Goal: Task Accomplishment & Management: Manage account settings

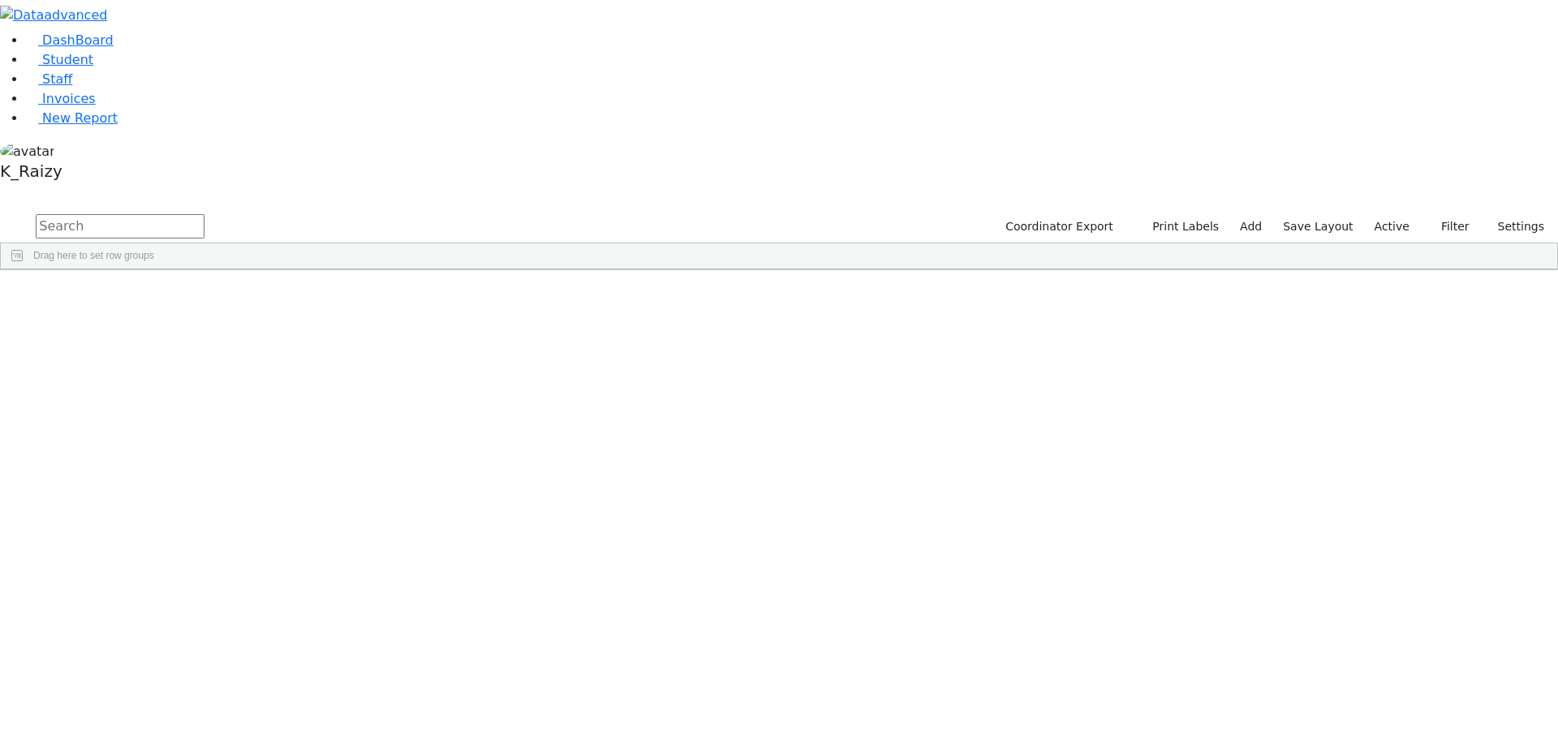
click at [1385, 214] on label "Active" at bounding box center [1393, 226] width 50 height 25
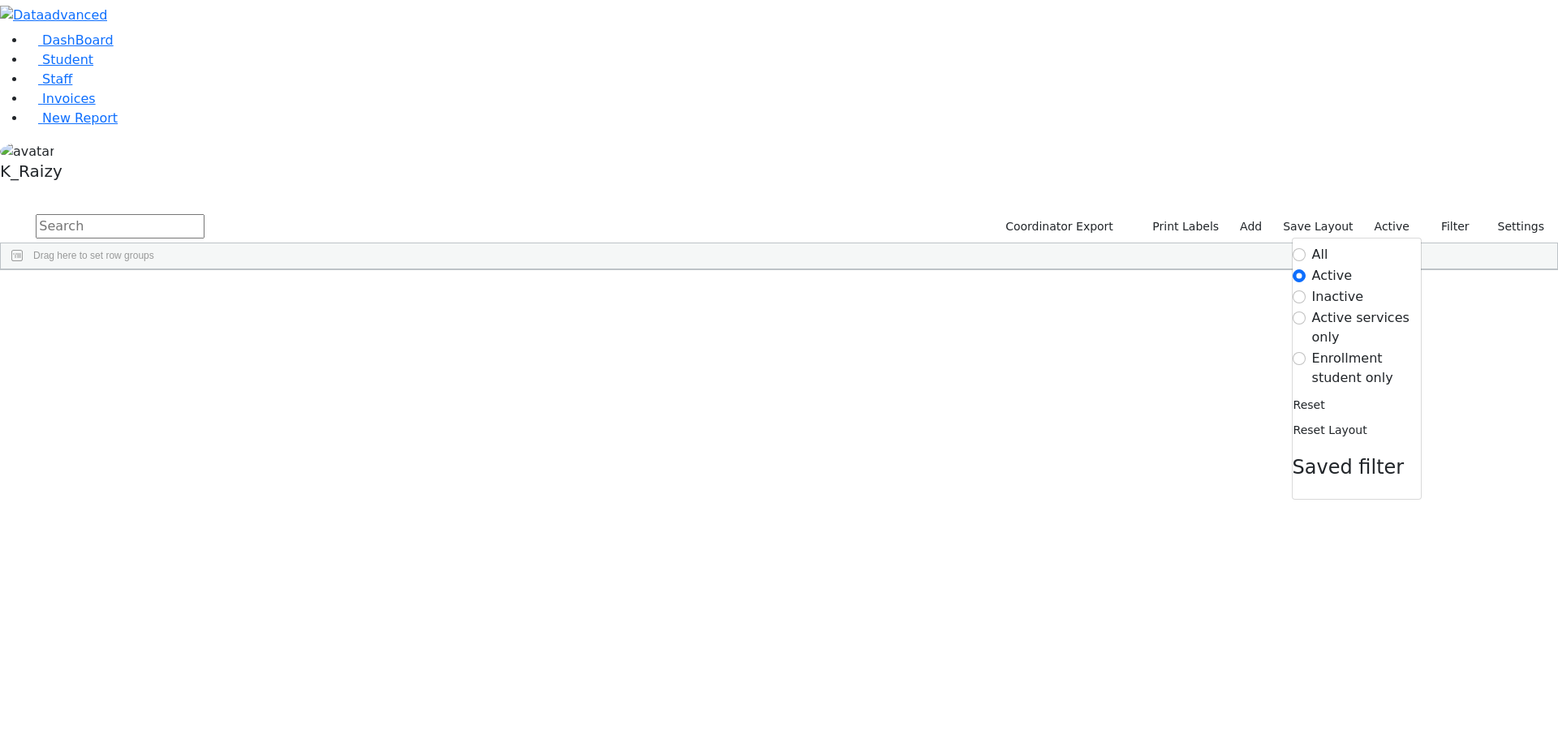
click at [1368, 245] on form "All Active Inactive Active services only Enrollment student only" at bounding box center [1357, 316] width 128 height 143
click at [1353, 349] on label "Enrollment student only" at bounding box center [1366, 368] width 109 height 39
click at [1306, 352] on input "Enrollment student only" at bounding box center [1299, 358] width 13 height 13
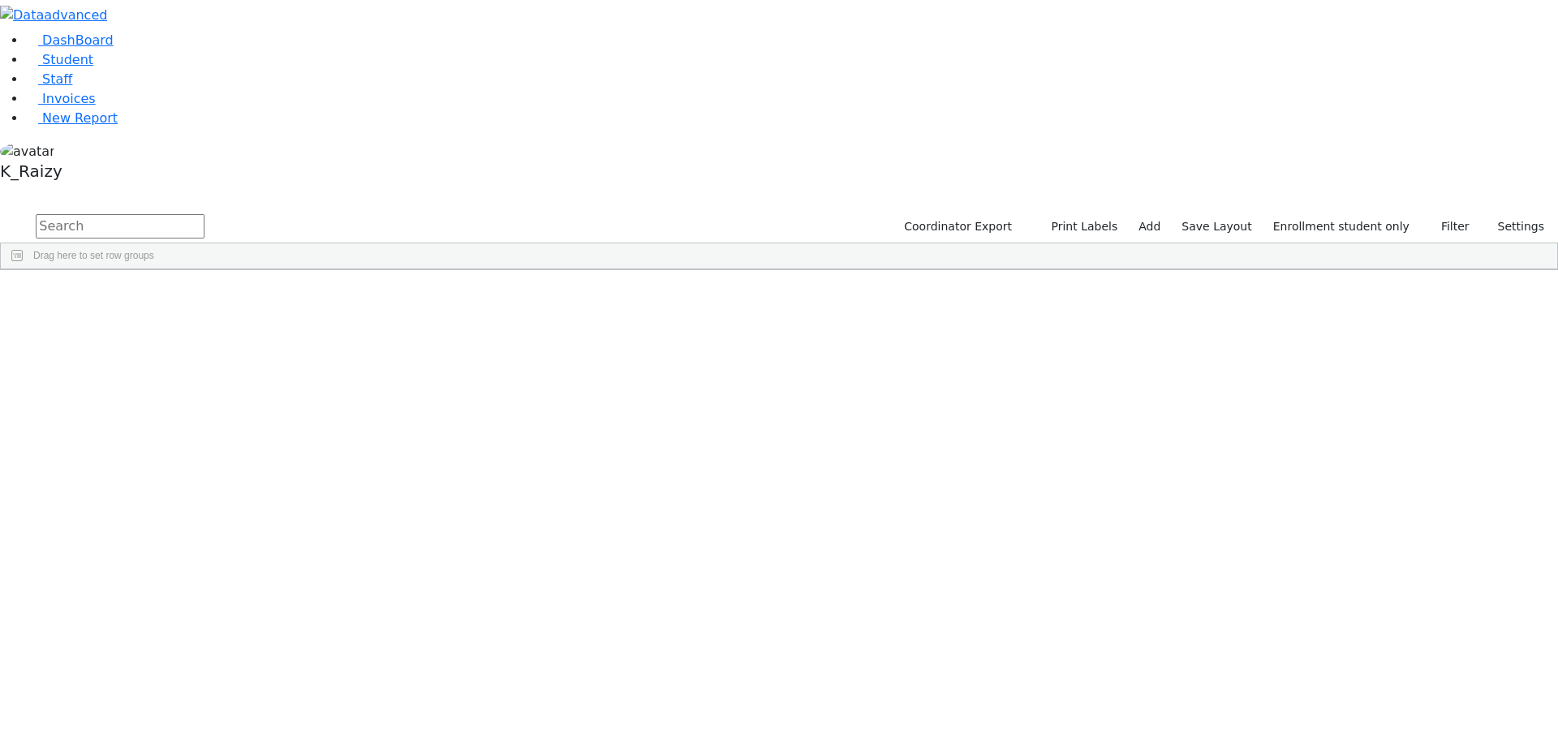
scroll to position [162, 0]
click at [187, 520] on div "Hersko" at bounding box center [140, 531] width 96 height 23
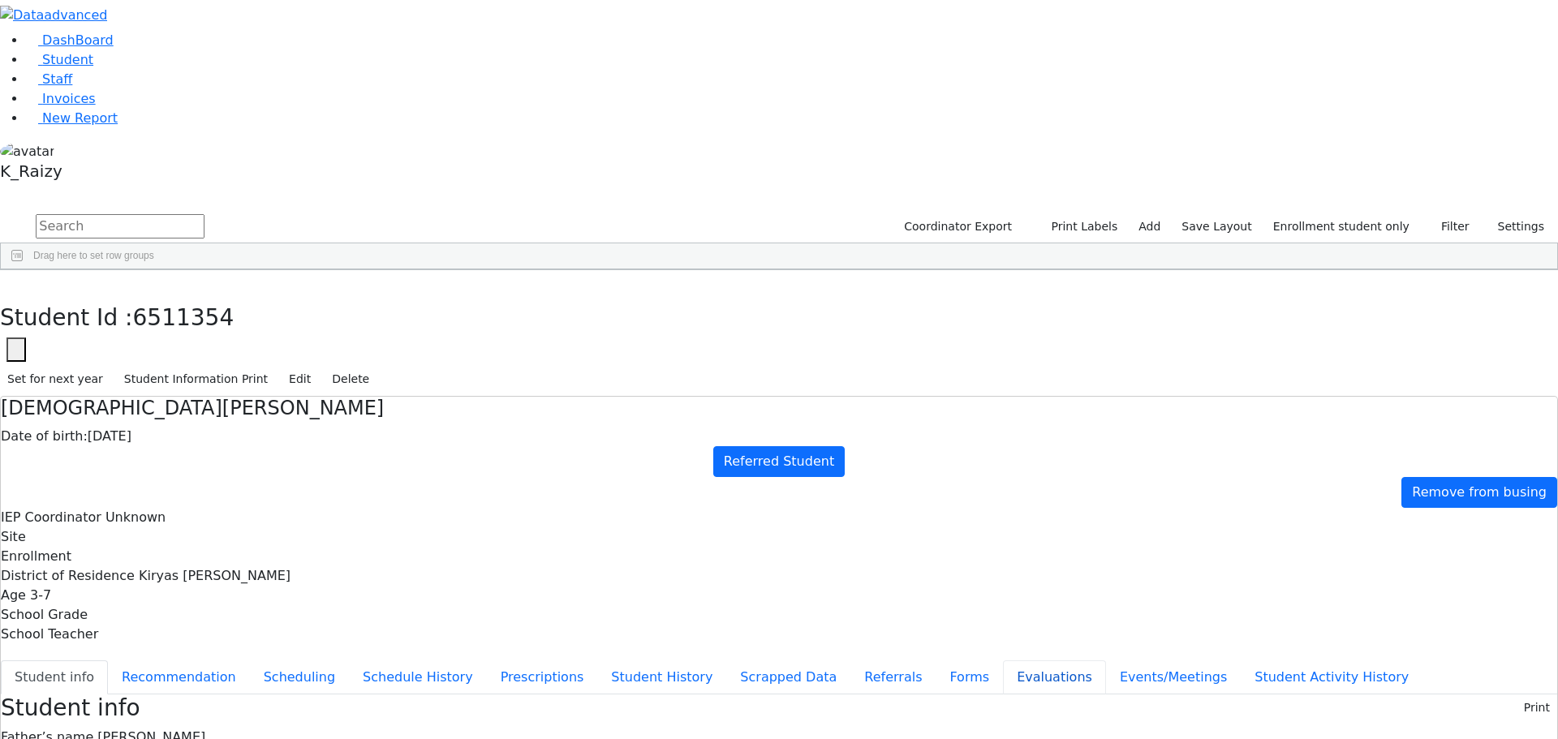
click at [1003, 661] on button "Evaluations" at bounding box center [1054, 678] width 103 height 34
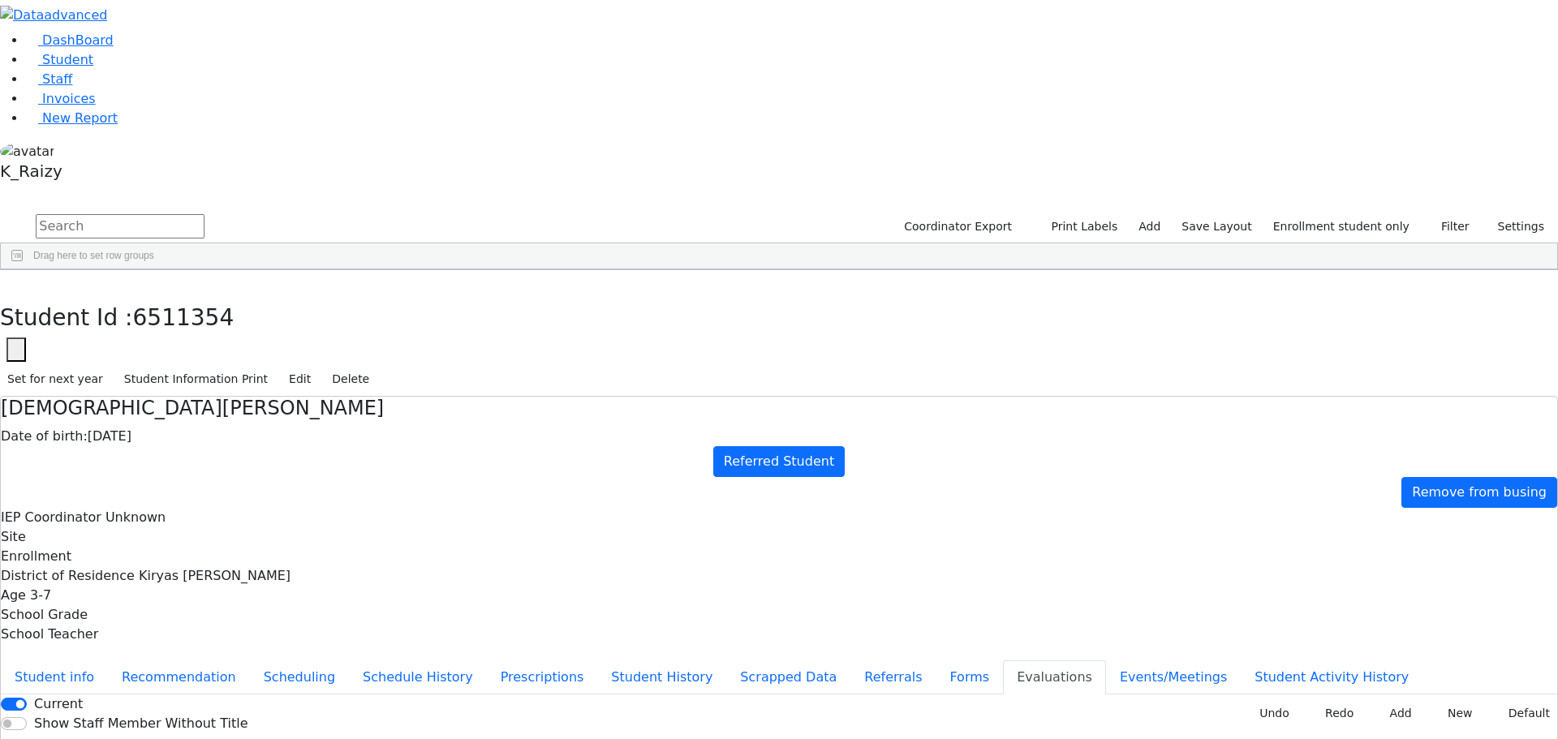
type input "[DATE]"
drag, startPoint x: 310, startPoint y: 22, endPoint x: 303, endPoint y: 26, distance: 8.4
click at [16, 282] on icon "button" at bounding box center [11, 287] width 9 height 10
click at [93, 67] on link "Student" at bounding box center [59, 59] width 67 height 15
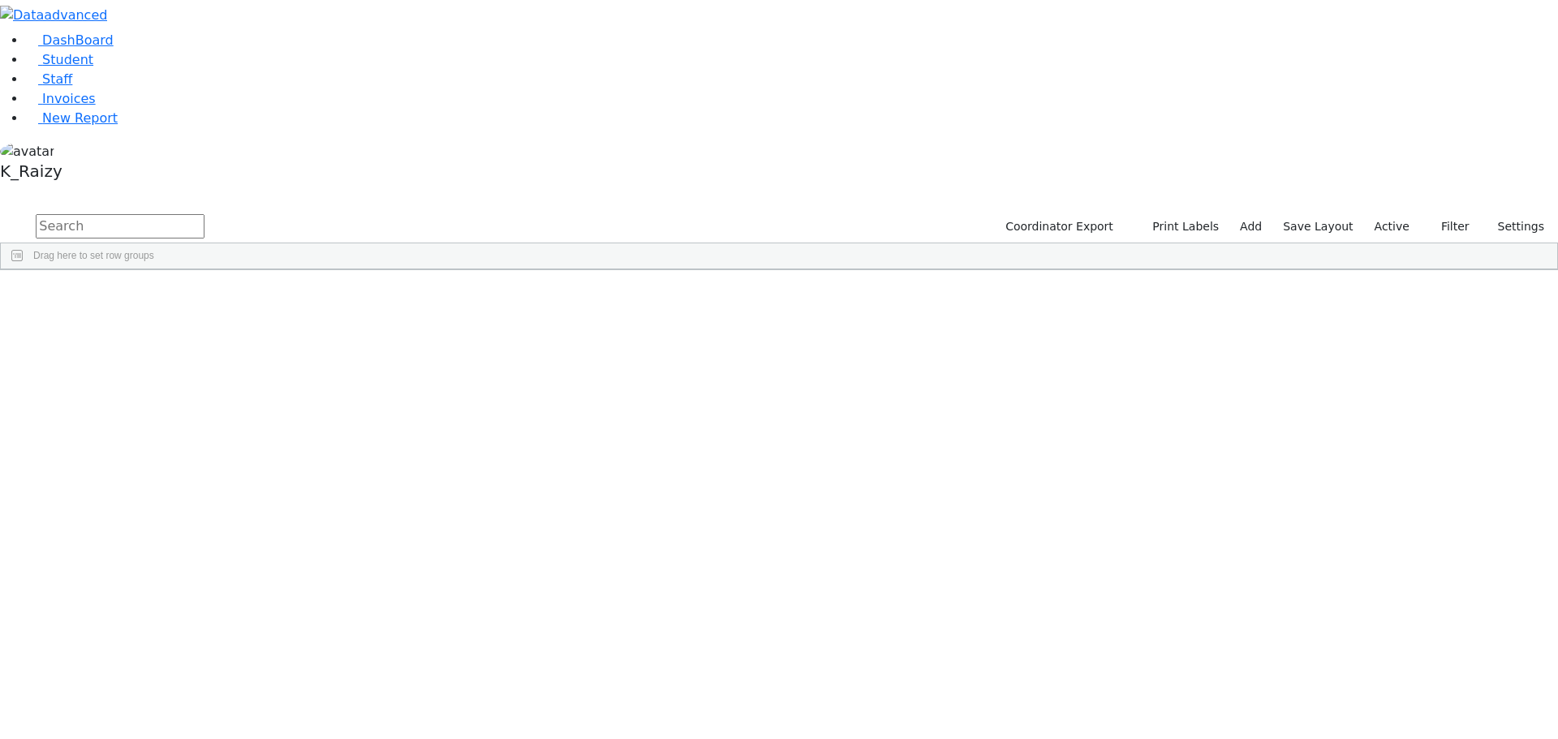
click at [1398, 214] on label "Active" at bounding box center [1393, 226] width 50 height 25
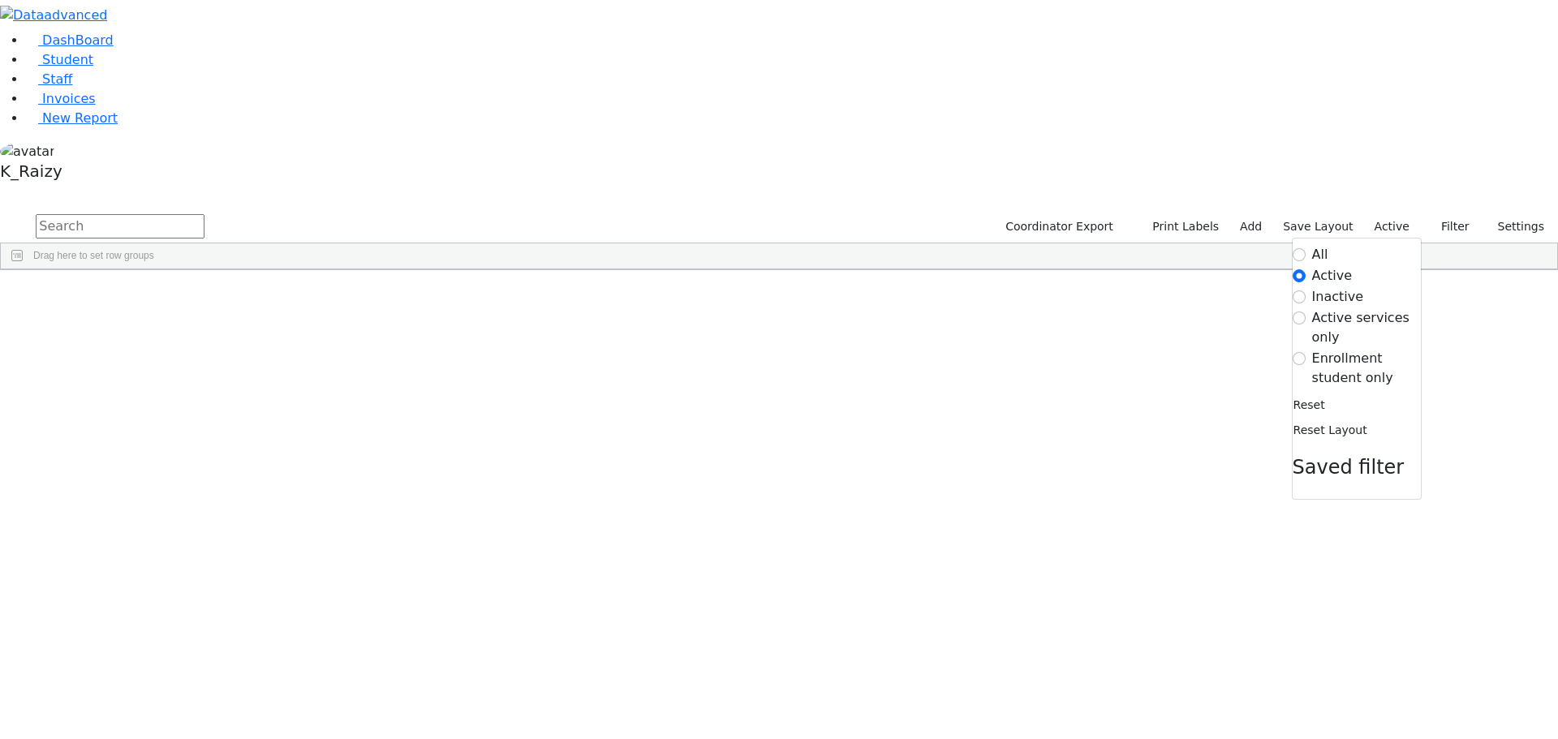
click at [1374, 349] on label "Enrollment student only" at bounding box center [1366, 368] width 109 height 39
click at [1306, 352] on input "Enrollment student only" at bounding box center [1299, 358] width 13 height 13
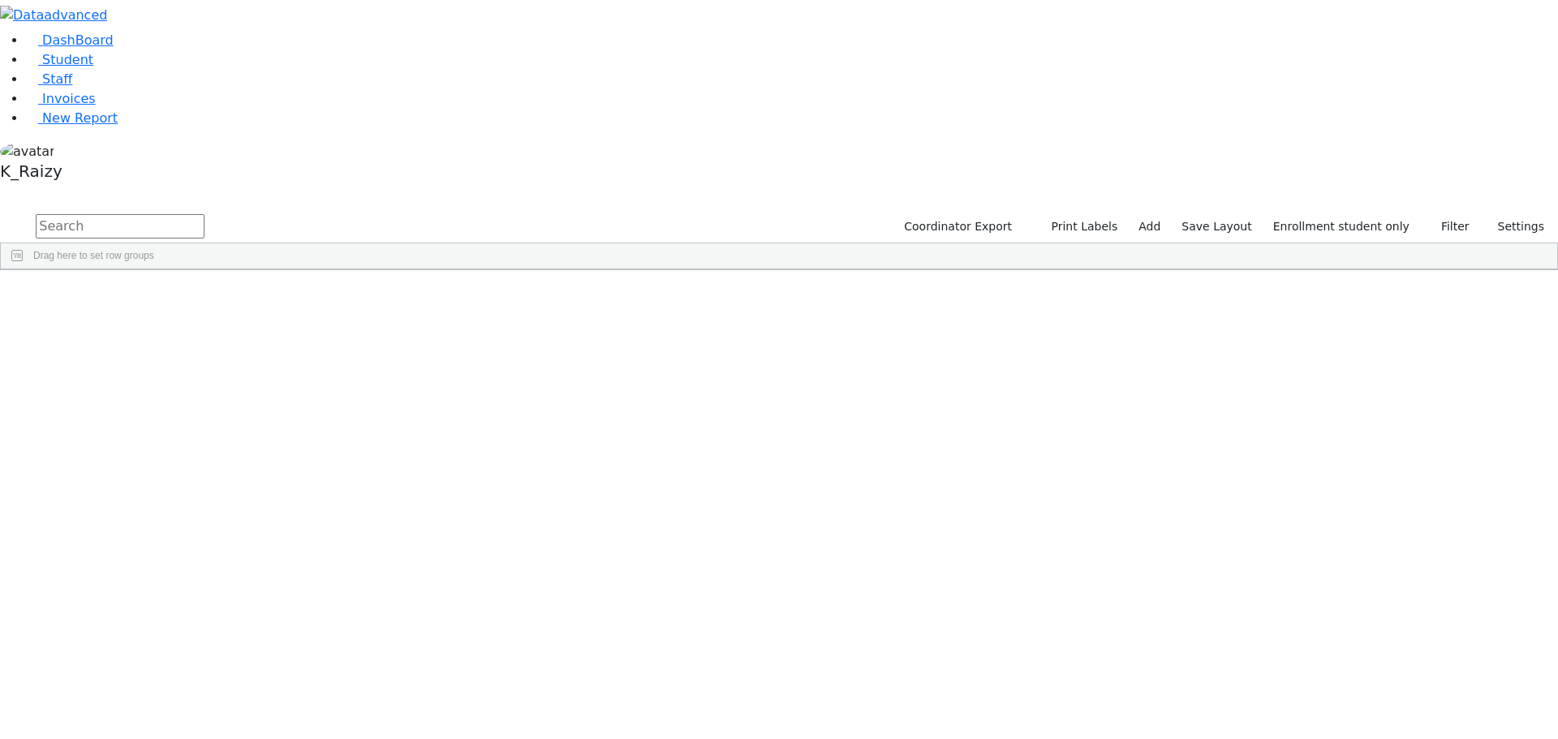
scroll to position [162, 0]
click at [187, 702] on div "Nove" at bounding box center [140, 713] width 96 height 23
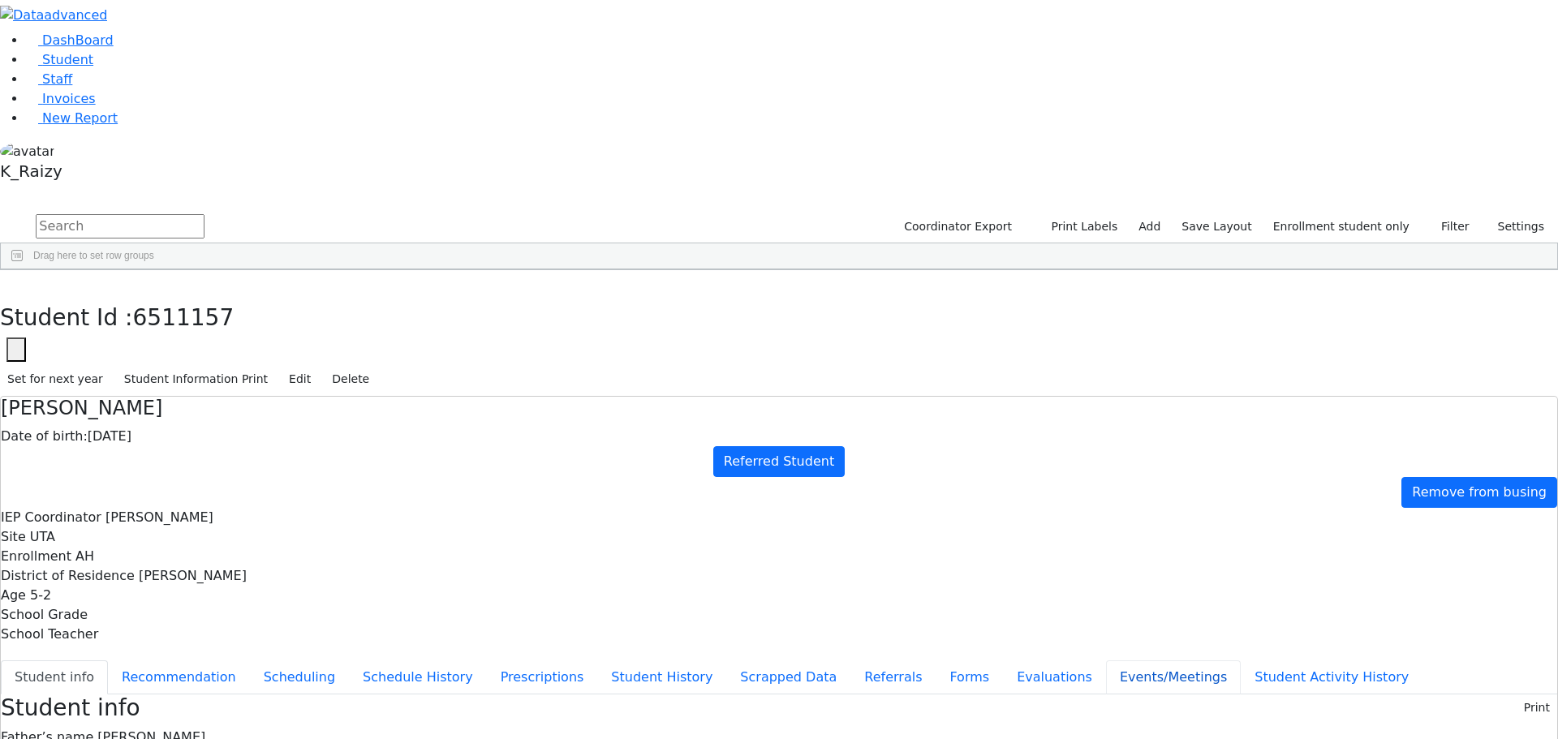
click at [1106, 661] on button "Events/Meetings" at bounding box center [1173, 678] width 135 height 34
click at [1519, 695] on button "New" at bounding box center [1532, 707] width 50 height 25
type input "2025-07-02"
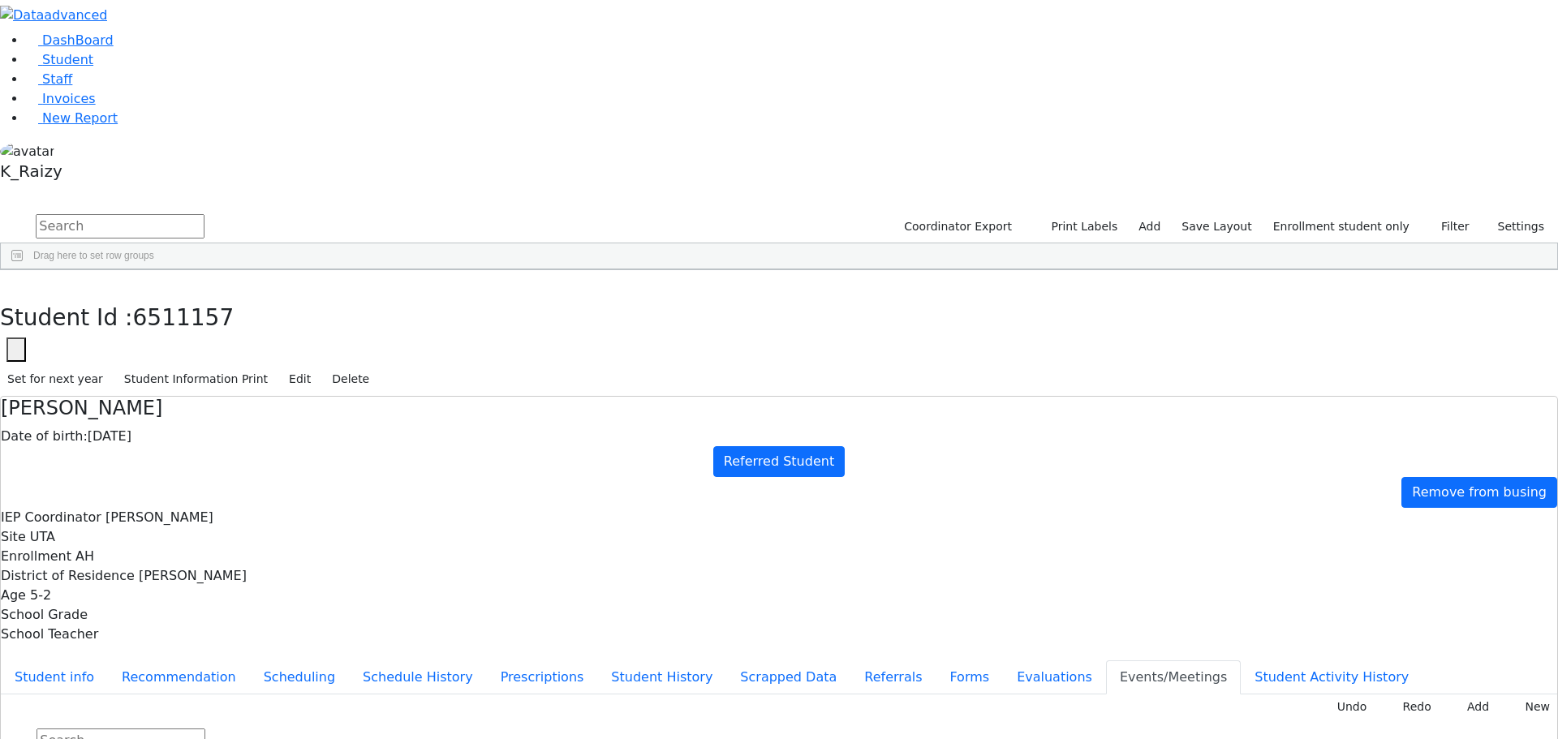
click at [851, 661] on button "Referrals" at bounding box center [893, 678] width 85 height 34
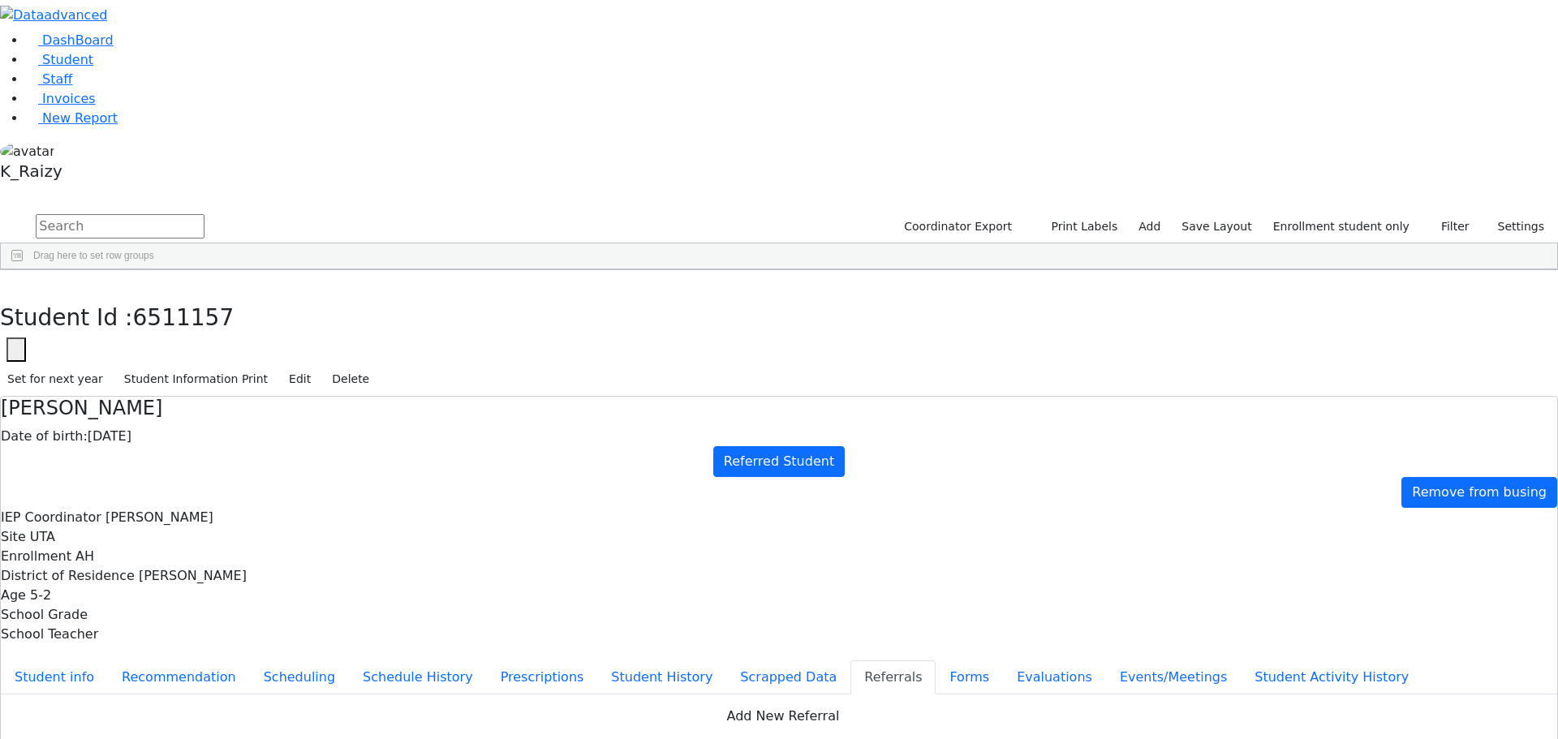
drag, startPoint x: 869, startPoint y: 383, endPoint x: 765, endPoint y: 307, distance: 129.6
copy div "Chaim has a very unclear speech as well as fine motor delay. Chaim is being ref…"
click at [1003, 661] on button "Evaluations" at bounding box center [1054, 678] width 103 height 34
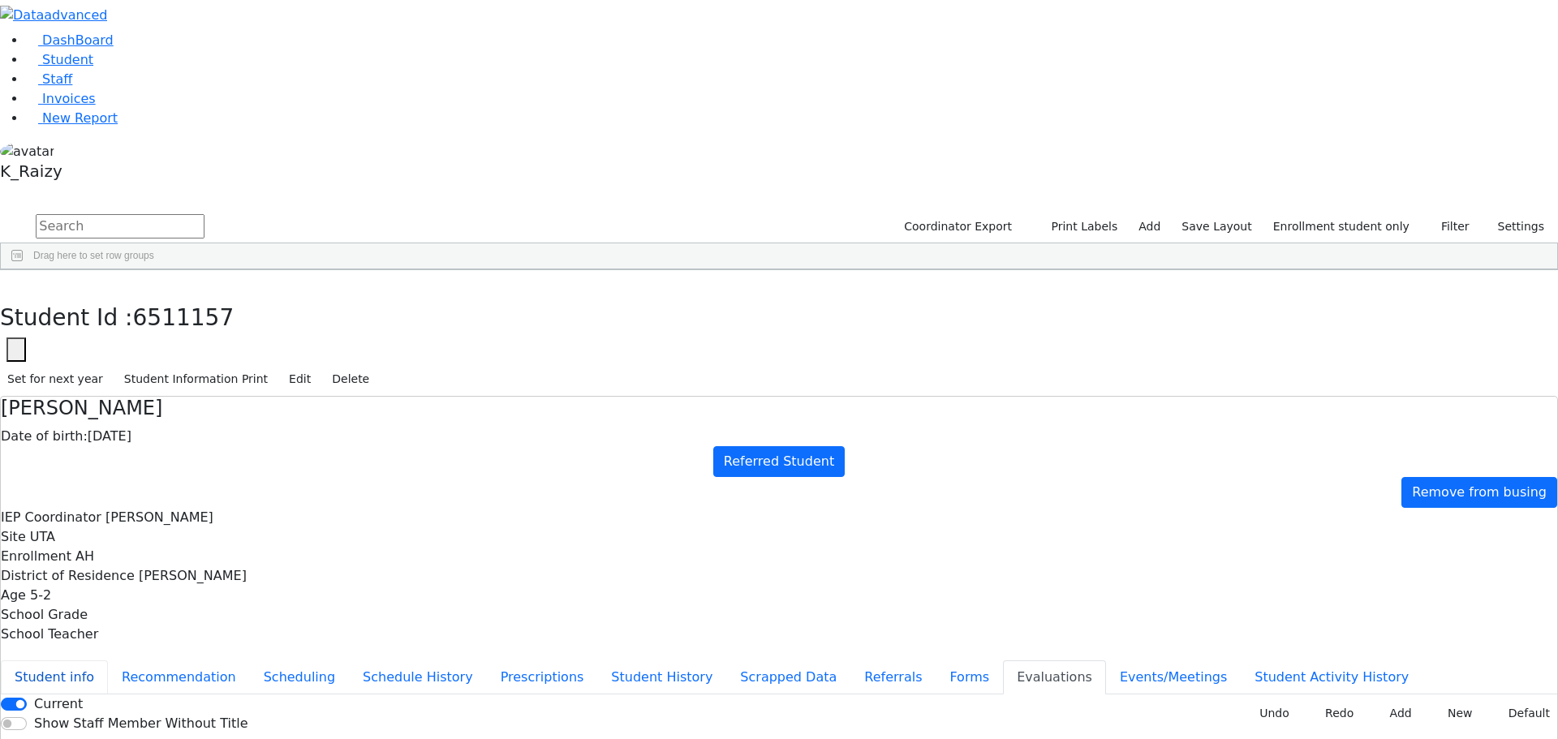
click at [108, 661] on button "Student info" at bounding box center [54, 678] width 107 height 34
click at [250, 661] on button "Recommendation" at bounding box center [179, 678] width 142 height 34
checkbox input "true"
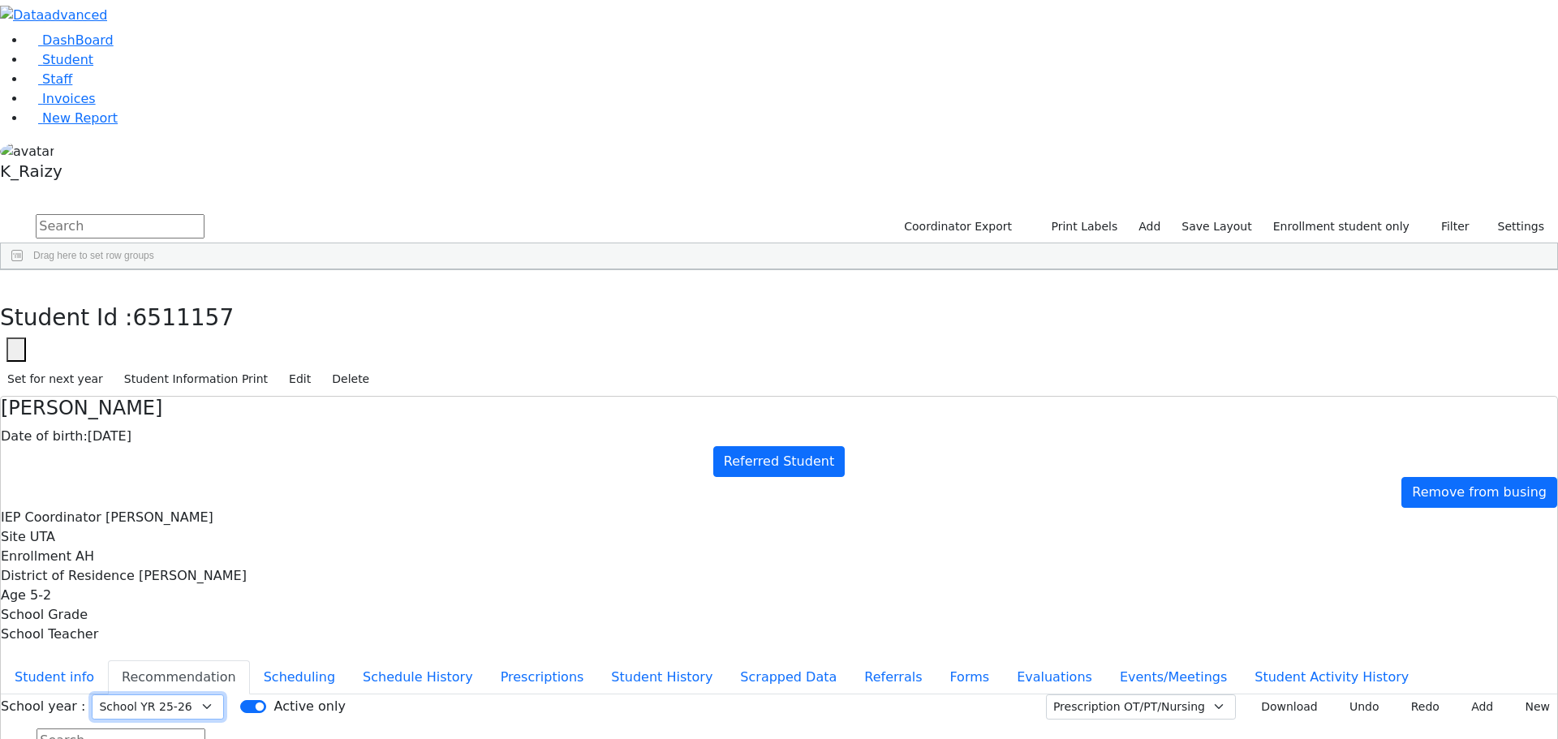
click at [224, 695] on select "Select School YR Summer YR 25 School YR 25-26 Summer YR 25 School YR 24-25 Summ…" at bounding box center [158, 707] width 132 height 25
select select "210"
click at [224, 695] on select "Select School YR Summer YR 25 School YR 25-26 Summer YR 25 School YR 24-25 Summ…" at bounding box center [158, 707] width 132 height 25
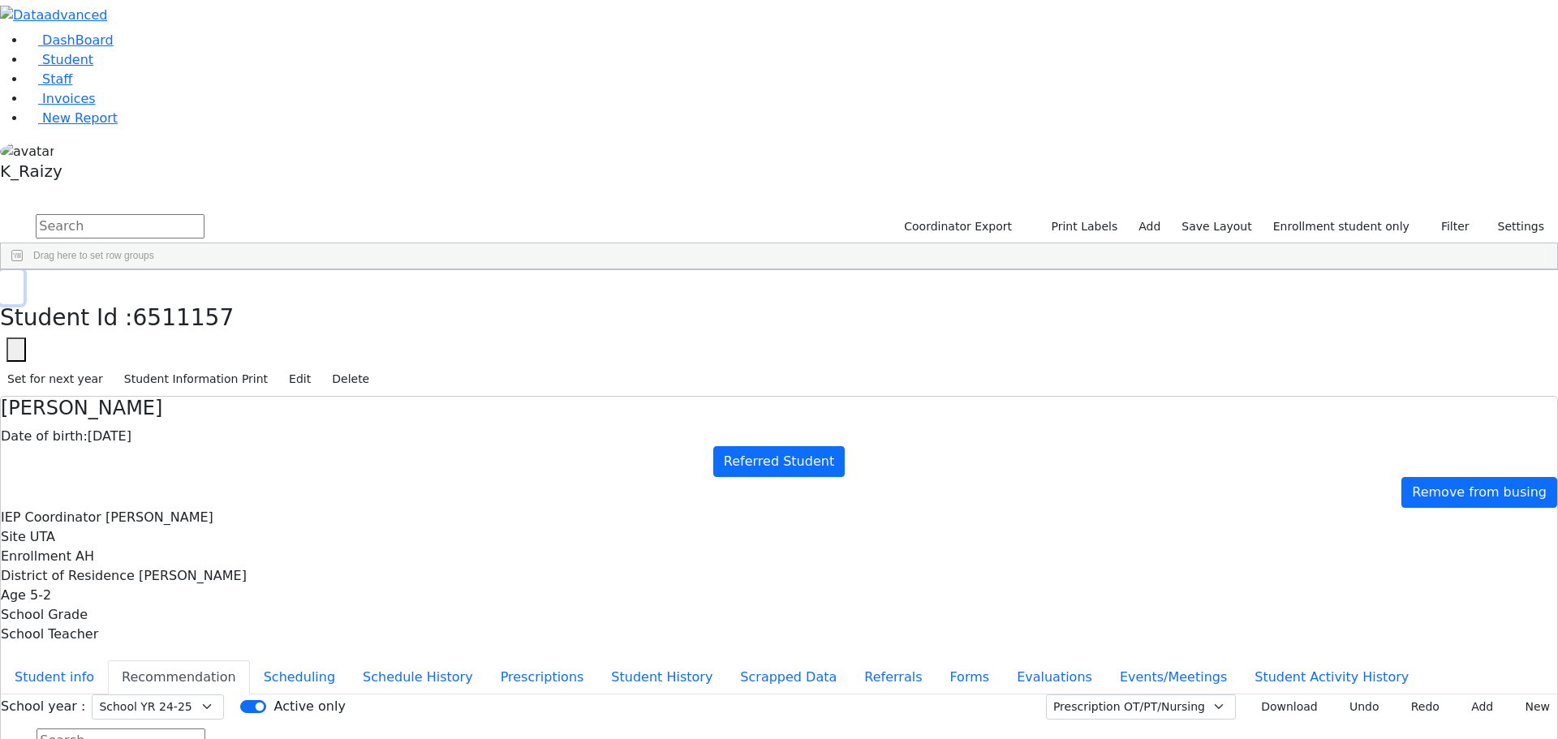
click at [24, 270] on button "button" at bounding box center [12, 287] width 24 height 34
drag, startPoint x: 84, startPoint y: 127, endPoint x: 122, endPoint y: 127, distance: 38.1
click at [84, 67] on link "Student" at bounding box center [59, 59] width 67 height 15
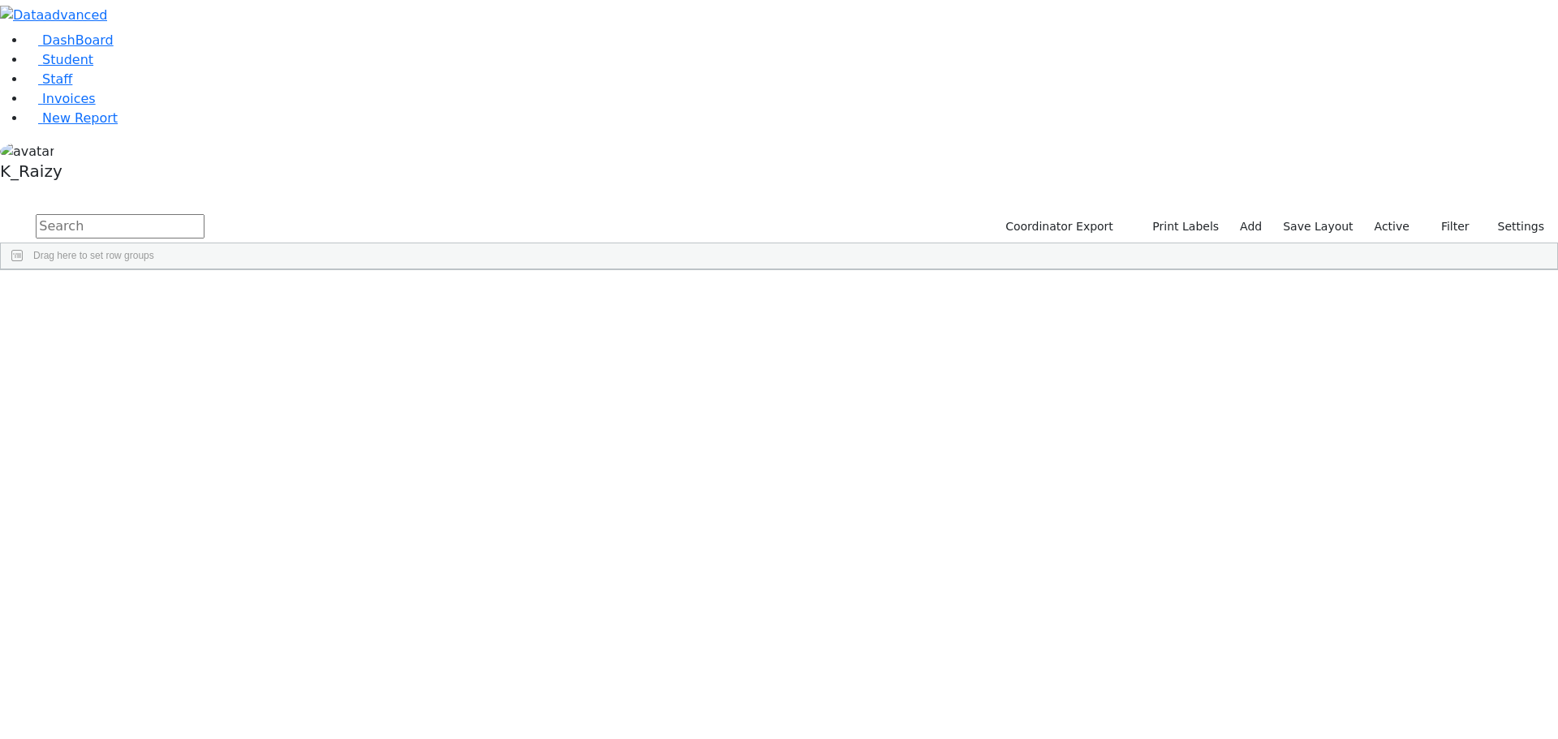
drag, startPoint x: 0, startPoint y: 0, endPoint x: 232, endPoint y: 88, distance: 248.4
click at [205, 214] on input "text" at bounding box center [120, 226] width 169 height 24
type input "kaha"
click at [283, 364] on div "Gitty" at bounding box center [235, 375] width 96 height 23
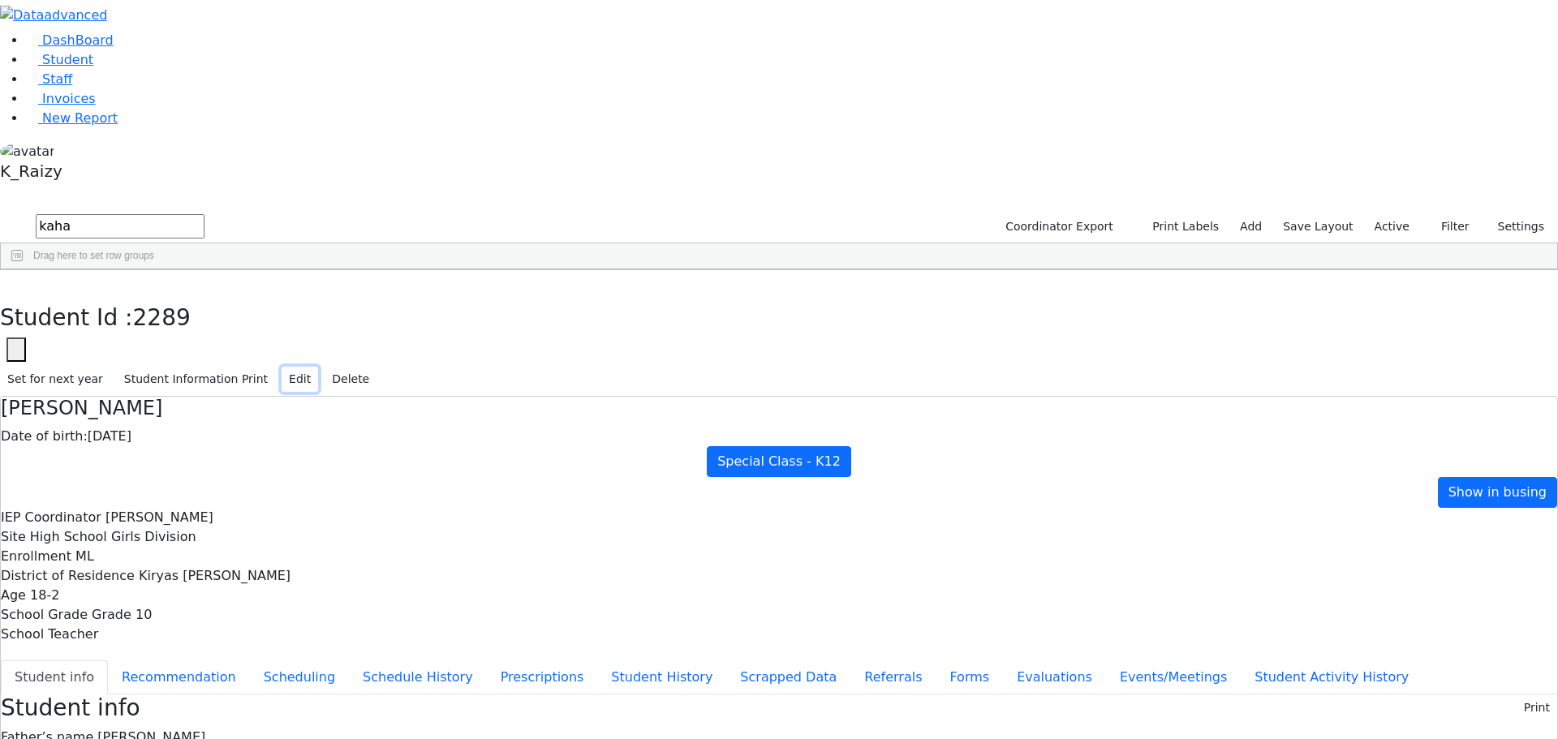
click at [318, 367] on button "Edit" at bounding box center [300, 379] width 37 height 25
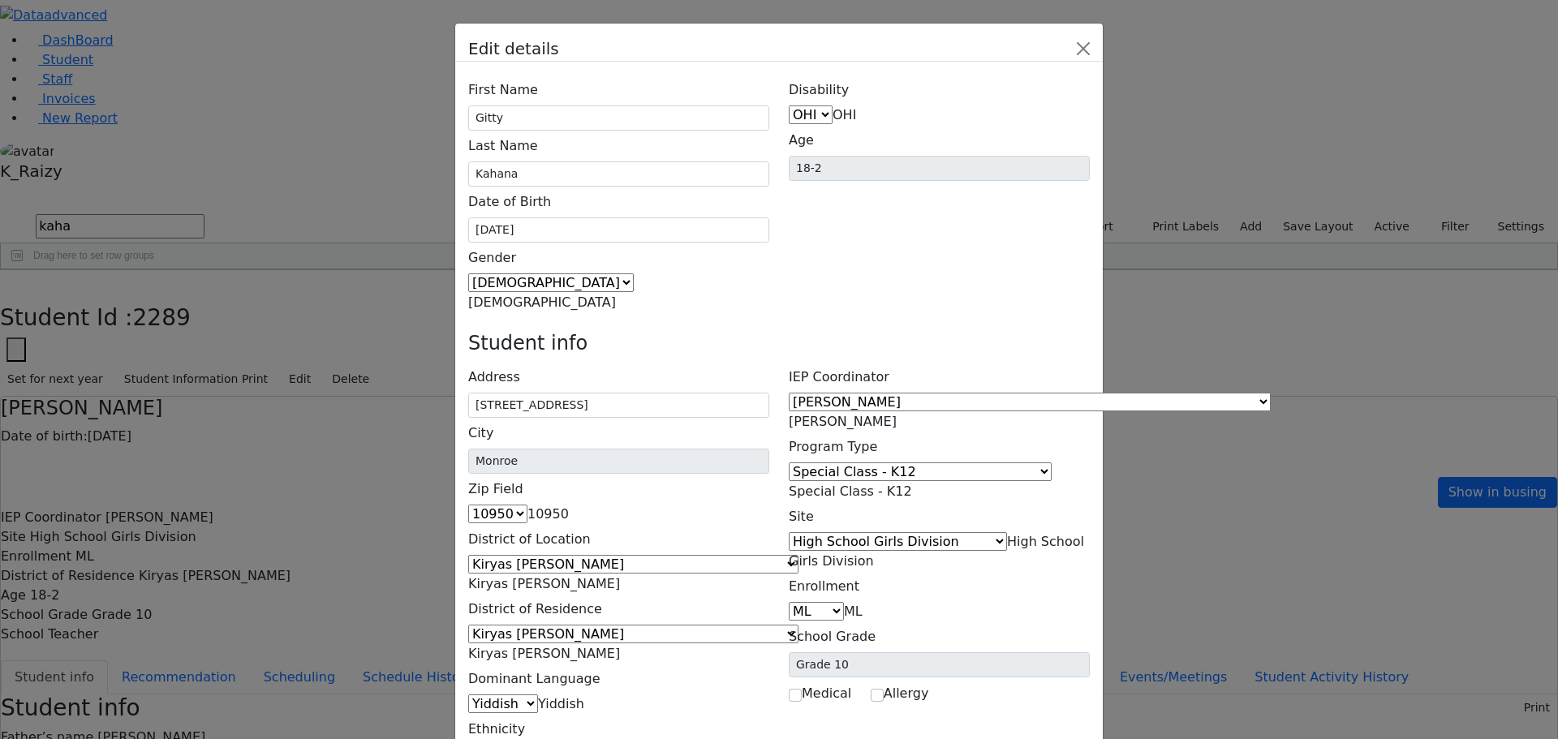
click at [912, 484] on span "Special Class - K12" at bounding box center [850, 491] width 123 height 15
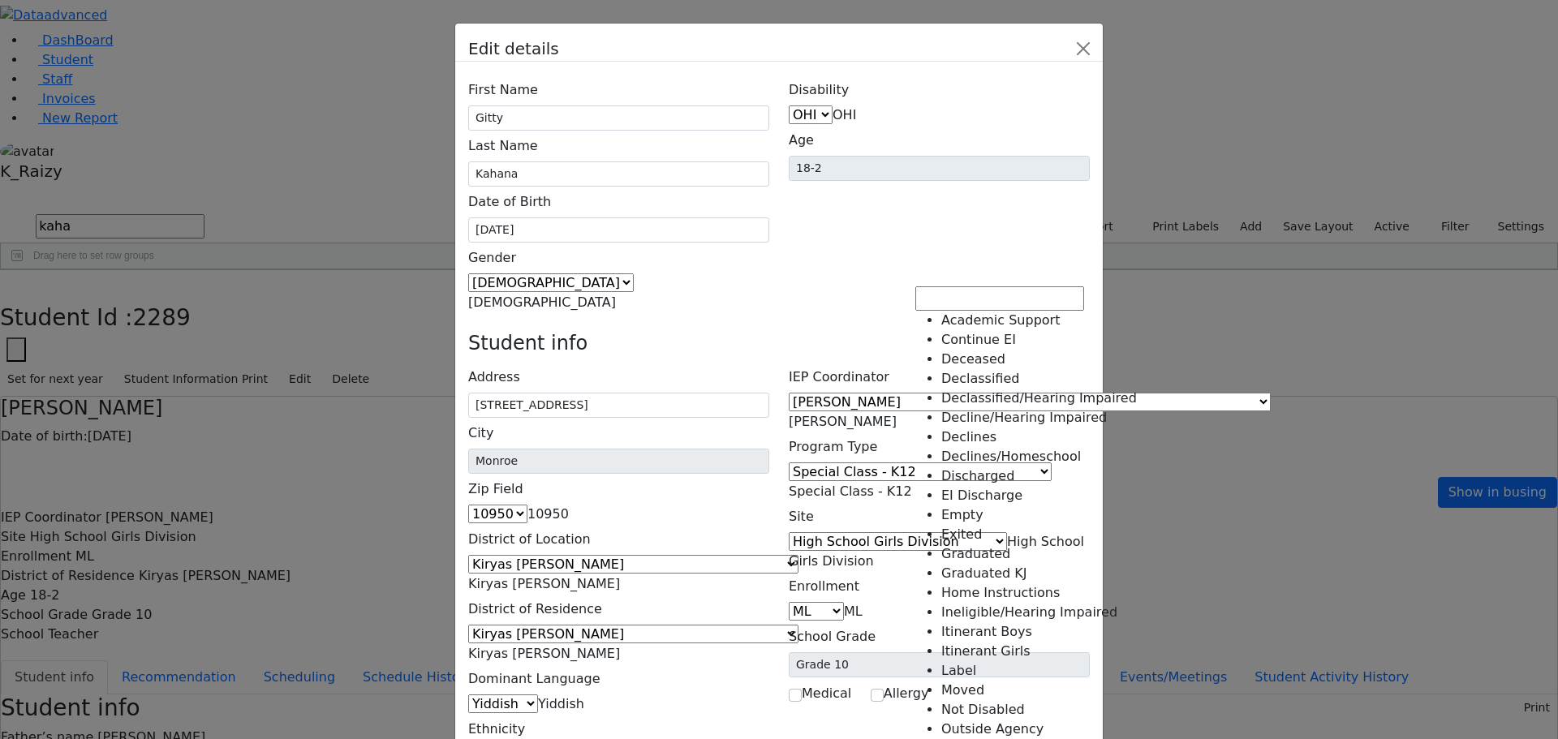
scroll to position [53, 0]
select select "4"
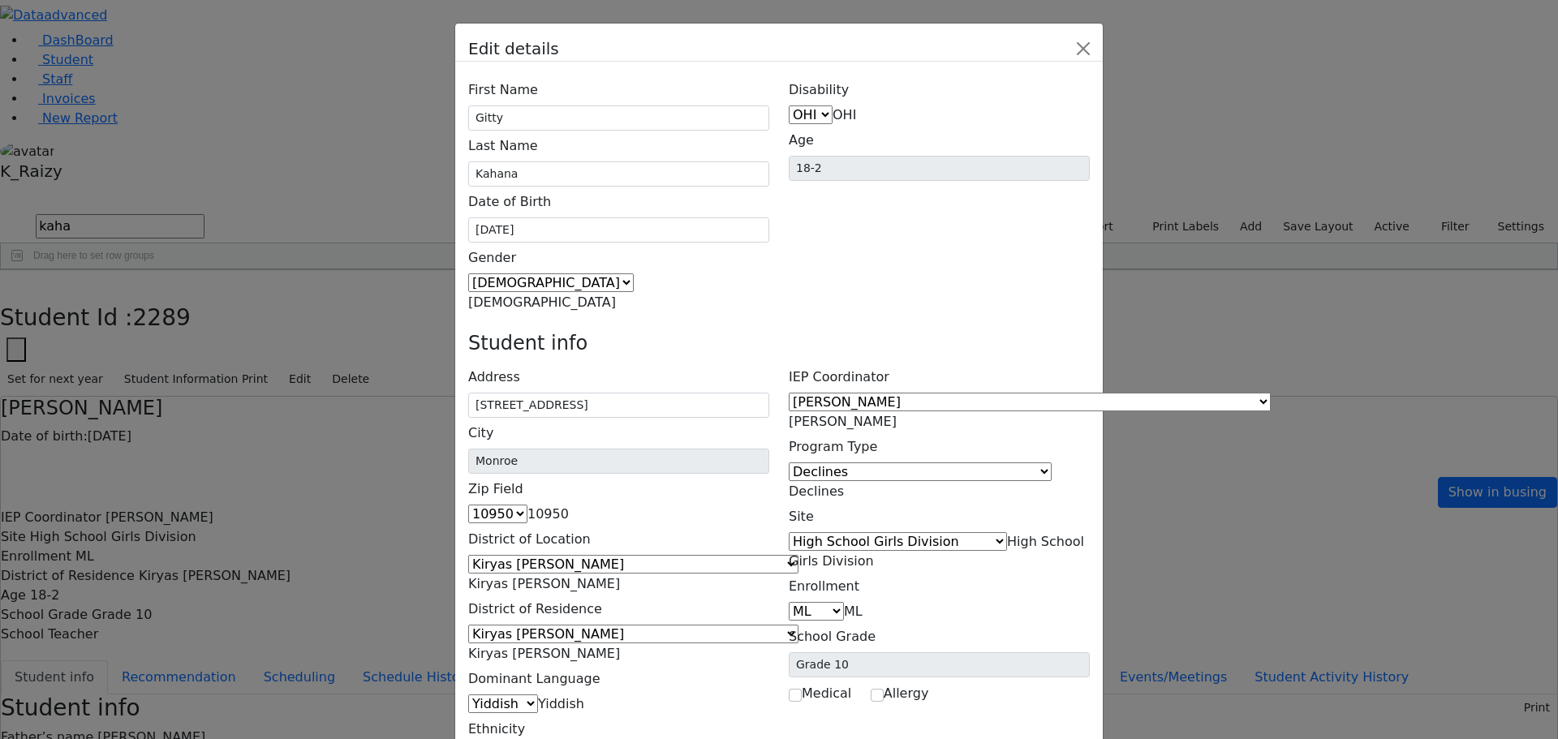
scroll to position [59, 0]
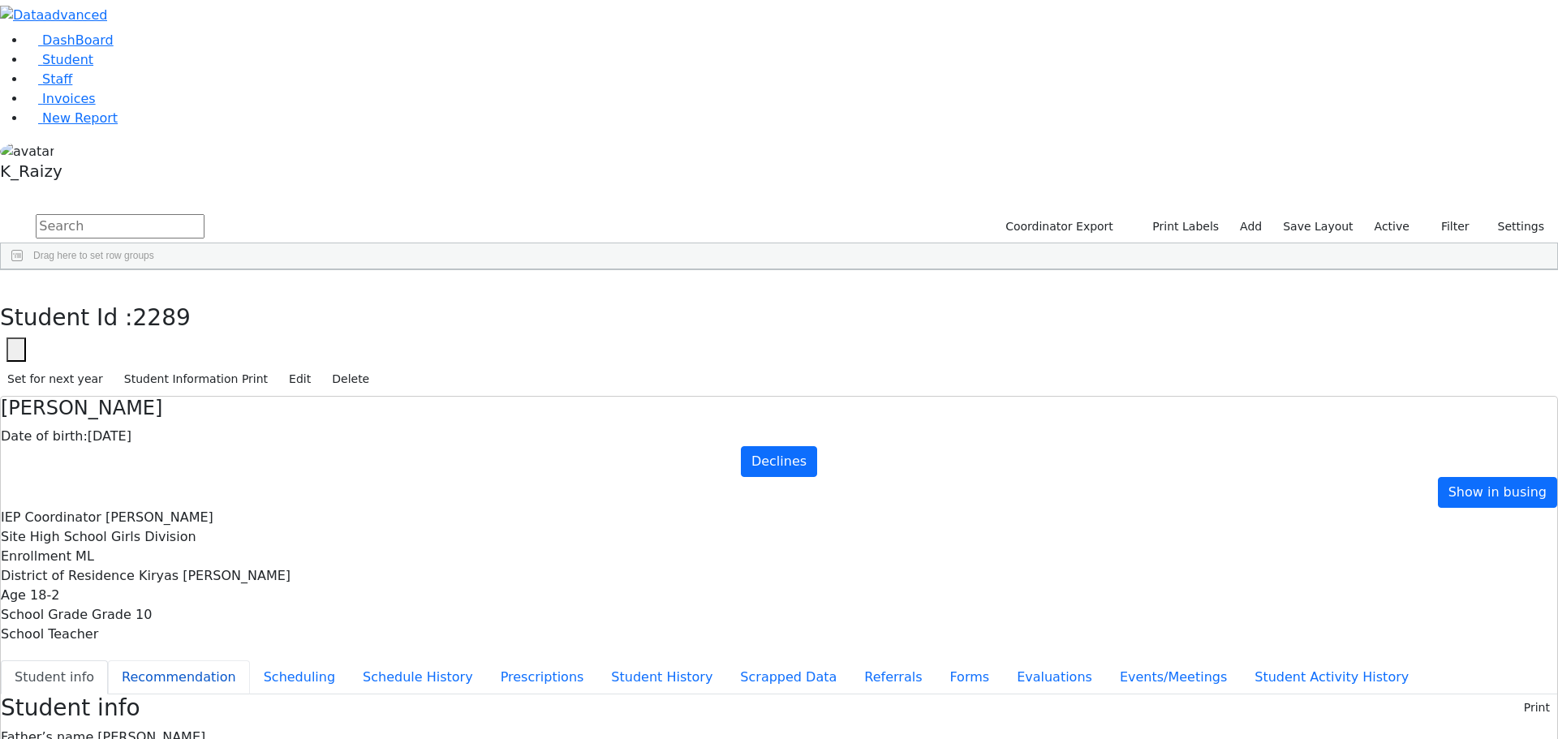
click at [250, 661] on button "Recommendation" at bounding box center [179, 678] width 142 height 34
checkbox input "true"
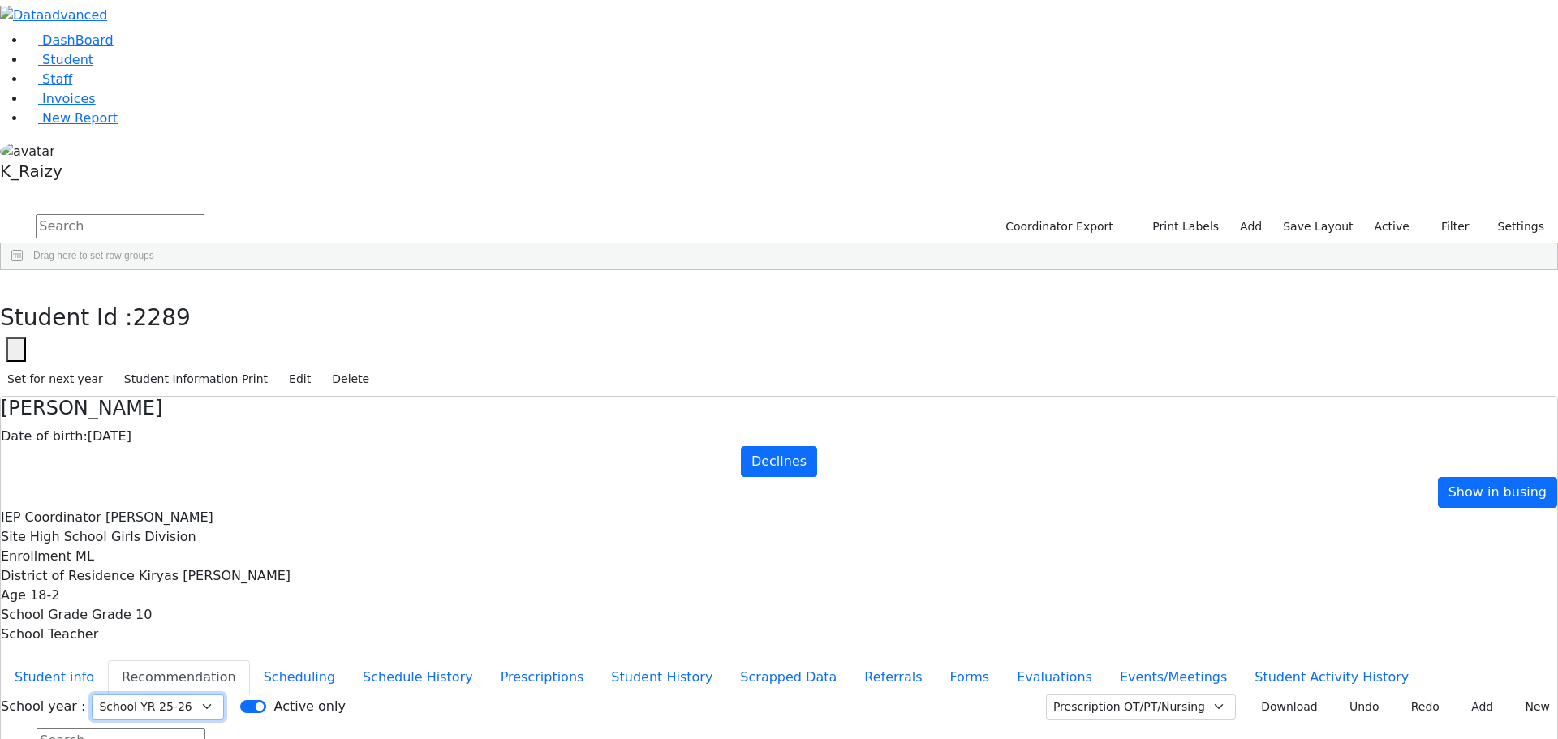
click at [224, 695] on select "Select School YR Summer YR 25 School YR 25-26 Summer YR 25 School YR 24-25 Summ…" at bounding box center [158, 707] width 132 height 25
drag, startPoint x: 1131, startPoint y: 574, endPoint x: 1244, endPoint y: 522, distance: 124.2
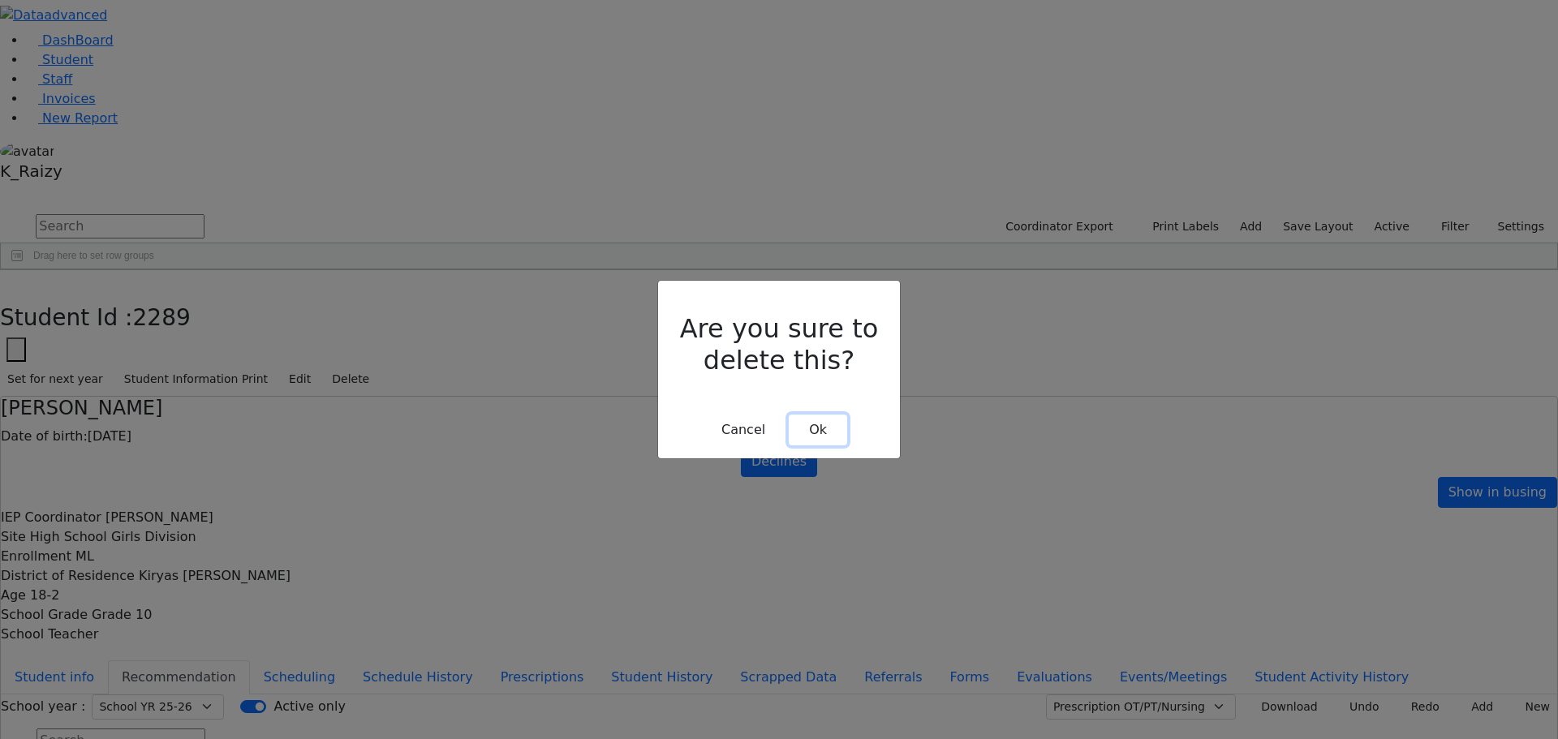
click at [815, 415] on button "Ok" at bounding box center [818, 430] width 58 height 31
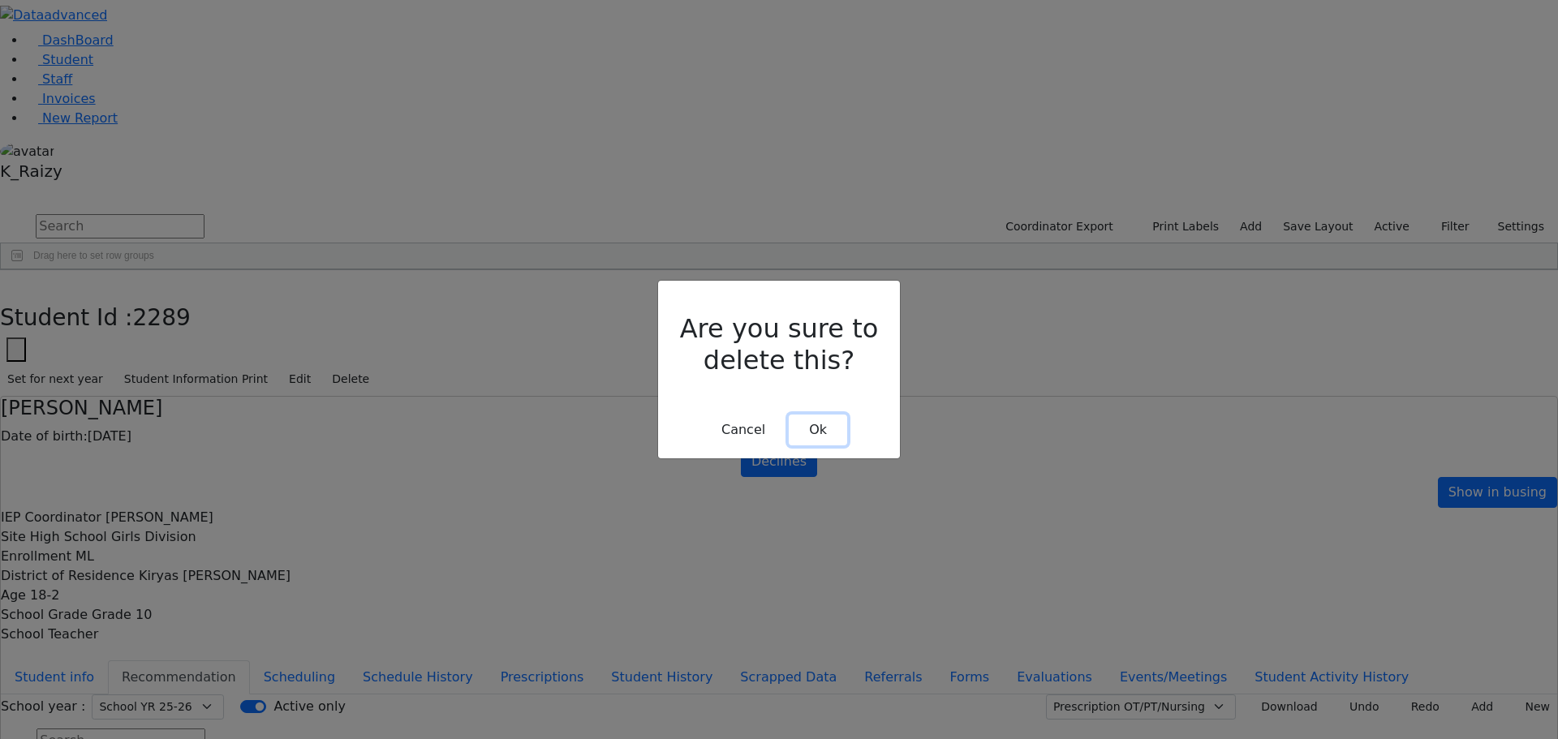
click at [814, 415] on button "Ok" at bounding box center [818, 430] width 58 height 31
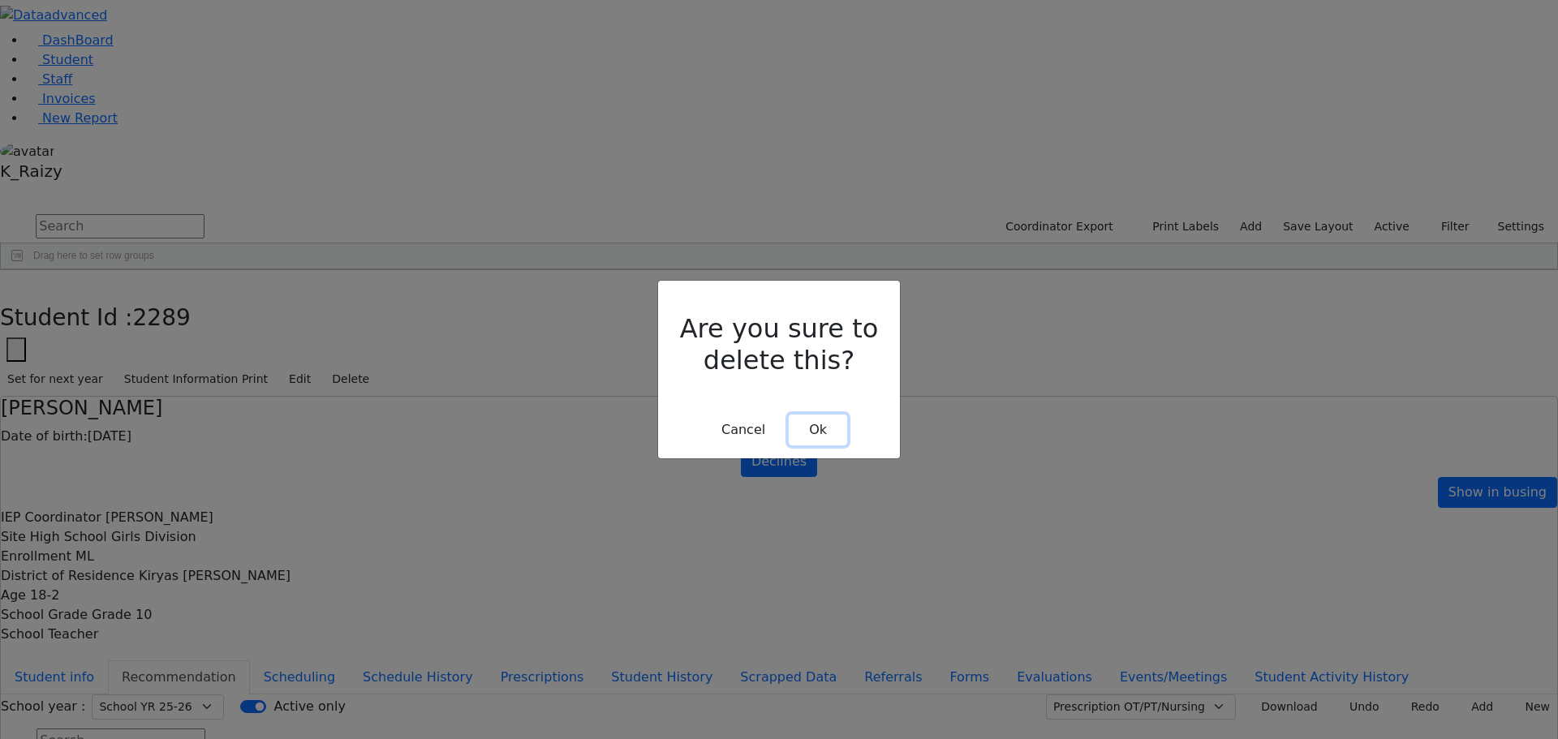
drag, startPoint x: 830, startPoint y: 412, endPoint x: 1139, endPoint y: 420, distance: 309.3
click at [831, 415] on button "Ok" at bounding box center [818, 430] width 58 height 31
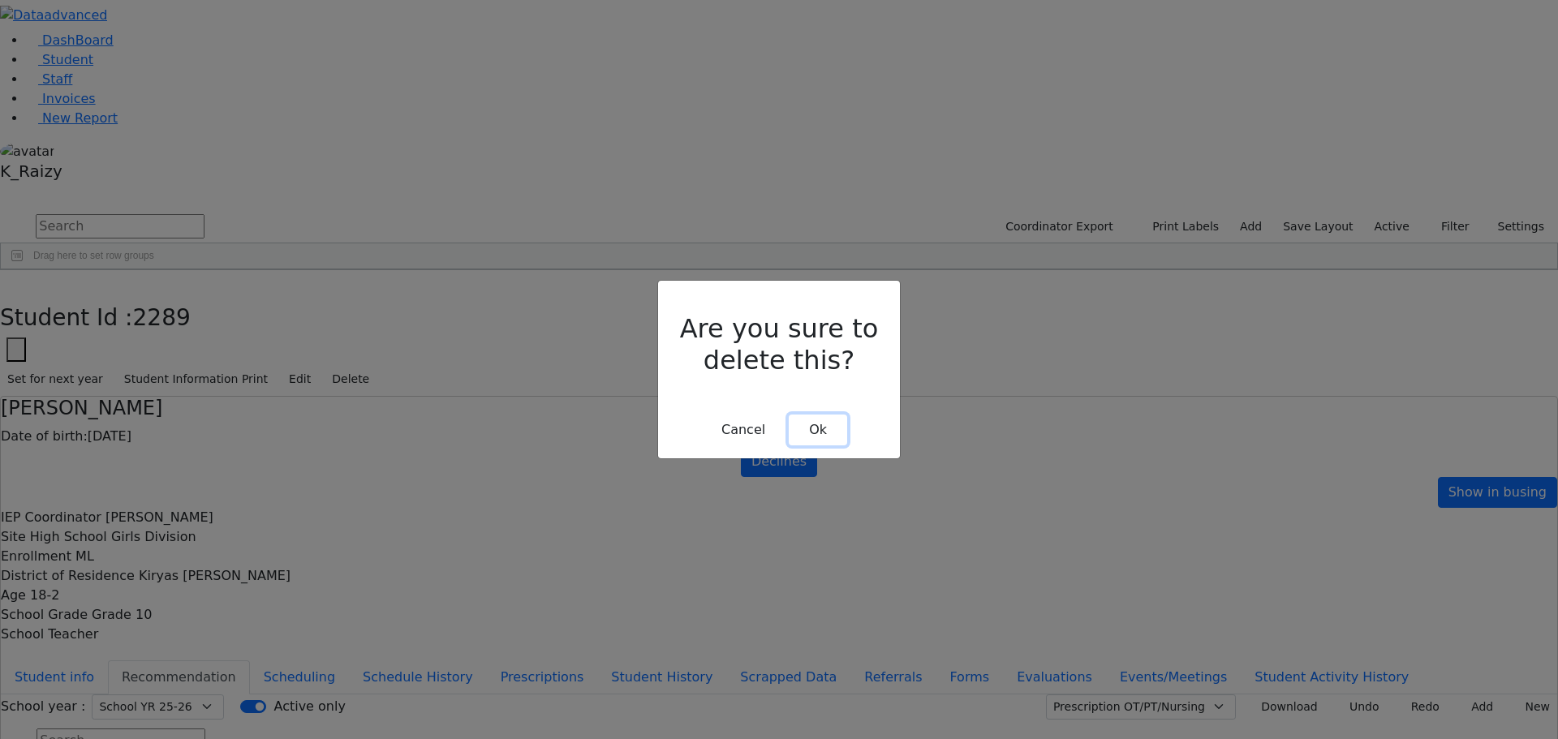
click at [813, 415] on button "Ok" at bounding box center [818, 430] width 58 height 31
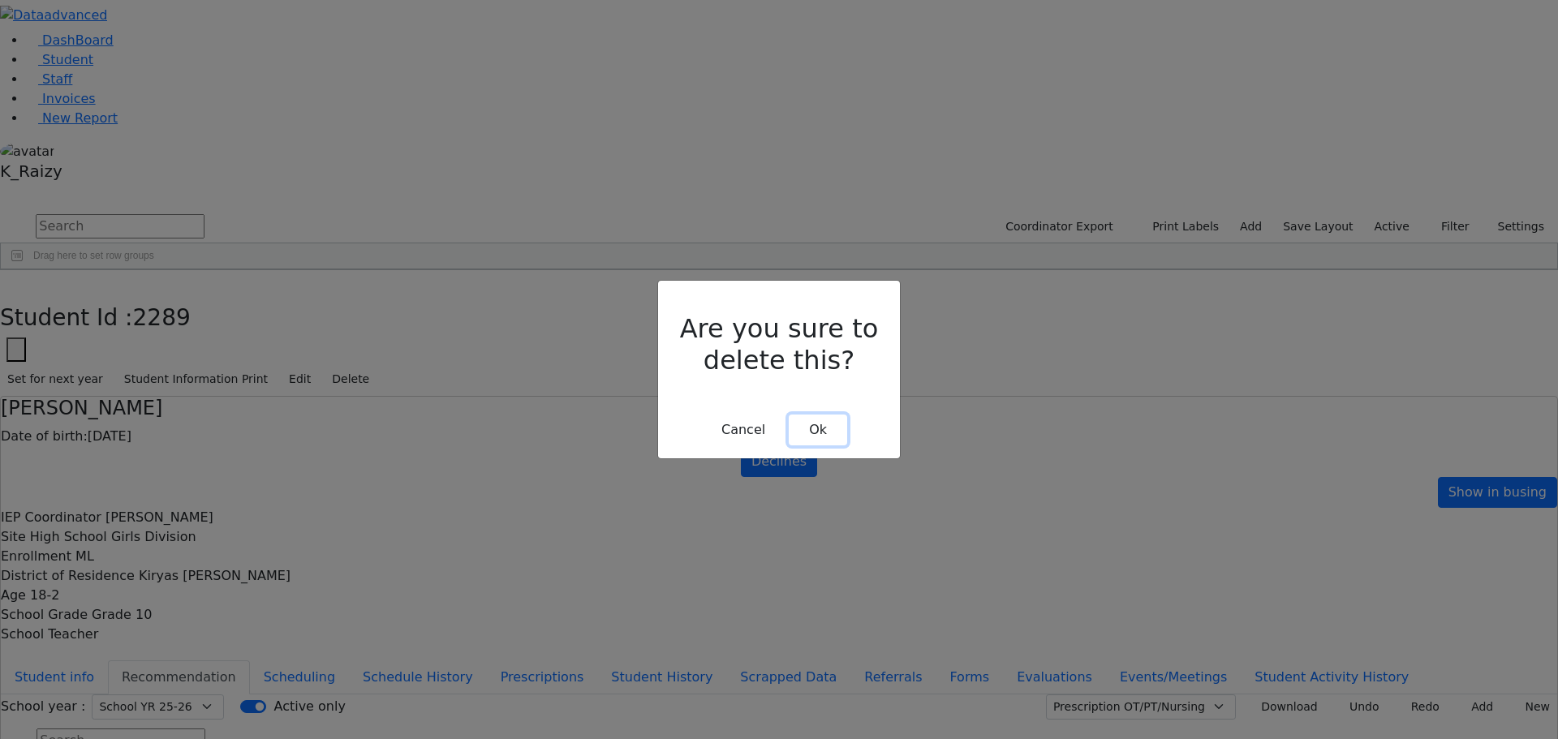
click at [804, 415] on button "Ok" at bounding box center [818, 430] width 58 height 31
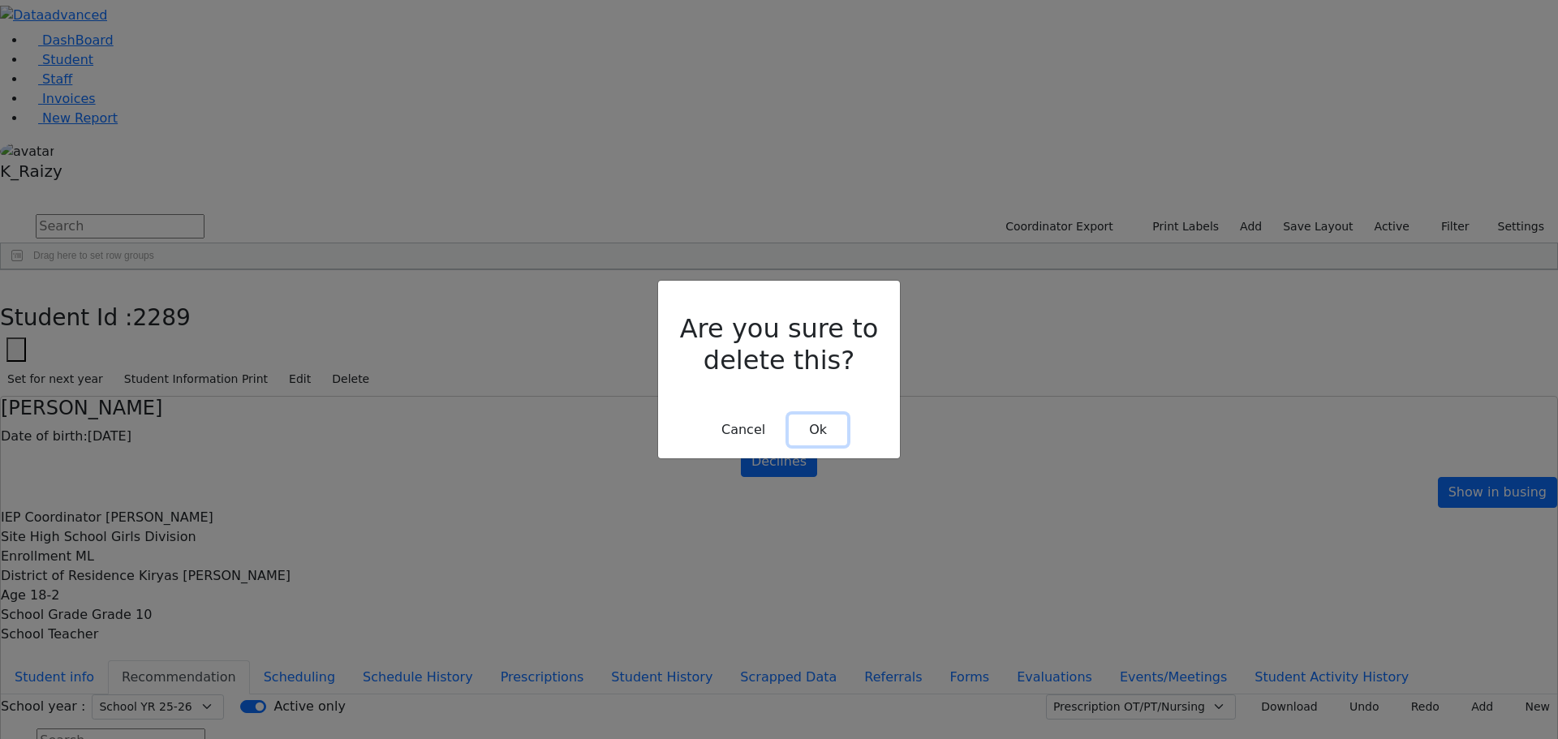
click at [812, 415] on button "Ok" at bounding box center [818, 430] width 58 height 31
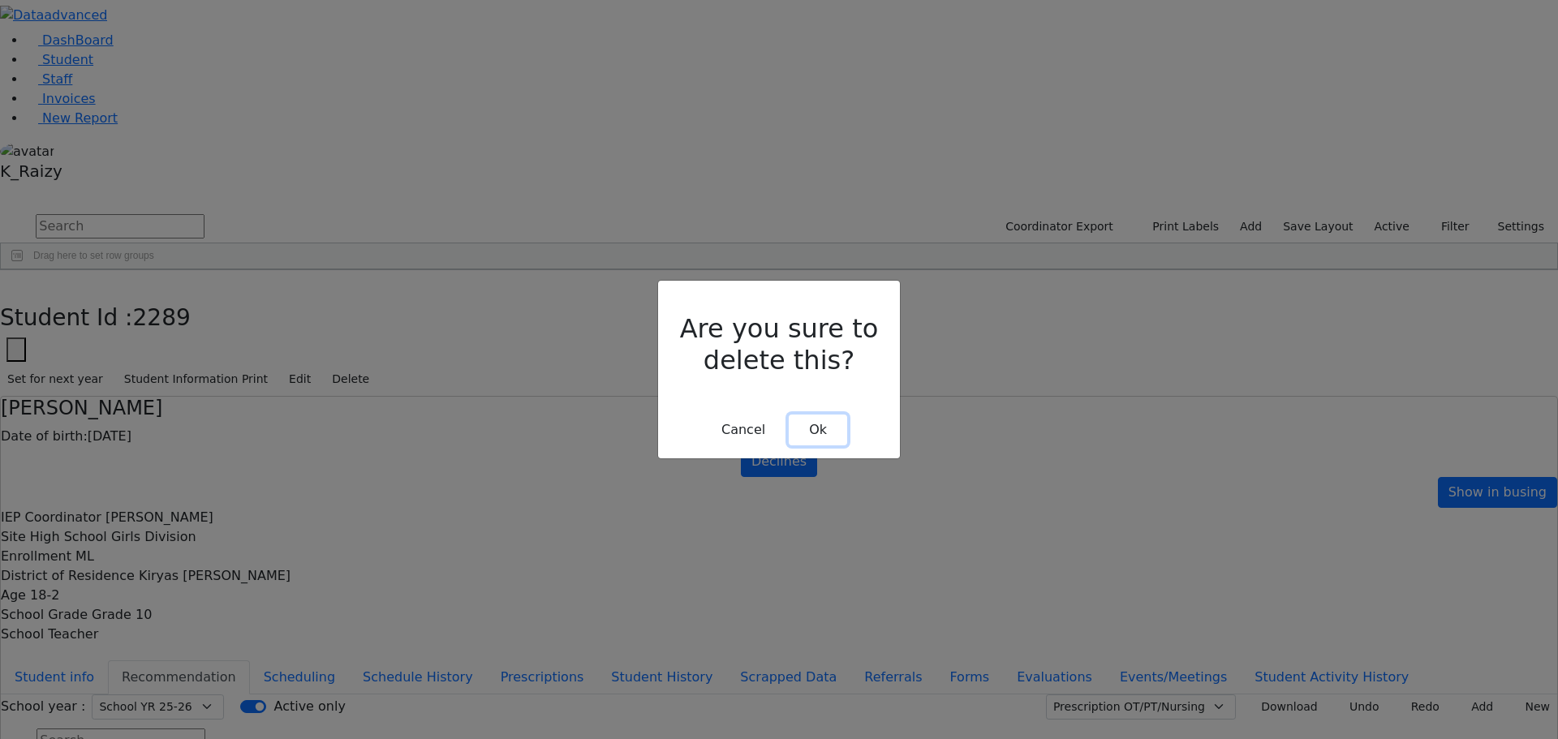
drag, startPoint x: 818, startPoint y: 409, endPoint x: 894, endPoint y: 430, distance: 79.2
click at [819, 415] on button "Ok" at bounding box center [818, 430] width 58 height 31
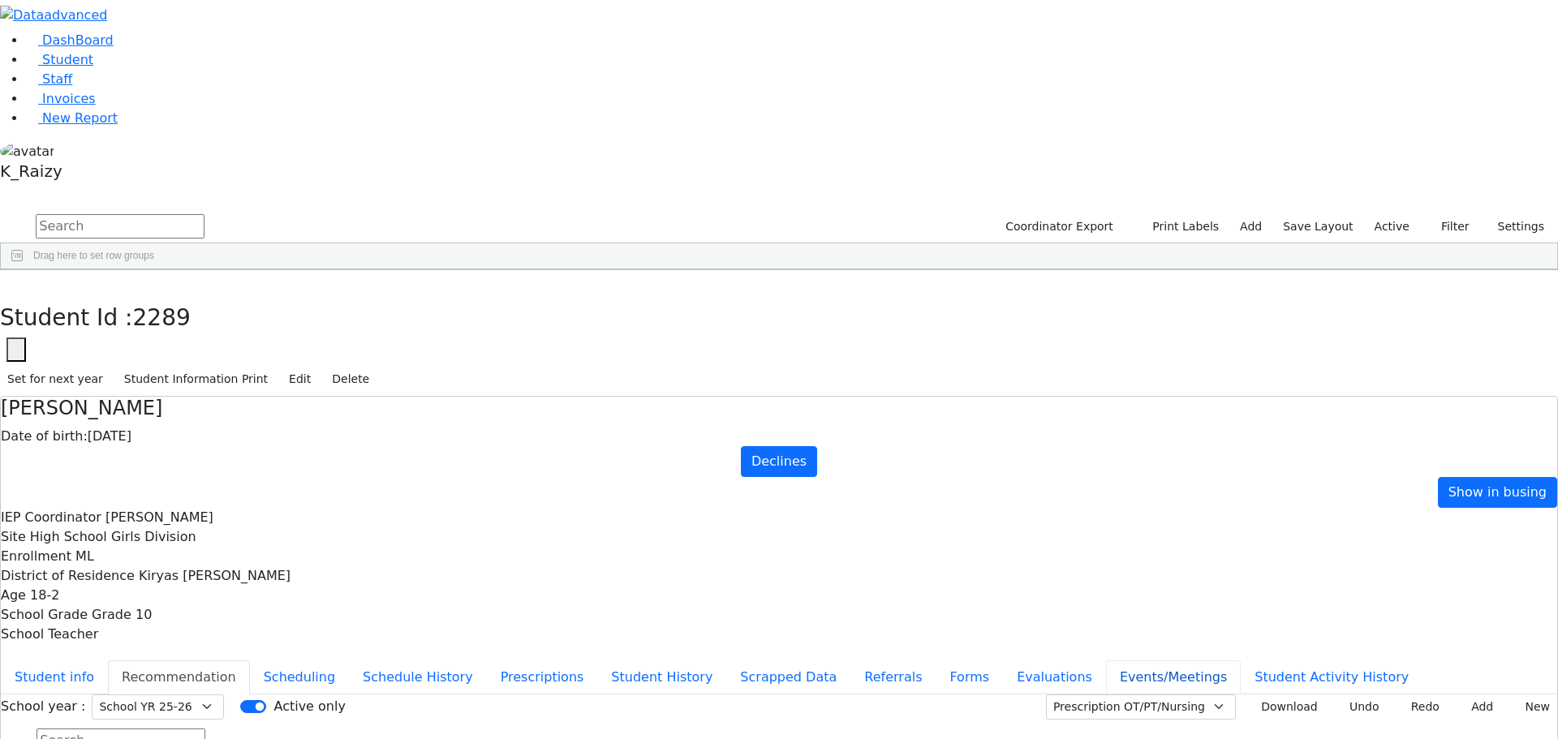
click at [1106, 661] on button "Events/Meetings" at bounding box center [1173, 678] width 135 height 34
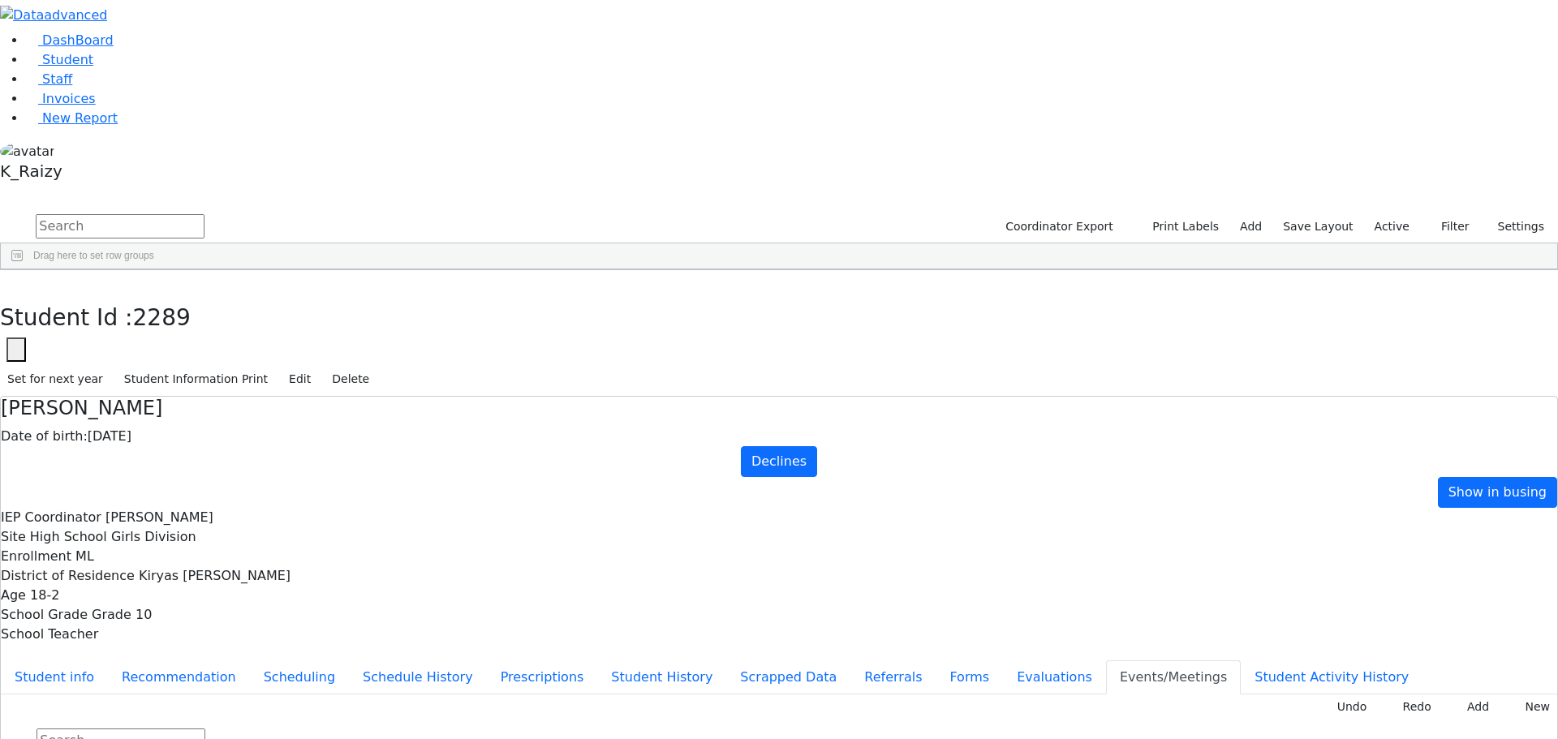
type input "Declines, Consent received: 8/26/2025"
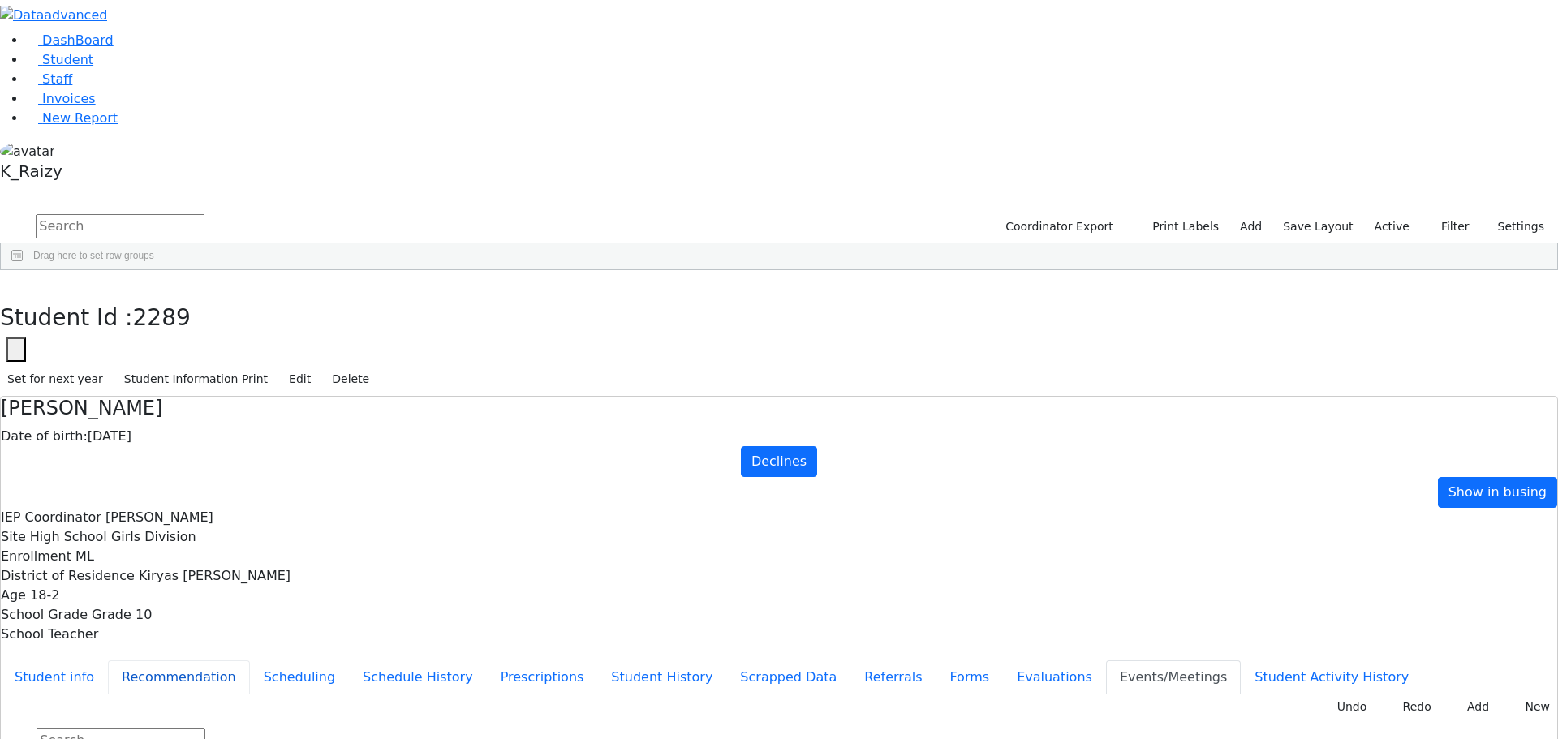
click at [250, 661] on button "Recommendation" at bounding box center [179, 678] width 142 height 34
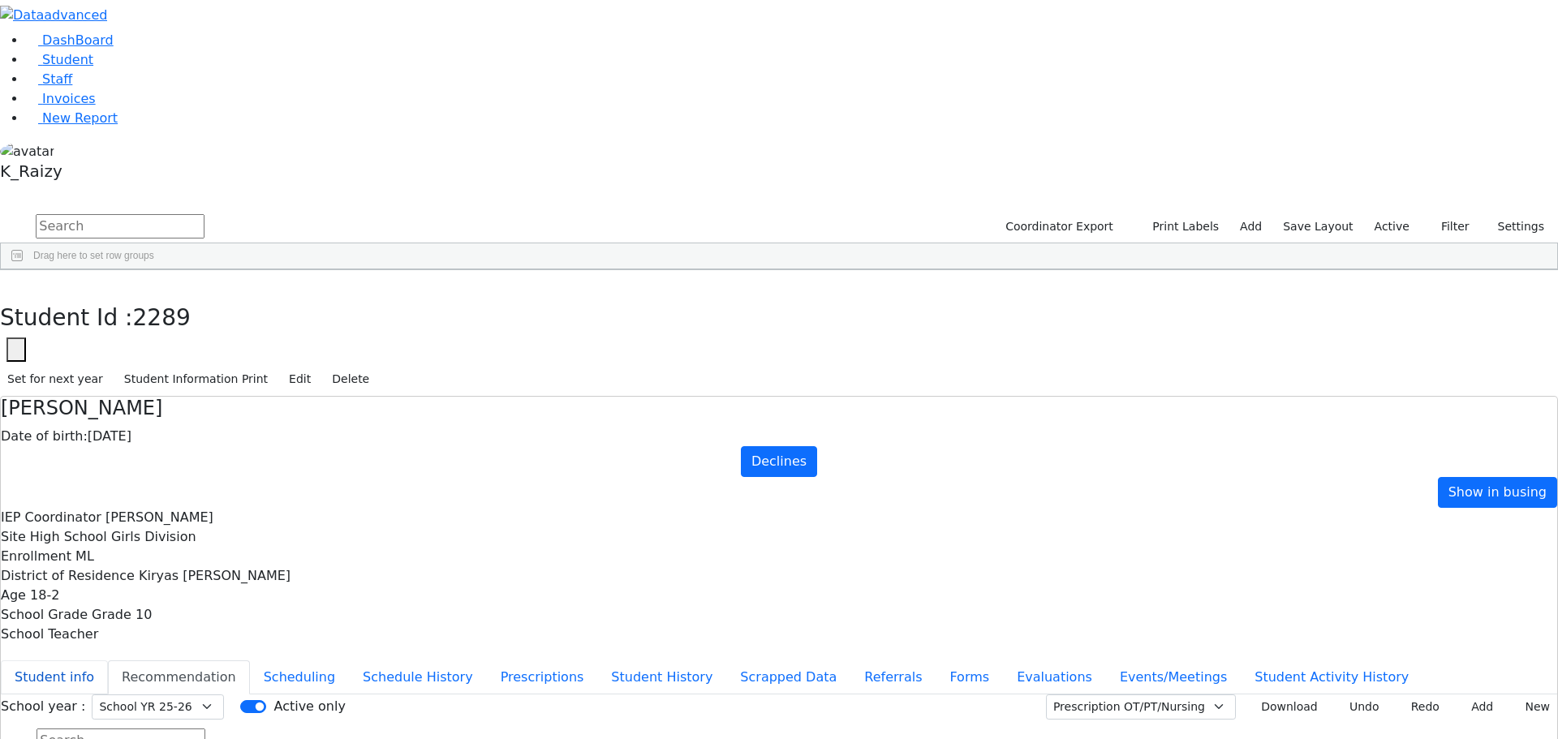
click at [108, 661] on button "Student info" at bounding box center [54, 678] width 107 height 34
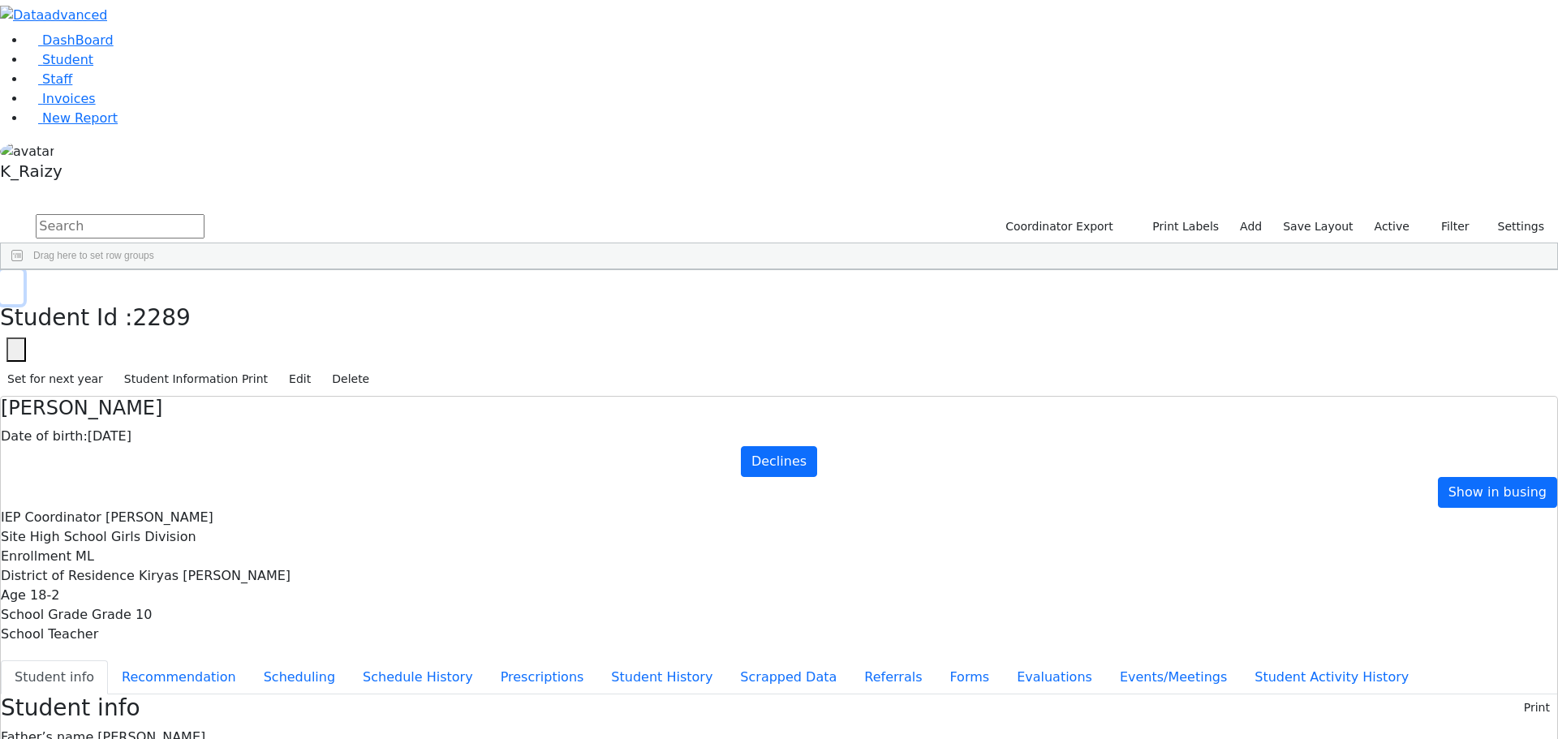
click at [24, 270] on button "button" at bounding box center [12, 287] width 24 height 34
click at [93, 67] on link "Student" at bounding box center [59, 59] width 67 height 15
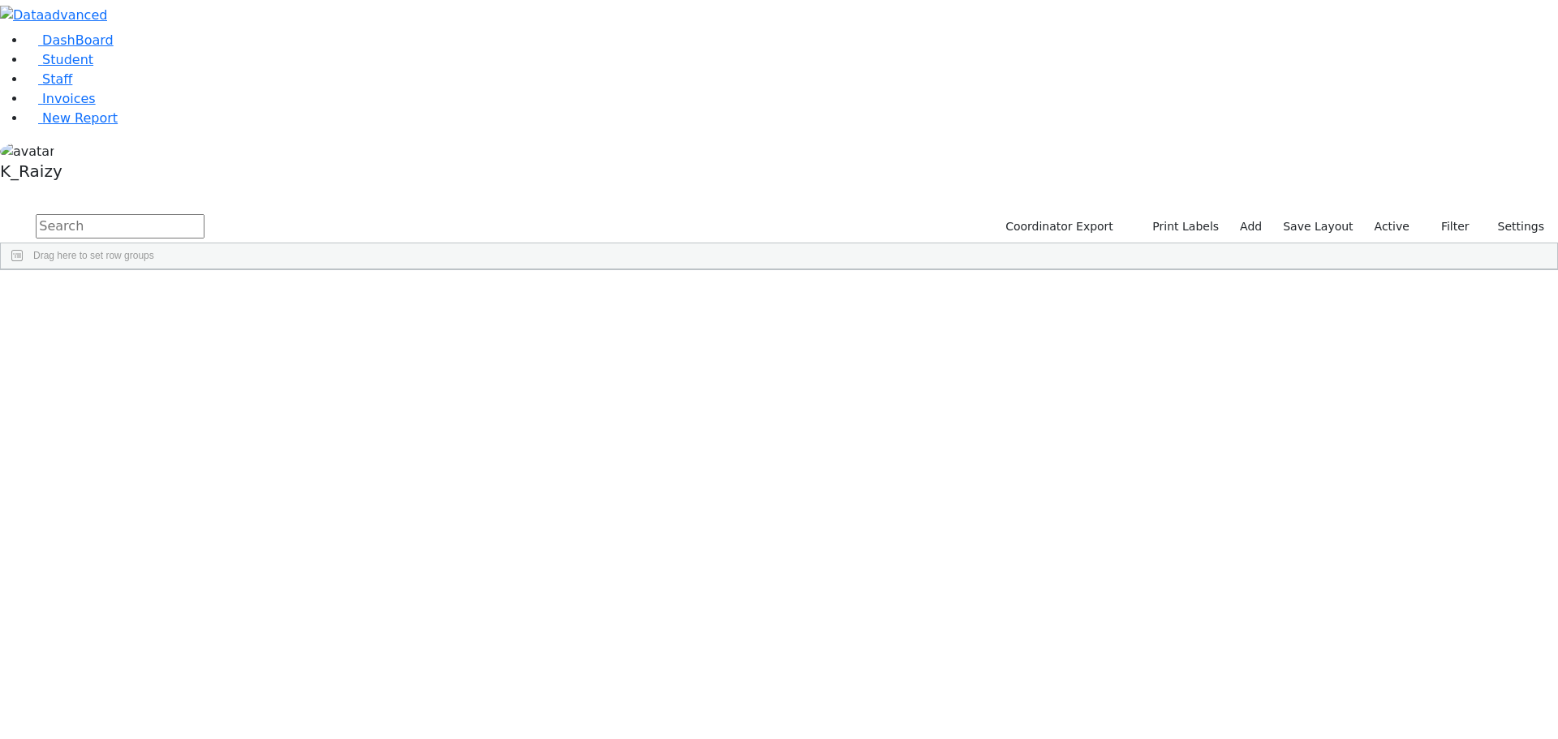
click at [205, 214] on input "text" at bounding box center [120, 226] width 169 height 24
type input "[PERSON_NAME]"
click at [283, 455] on div "[PERSON_NAME]" at bounding box center [235, 466] width 96 height 23
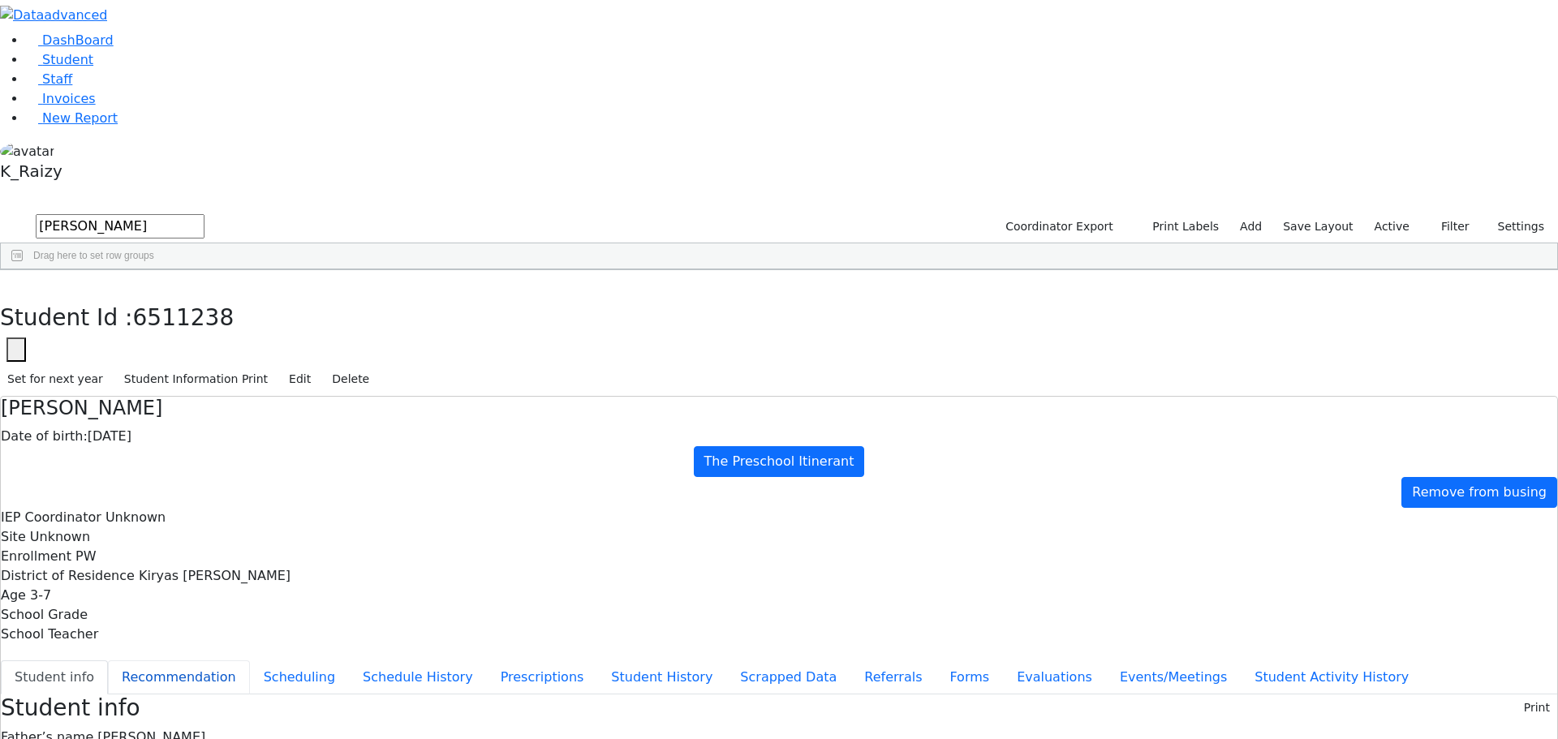
click at [250, 661] on button "Recommendation" at bounding box center [179, 678] width 142 height 34
checkbox input "true"
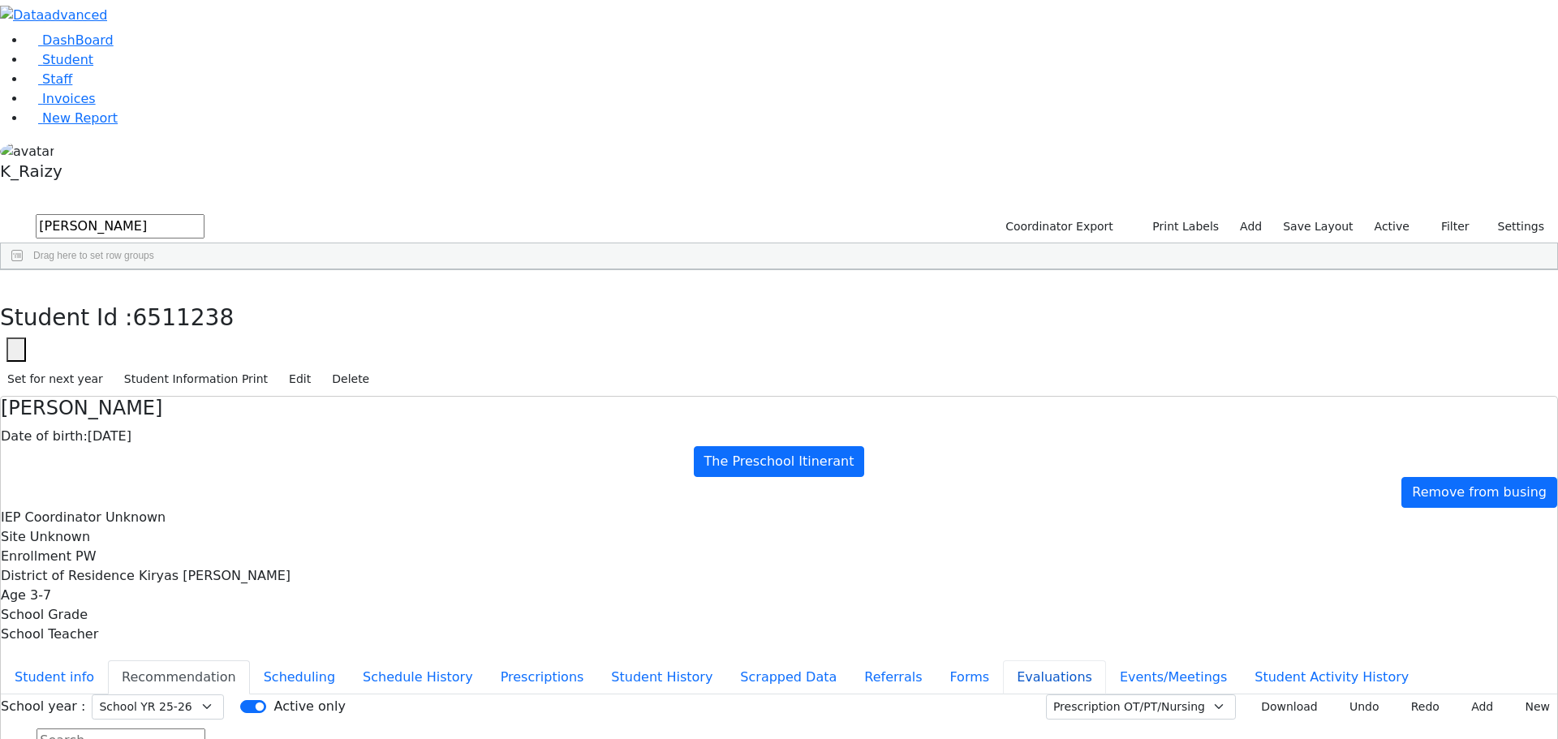
click at [1003, 661] on button "Evaluations" at bounding box center [1054, 678] width 103 height 34
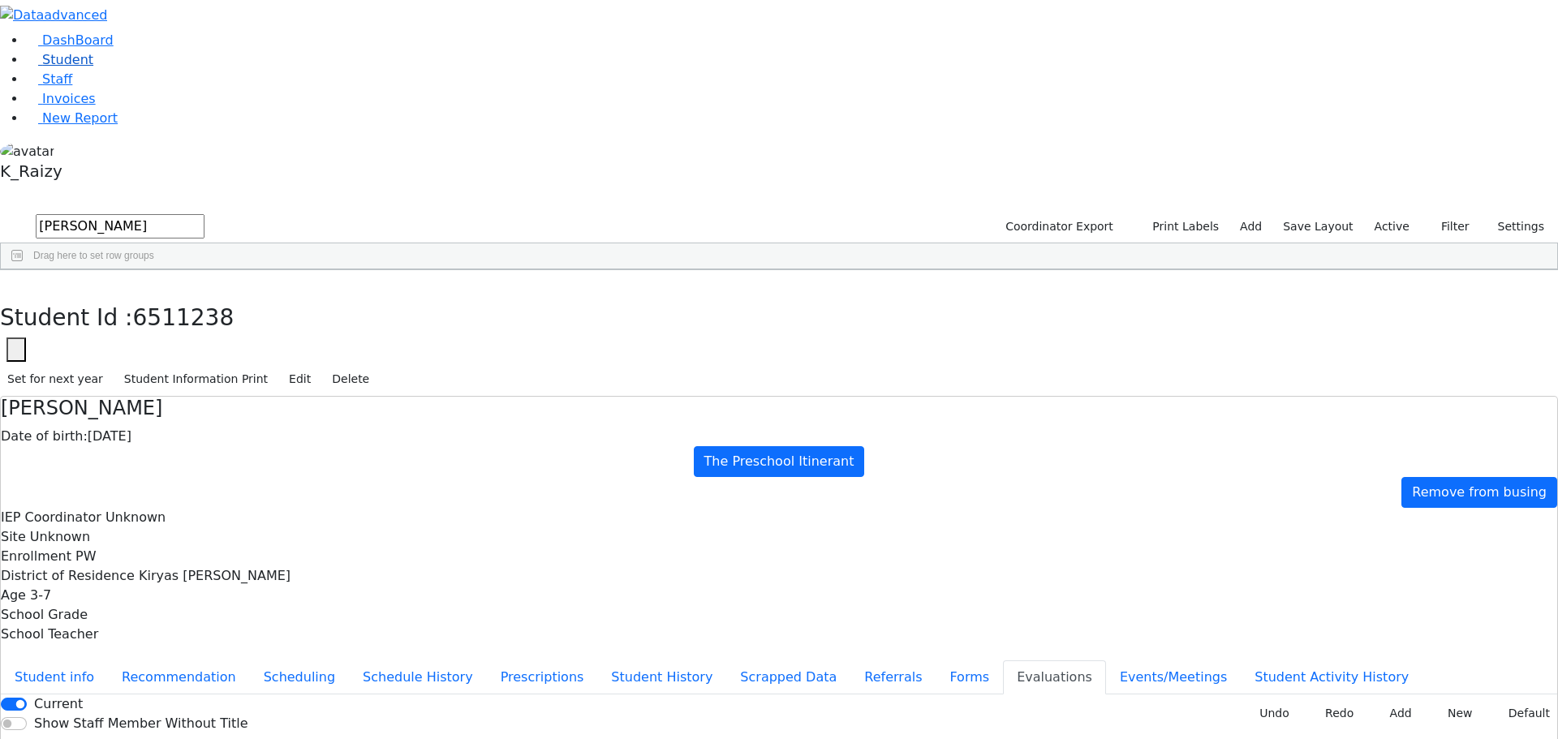
click at [93, 67] on link "Student" at bounding box center [59, 59] width 67 height 15
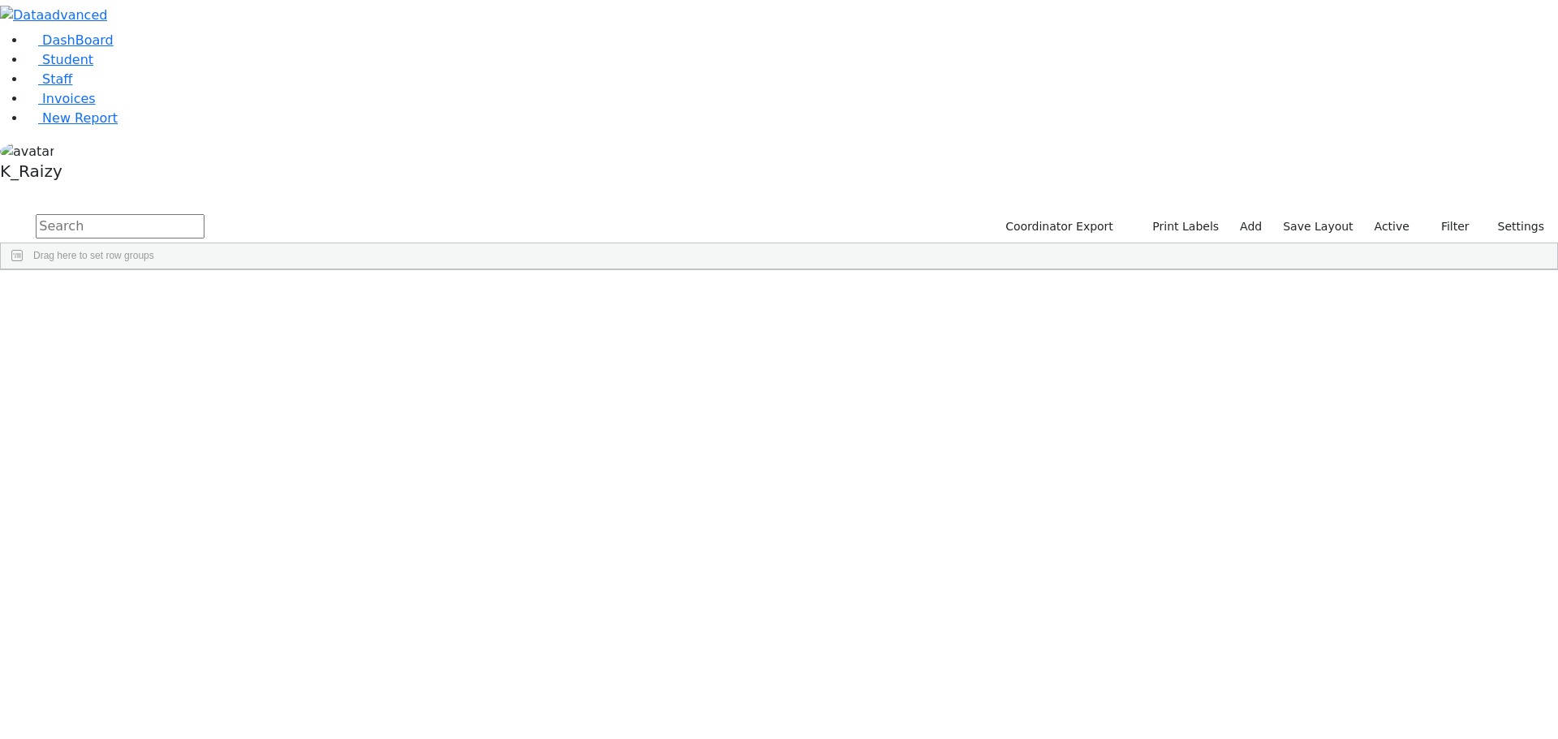
click at [205, 214] on input "text" at bounding box center [120, 226] width 169 height 24
click at [1394, 214] on label "Active" at bounding box center [1393, 226] width 50 height 25
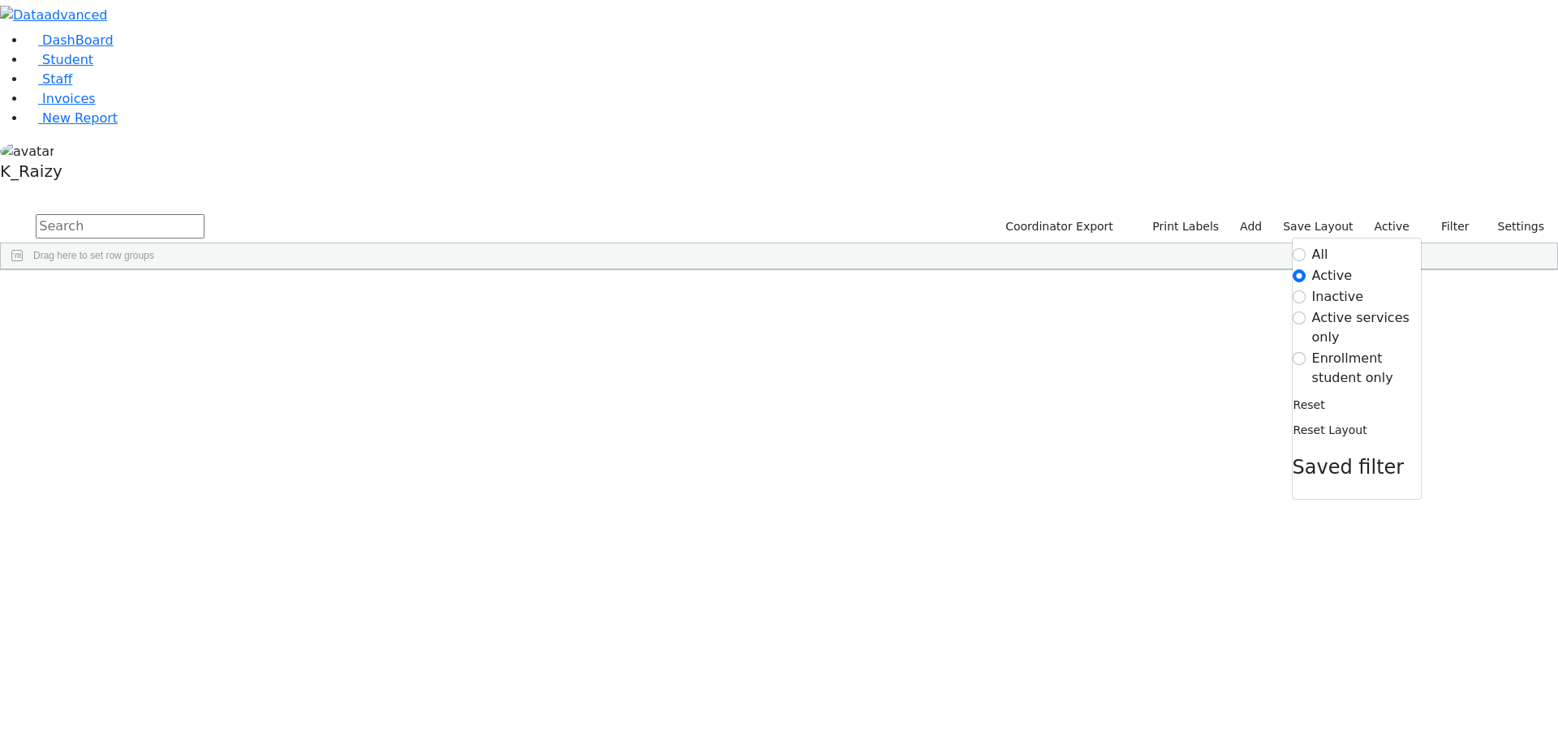
click at [1315, 245] on label "All" at bounding box center [1320, 254] width 16 height 19
click at [1306, 248] on input "All" at bounding box center [1299, 254] width 13 height 13
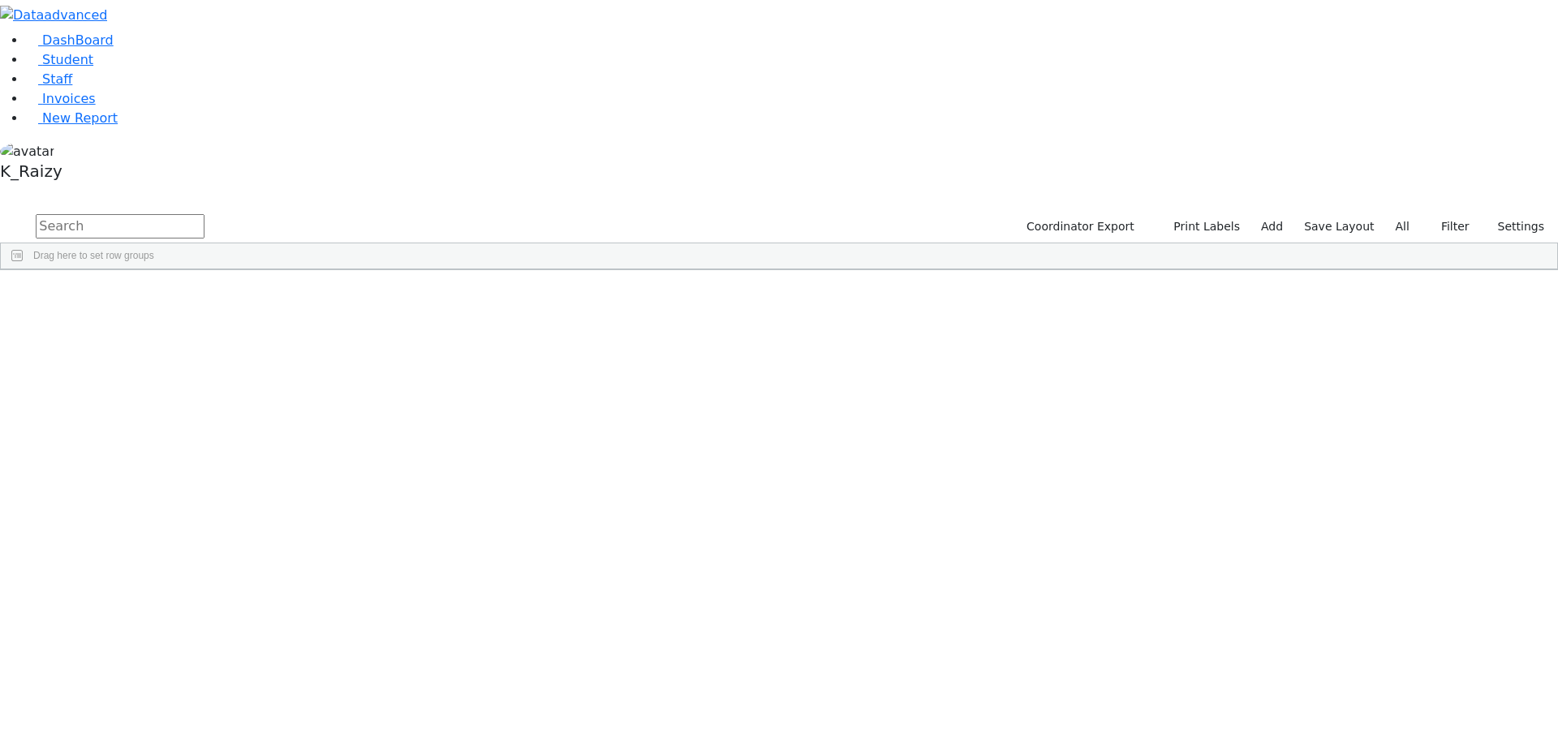
click at [205, 214] on input "text" at bounding box center [120, 226] width 169 height 24
type input "k"
type input "[PERSON_NAME]"
click at [283, 410] on div "Gitty" at bounding box center [235, 421] width 96 height 23
click at [80, 67] on link "Student" at bounding box center [59, 59] width 67 height 15
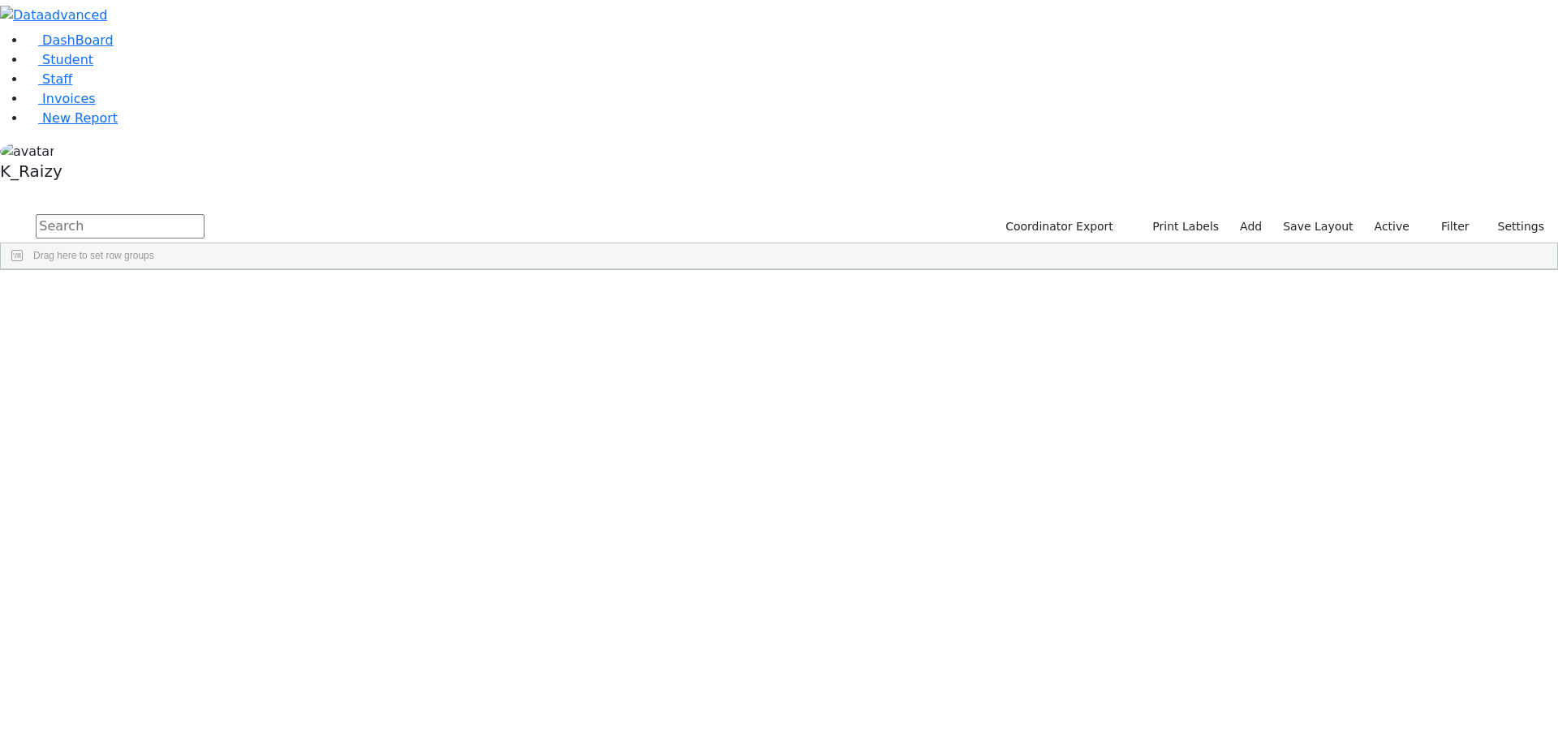
drag, startPoint x: 265, startPoint y: 54, endPoint x: 269, endPoint y: 67, distance: 13.9
click at [205, 214] on input "text" at bounding box center [120, 226] width 169 height 24
type input "[PERSON_NAME]"
click at [283, 455] on div "[PERSON_NAME]" at bounding box center [235, 466] width 96 height 23
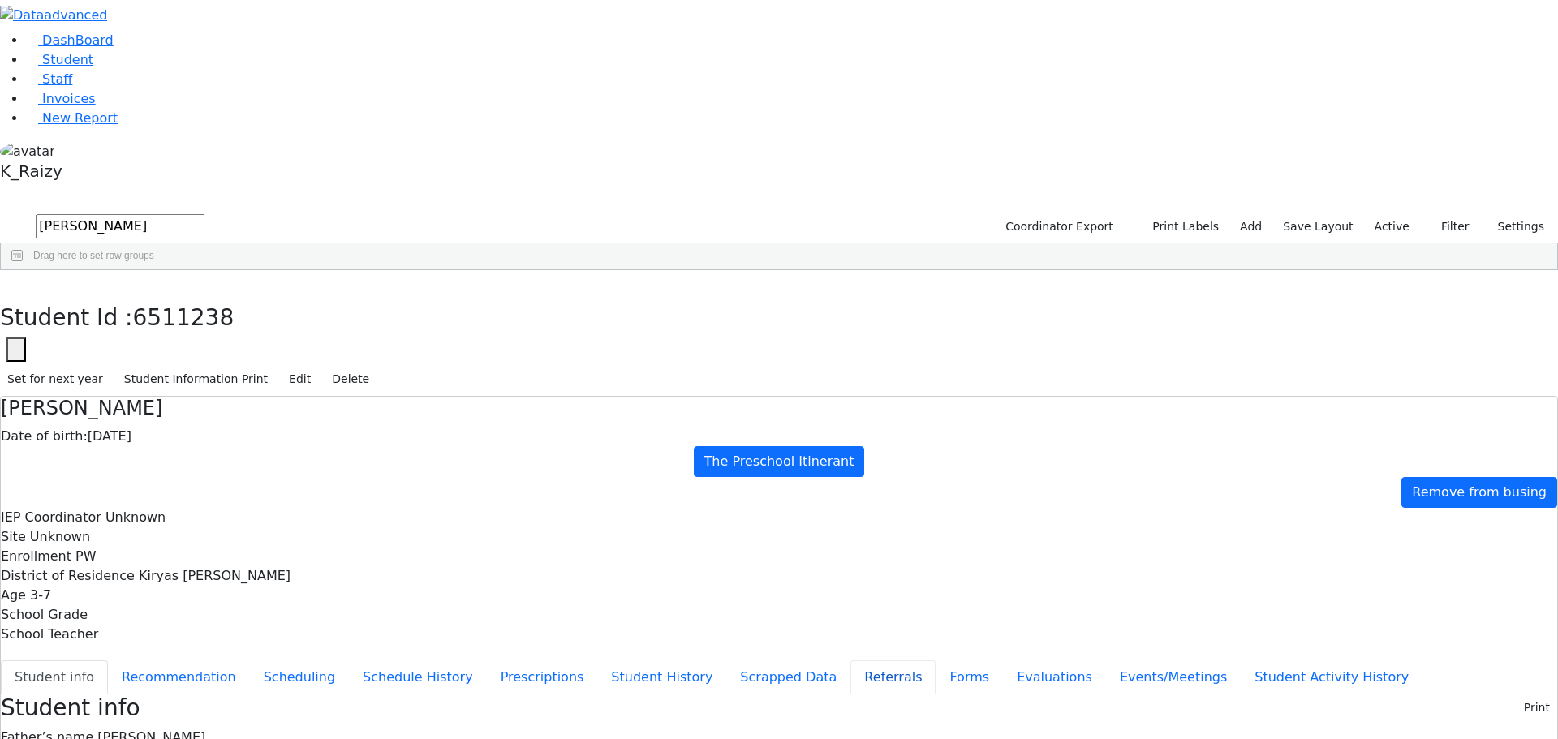
click at [851, 661] on button "Referrals" at bounding box center [893, 678] width 85 height 34
click at [76, 67] on span "Student" at bounding box center [67, 59] width 51 height 15
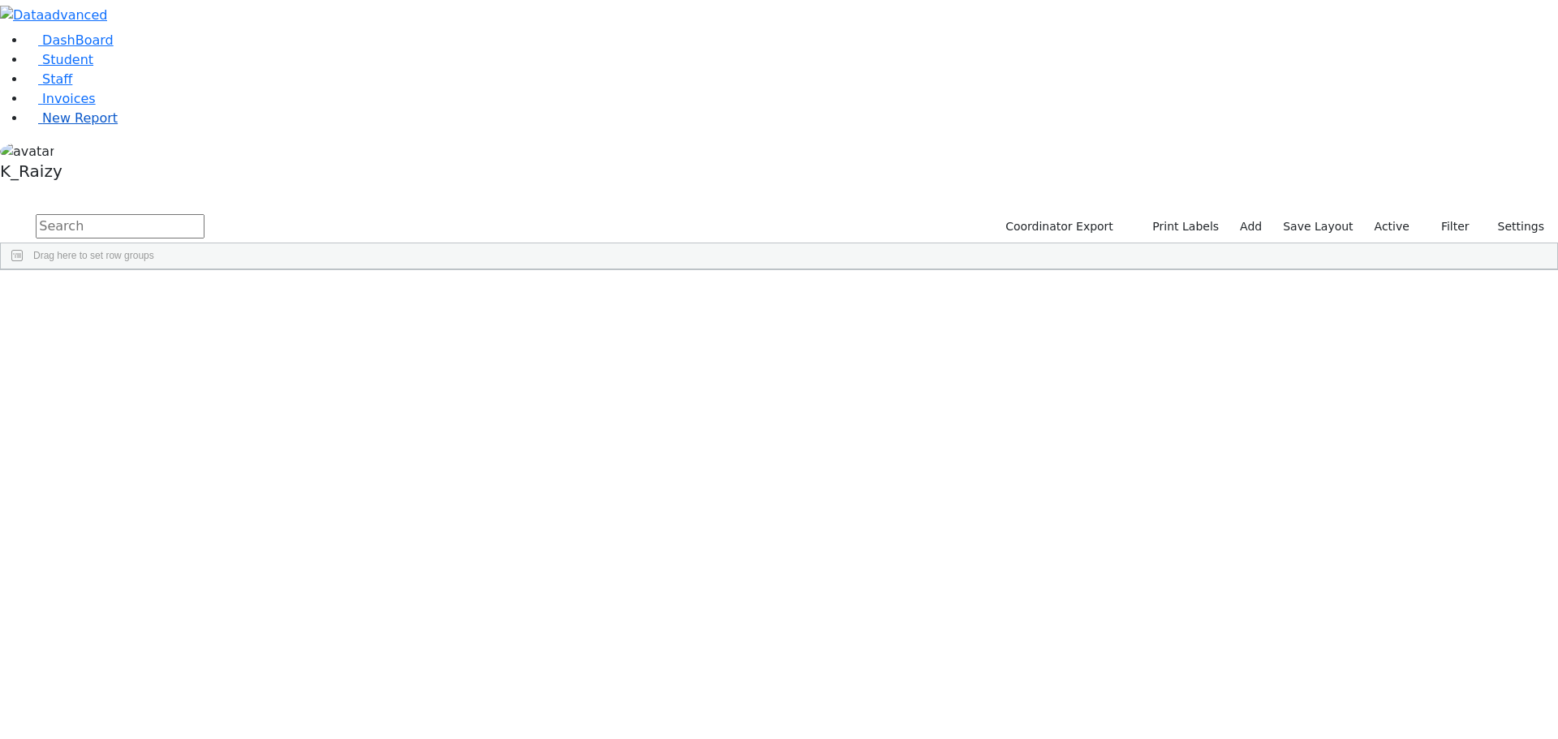
click at [70, 126] on span "New Report" at bounding box center [79, 117] width 75 height 15
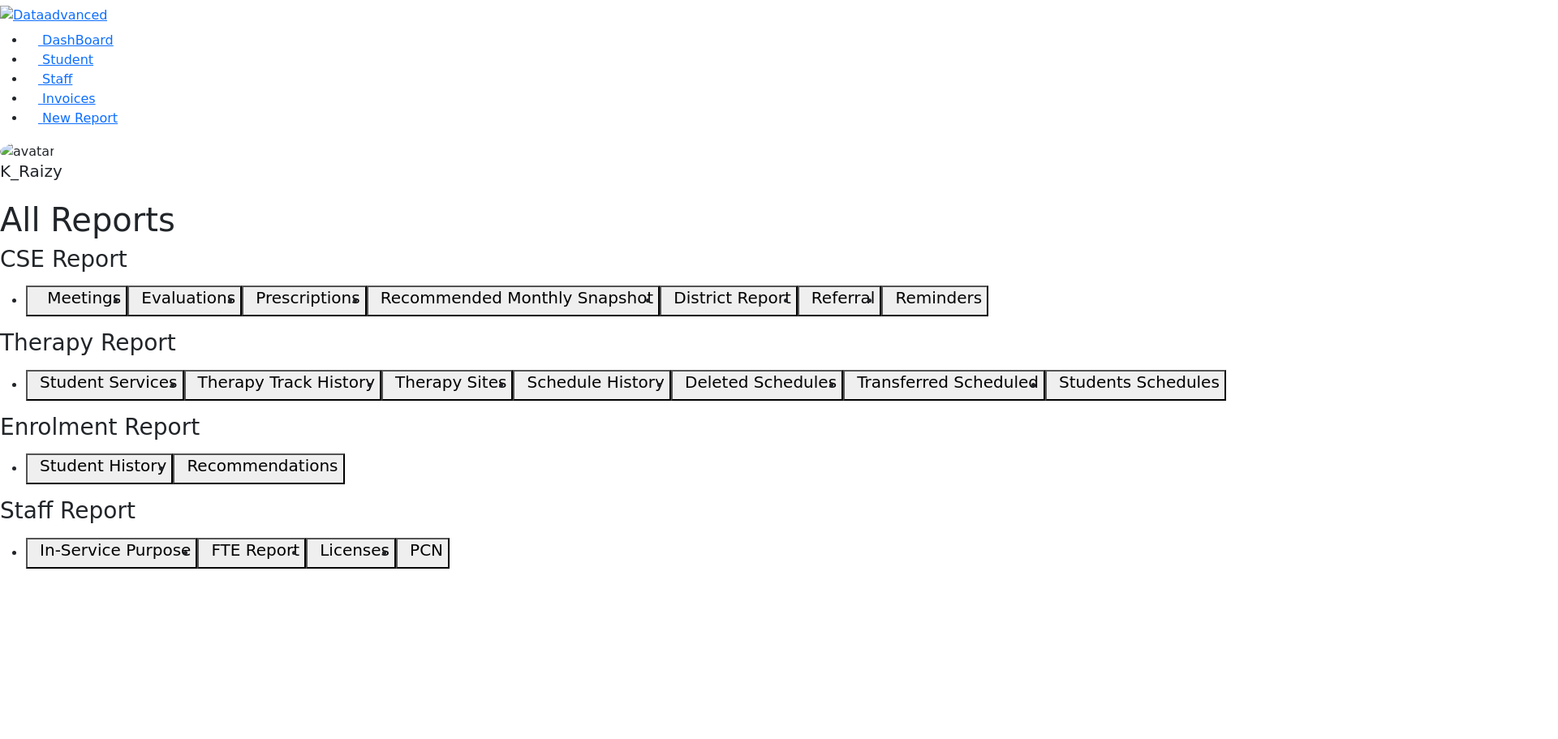
click at [40, 291] on span "button" at bounding box center [35, 300] width 7 height 19
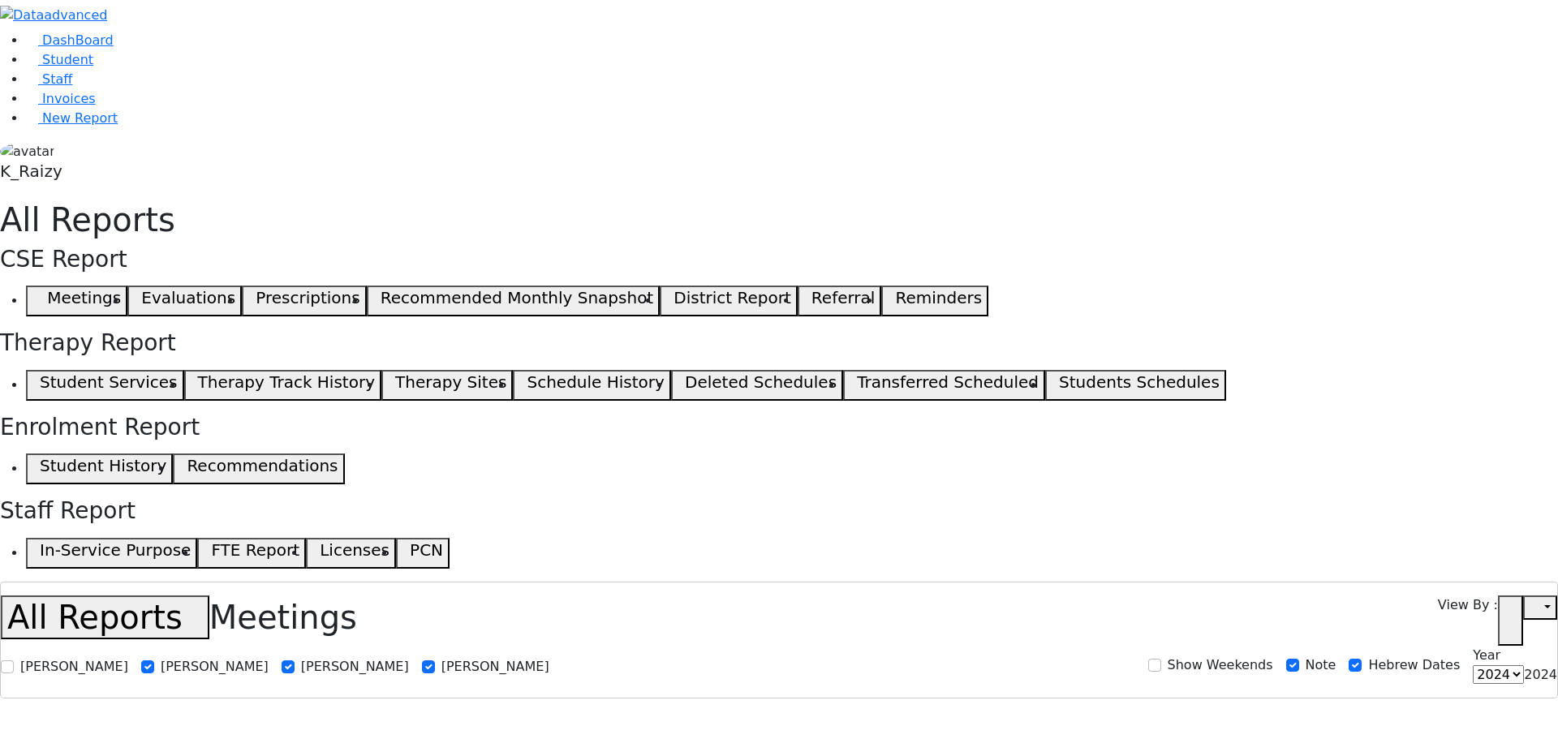
select select
click at [1505, 615] on use "button" at bounding box center [1505, 615] width 0 height 0
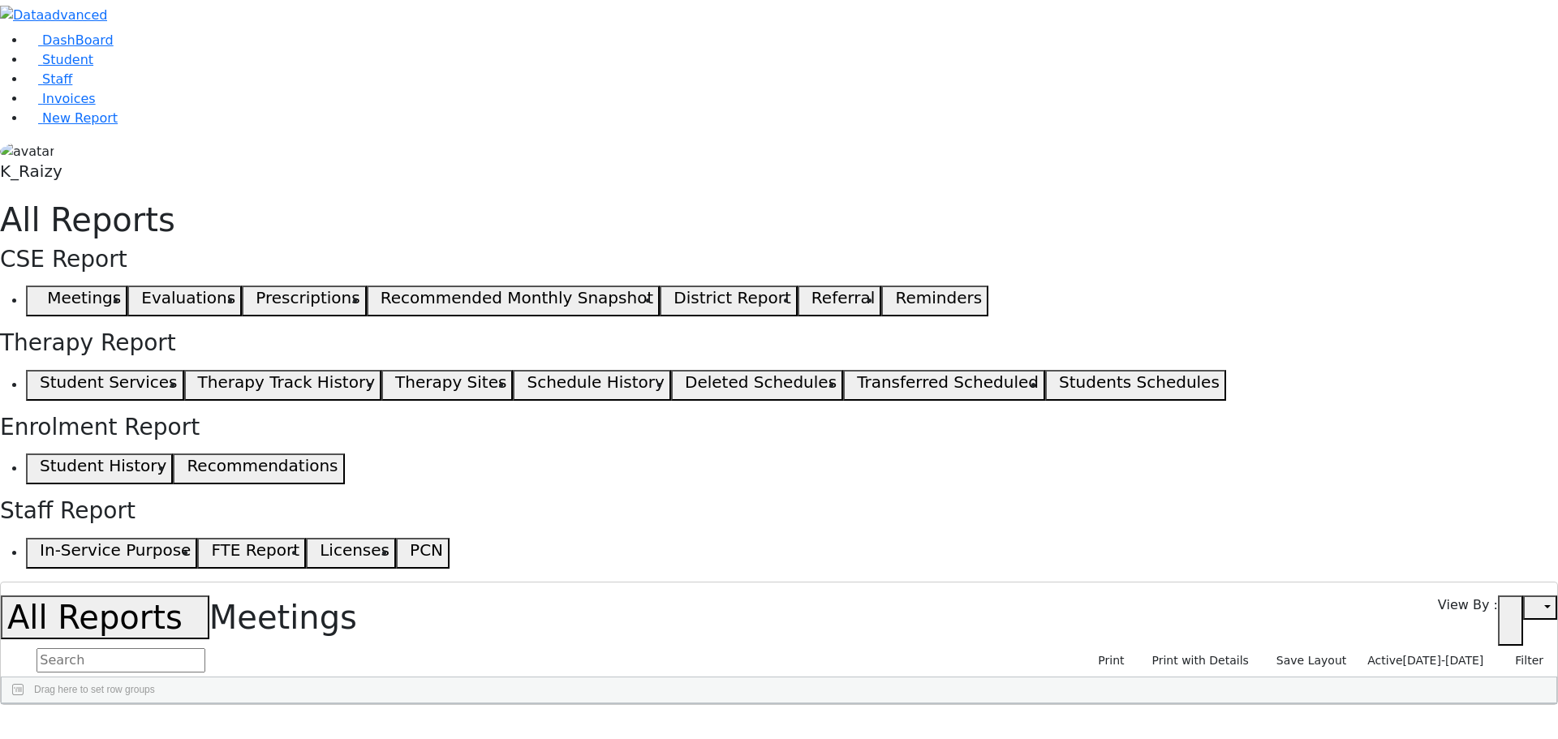
click at [1452, 654] on span "[DATE]-[DATE]" at bounding box center [1443, 660] width 81 height 13
click at [1384, 724] on input "[DATE] - [DATE]" at bounding box center [1417, 736] width 156 height 25
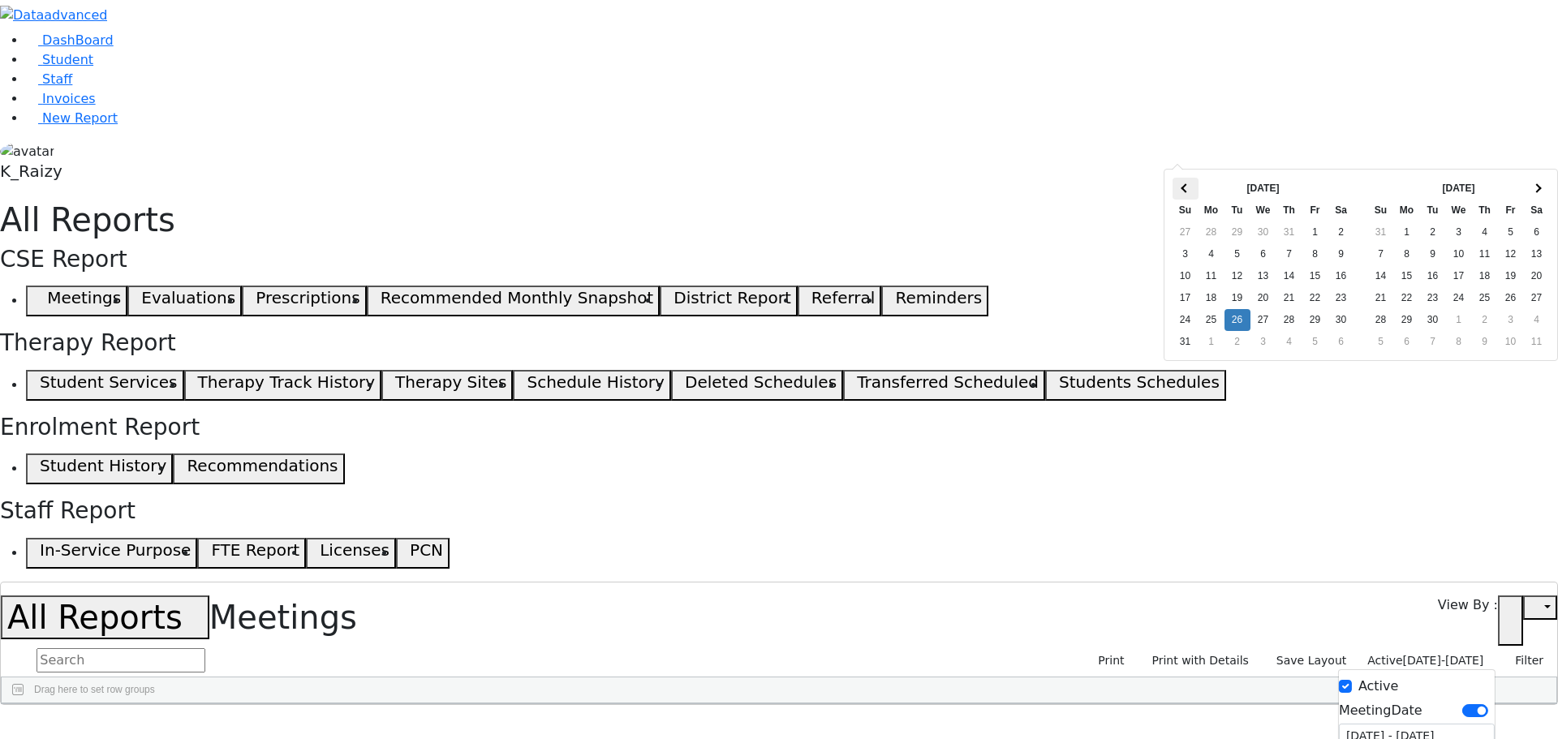
click at [1182, 192] on th at bounding box center [1186, 189] width 26 height 22
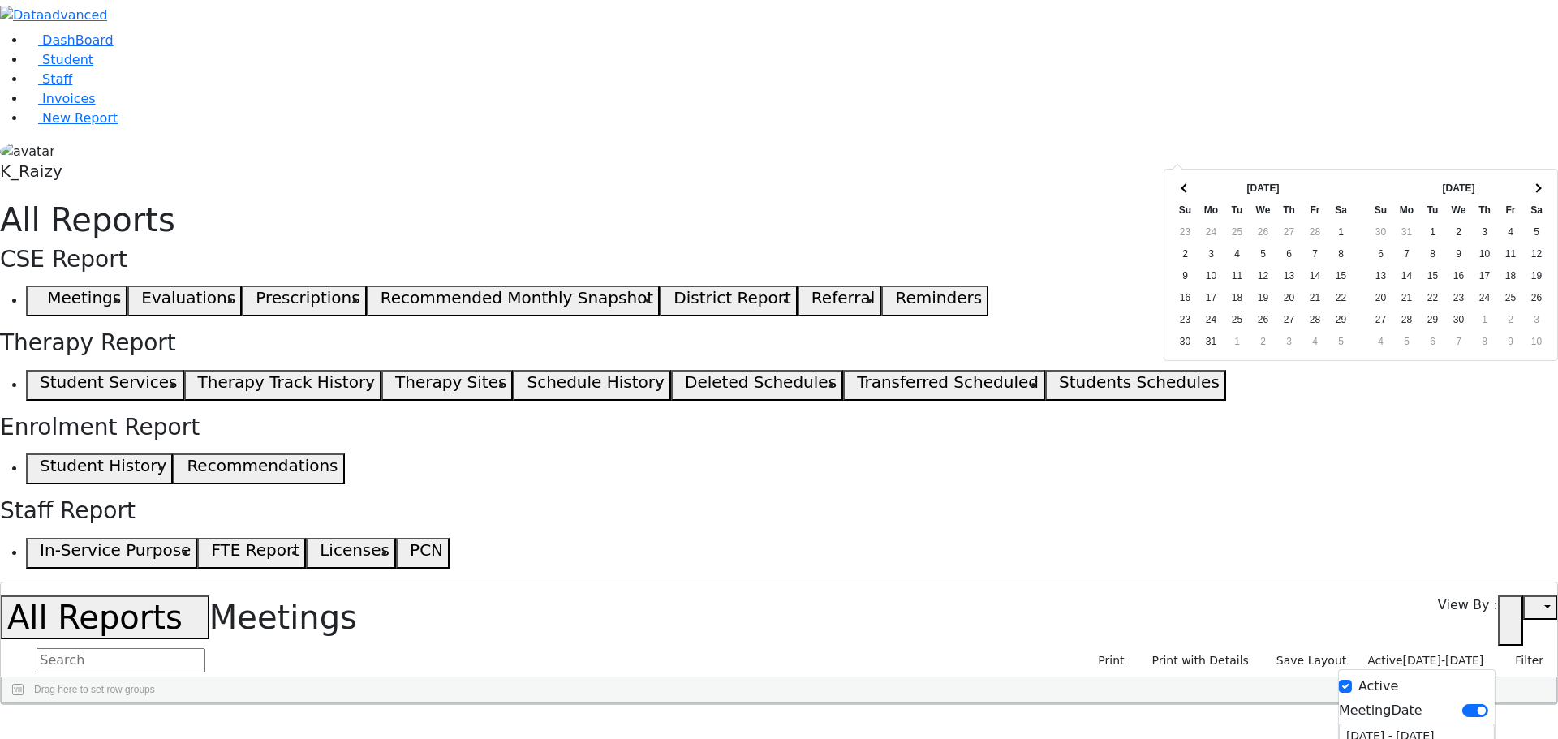
click at [1182, 192] on th at bounding box center [1186, 189] width 26 height 22
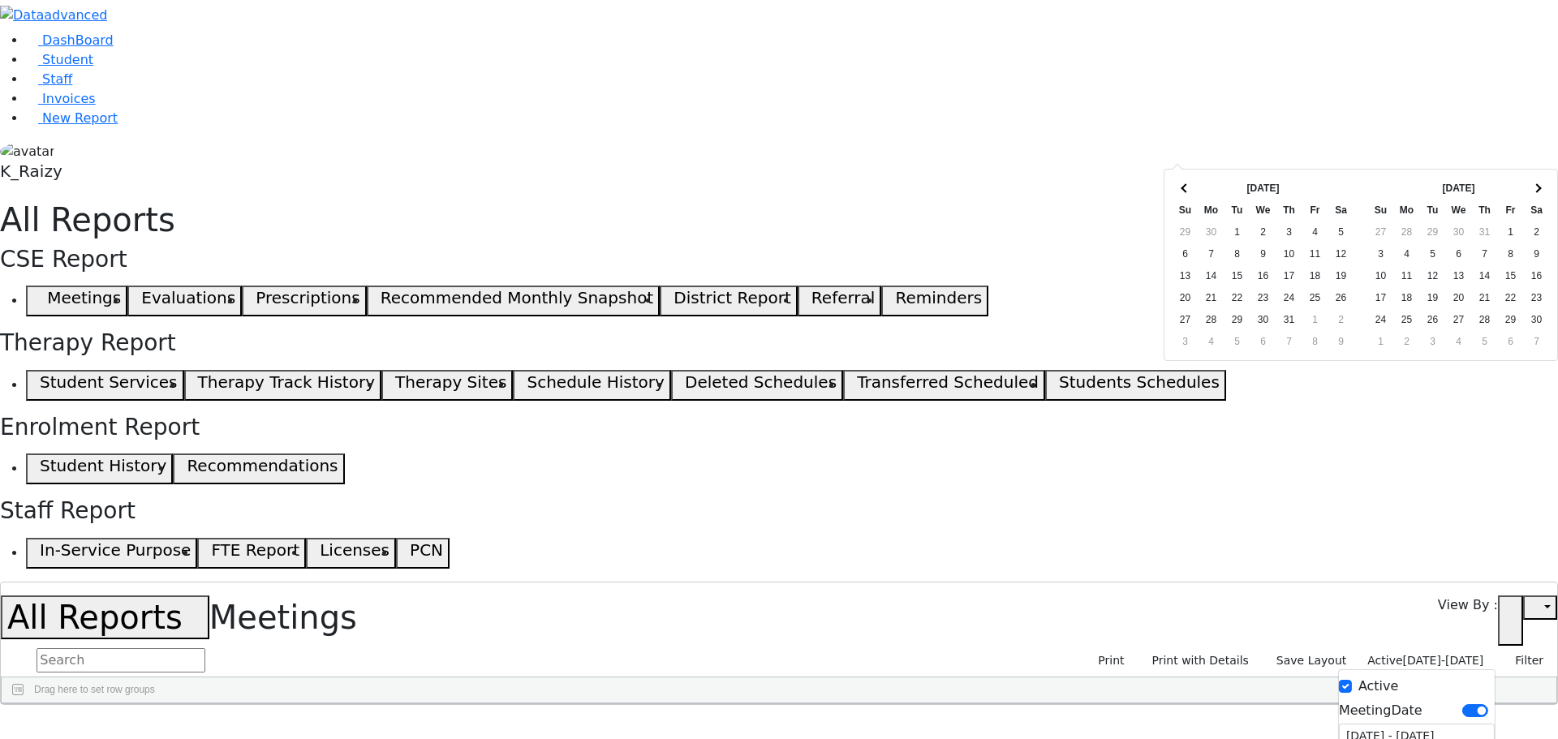
click at [1182, 192] on th at bounding box center [1186, 189] width 26 height 22
click at [1539, 187] on span at bounding box center [1536, 187] width 9 height 9
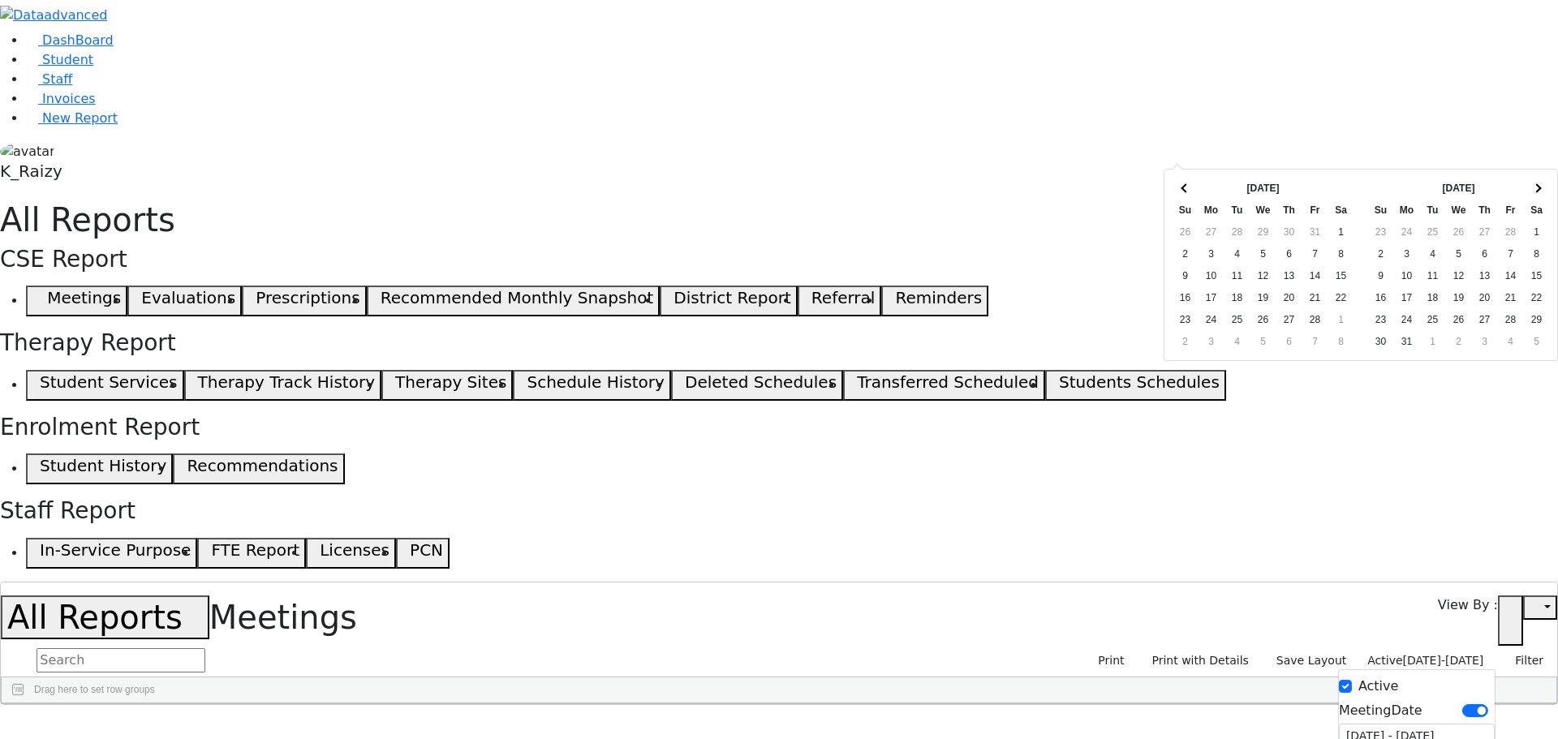
click at [1539, 187] on span at bounding box center [1536, 187] width 9 height 9
click at [1196, 187] on th at bounding box center [1186, 189] width 26 height 22
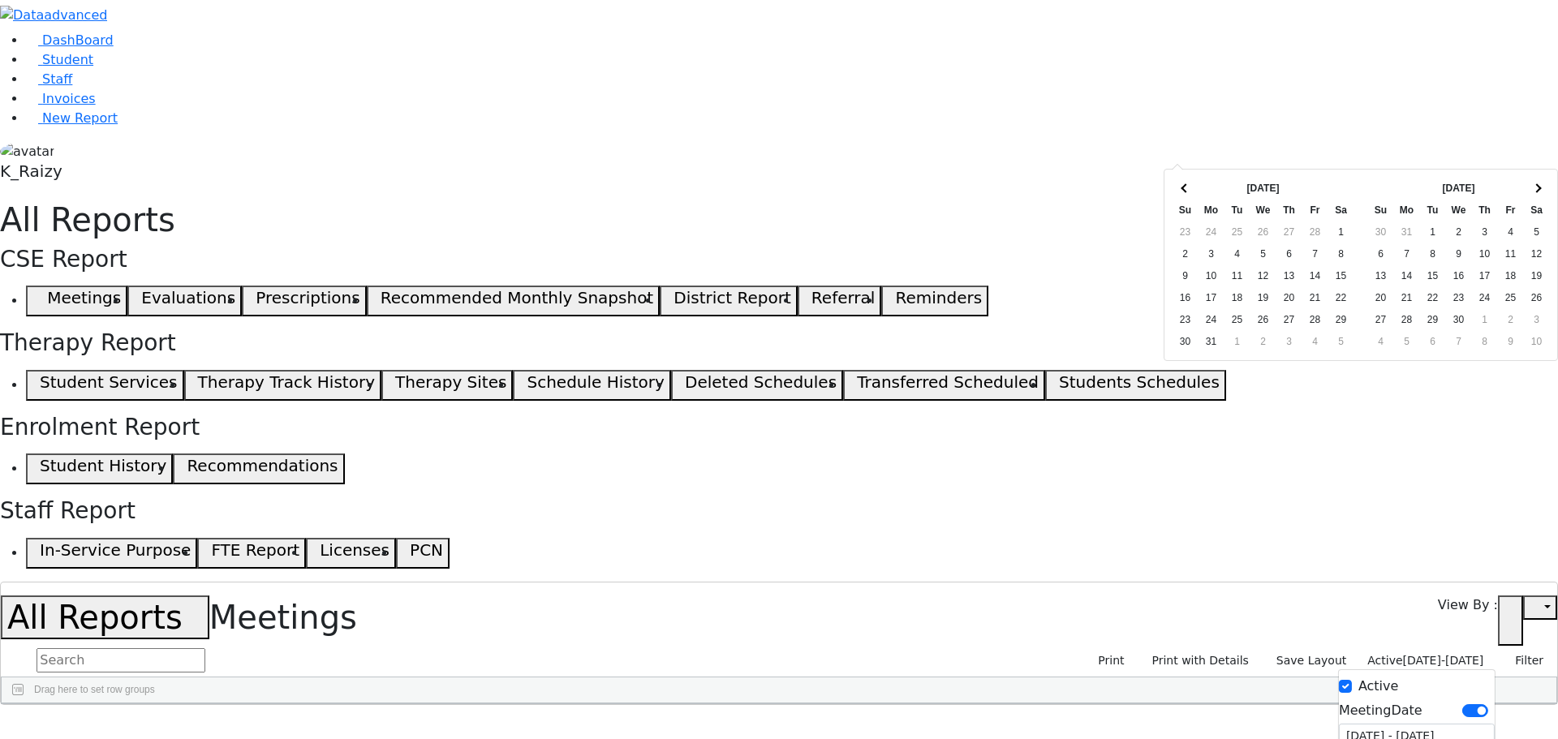
click at [1196, 187] on th at bounding box center [1186, 189] width 26 height 22
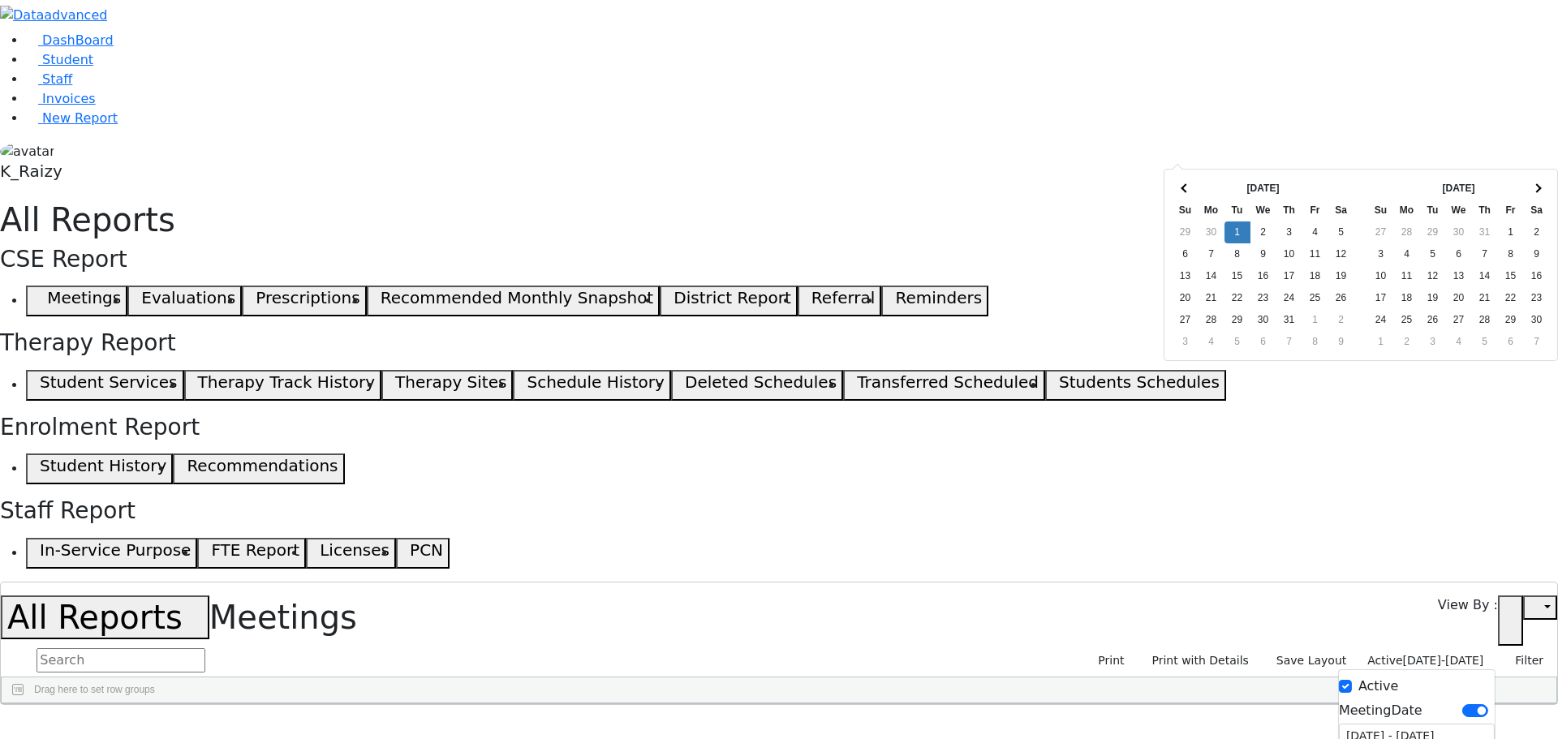
click at [1196, 187] on th at bounding box center [1186, 189] width 26 height 22
click at [1545, 191] on th at bounding box center [1537, 189] width 26 height 22
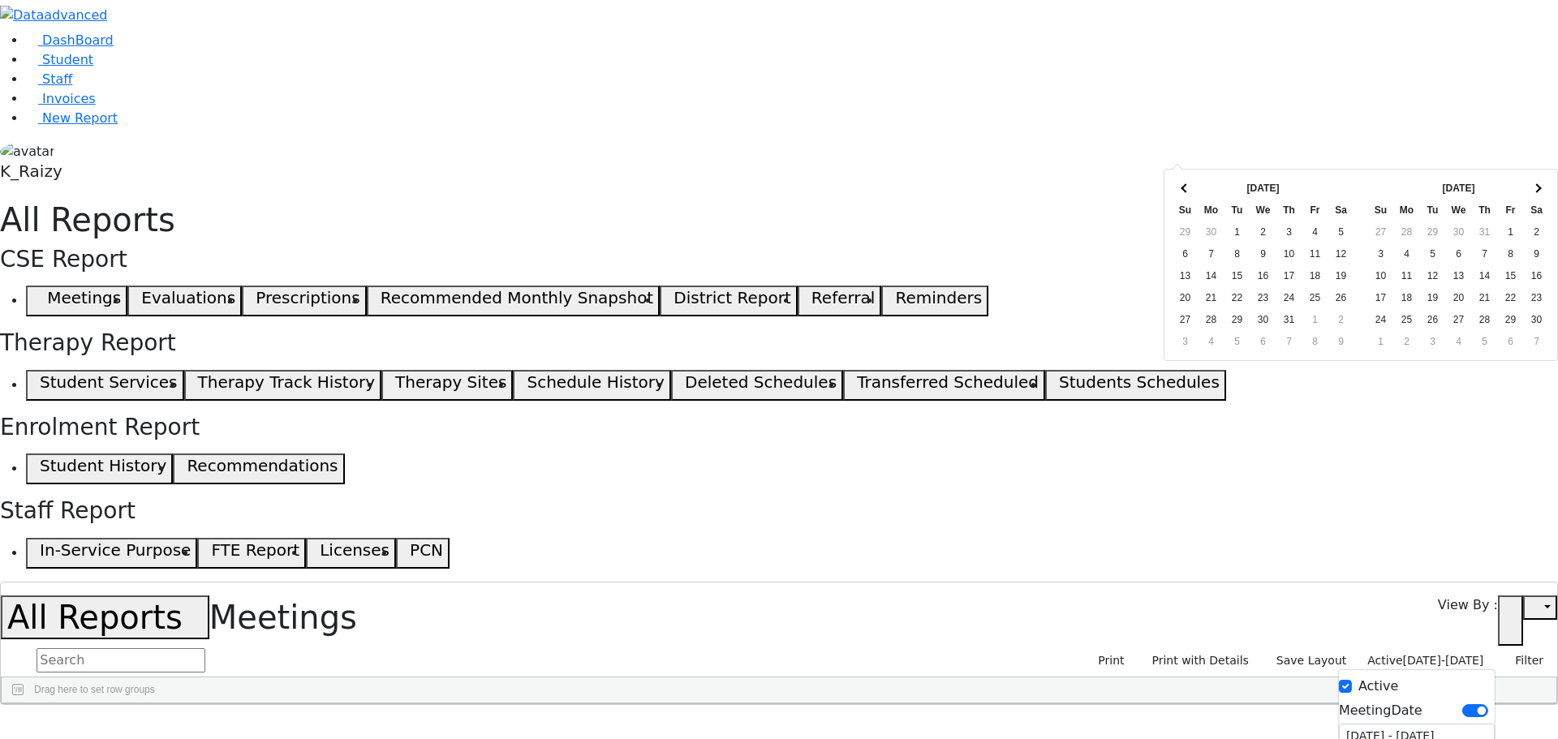
click at [1545, 191] on th at bounding box center [1537, 189] width 26 height 22
click at [1544, 191] on th at bounding box center [1537, 189] width 26 height 22
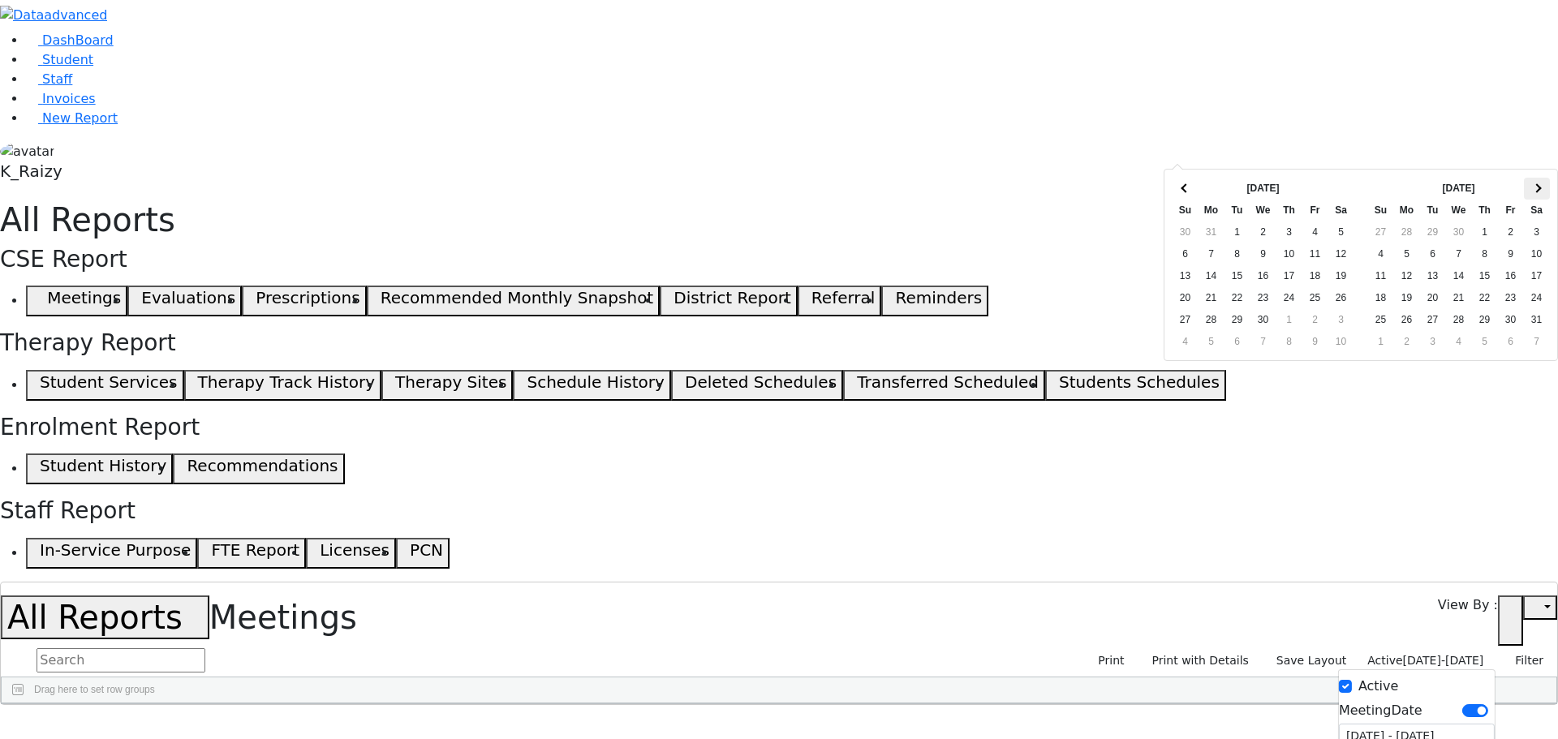
drag, startPoint x: 1544, startPoint y: 191, endPoint x: 1535, endPoint y: 191, distance: 8.9
click at [1535, 191] on th at bounding box center [1537, 189] width 26 height 22
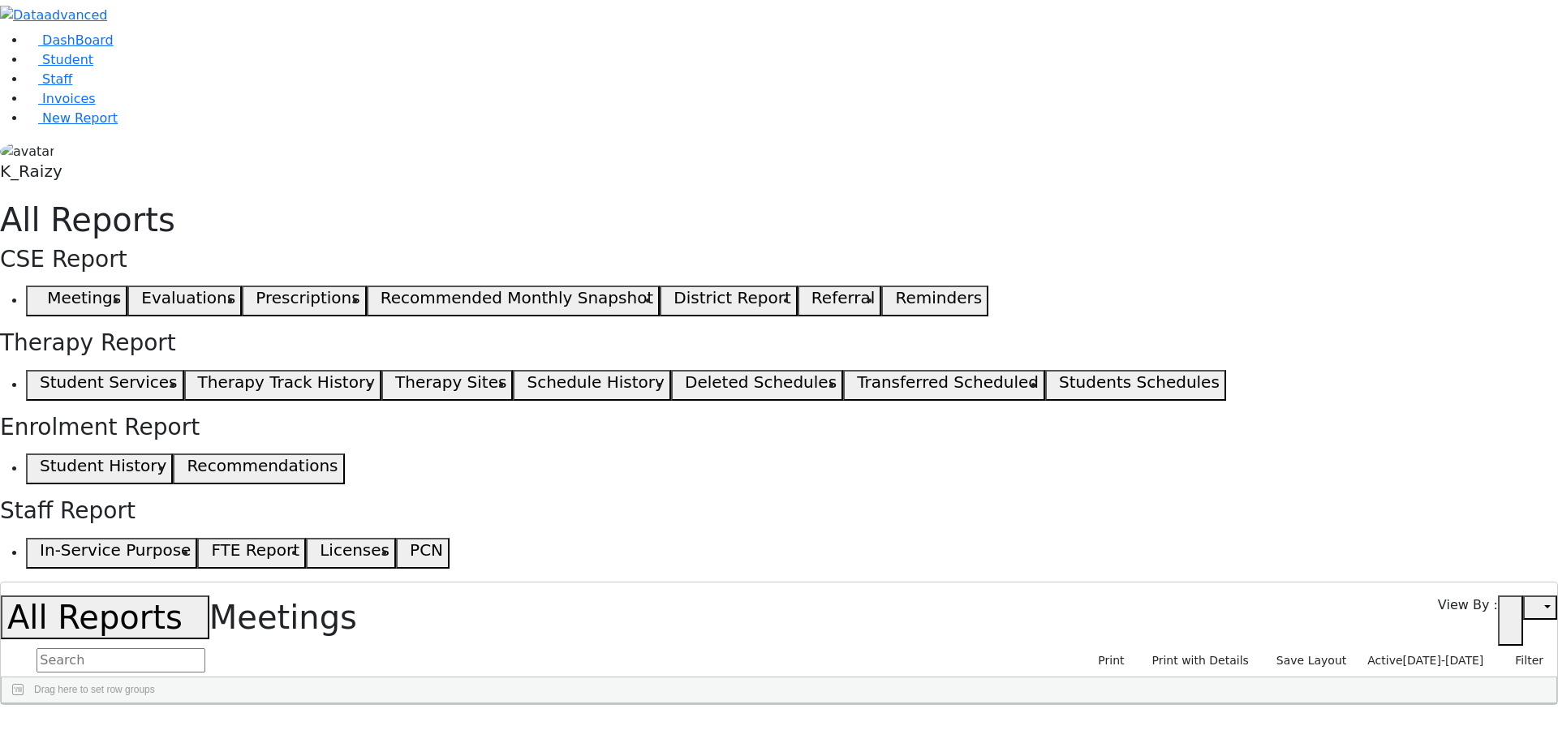
click at [1403, 654] on span "Active" at bounding box center [1385, 660] width 35 height 13
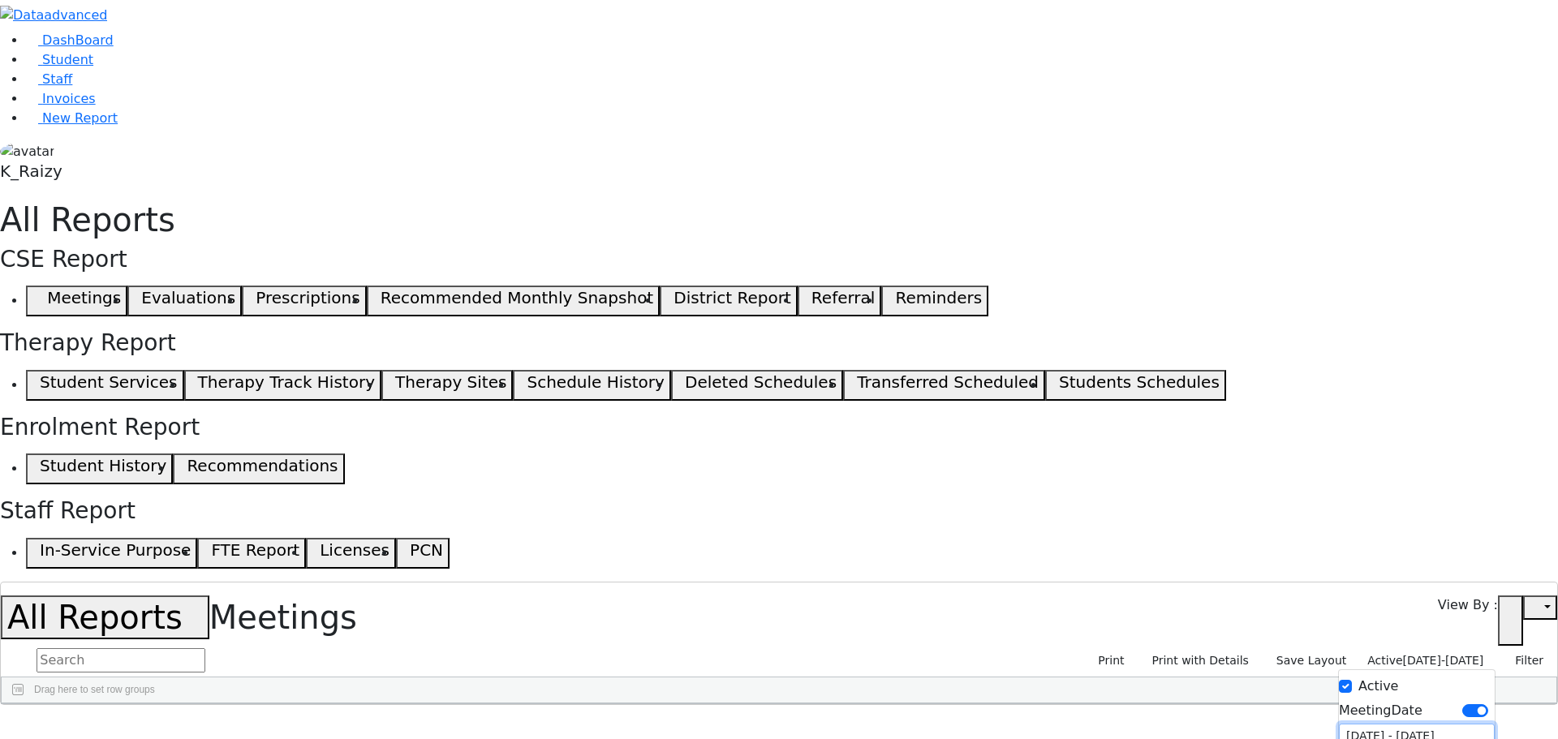
click at [1403, 724] on input "07/08/2024 - 10/01/2025" at bounding box center [1417, 736] width 156 height 25
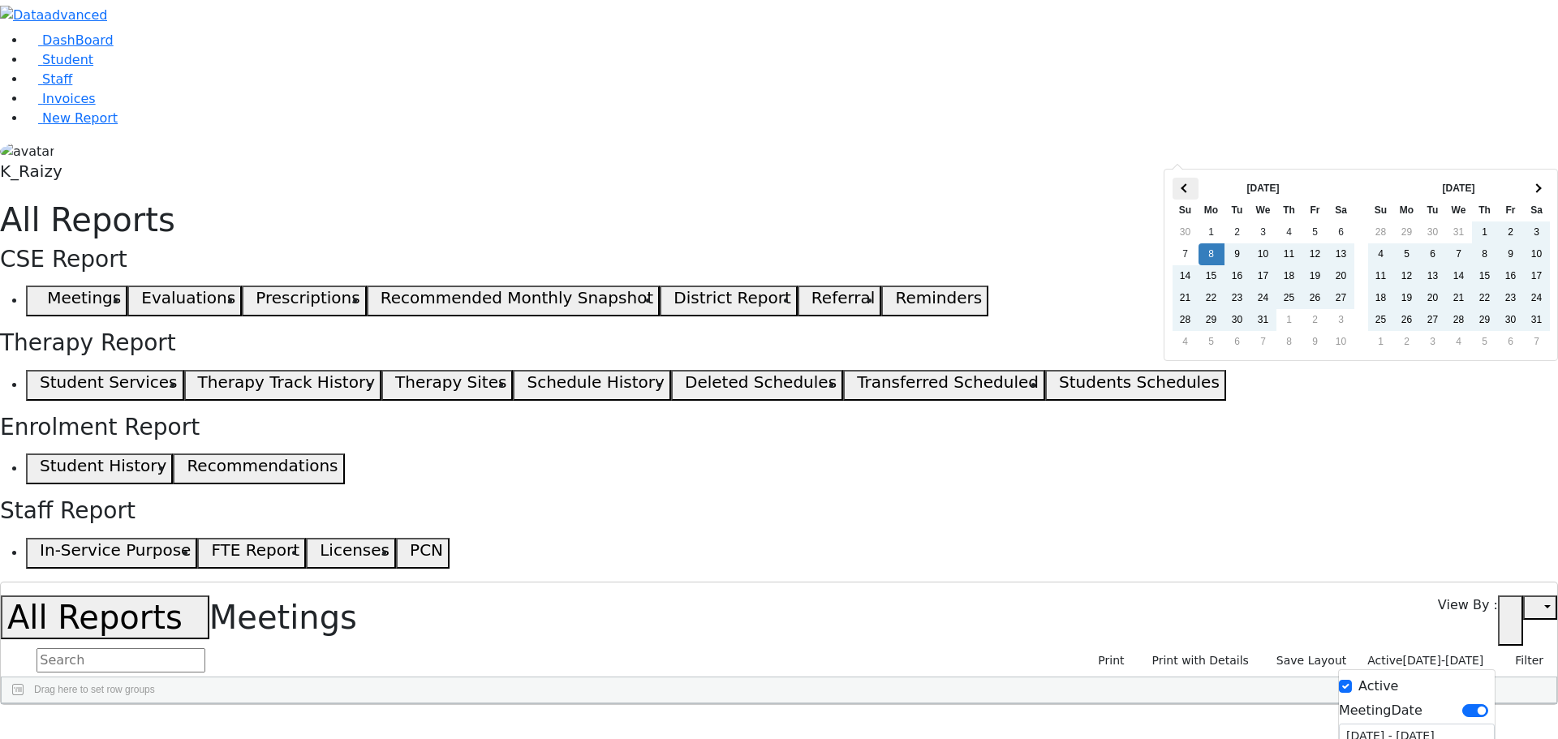
click at [1181, 180] on th at bounding box center [1186, 189] width 26 height 22
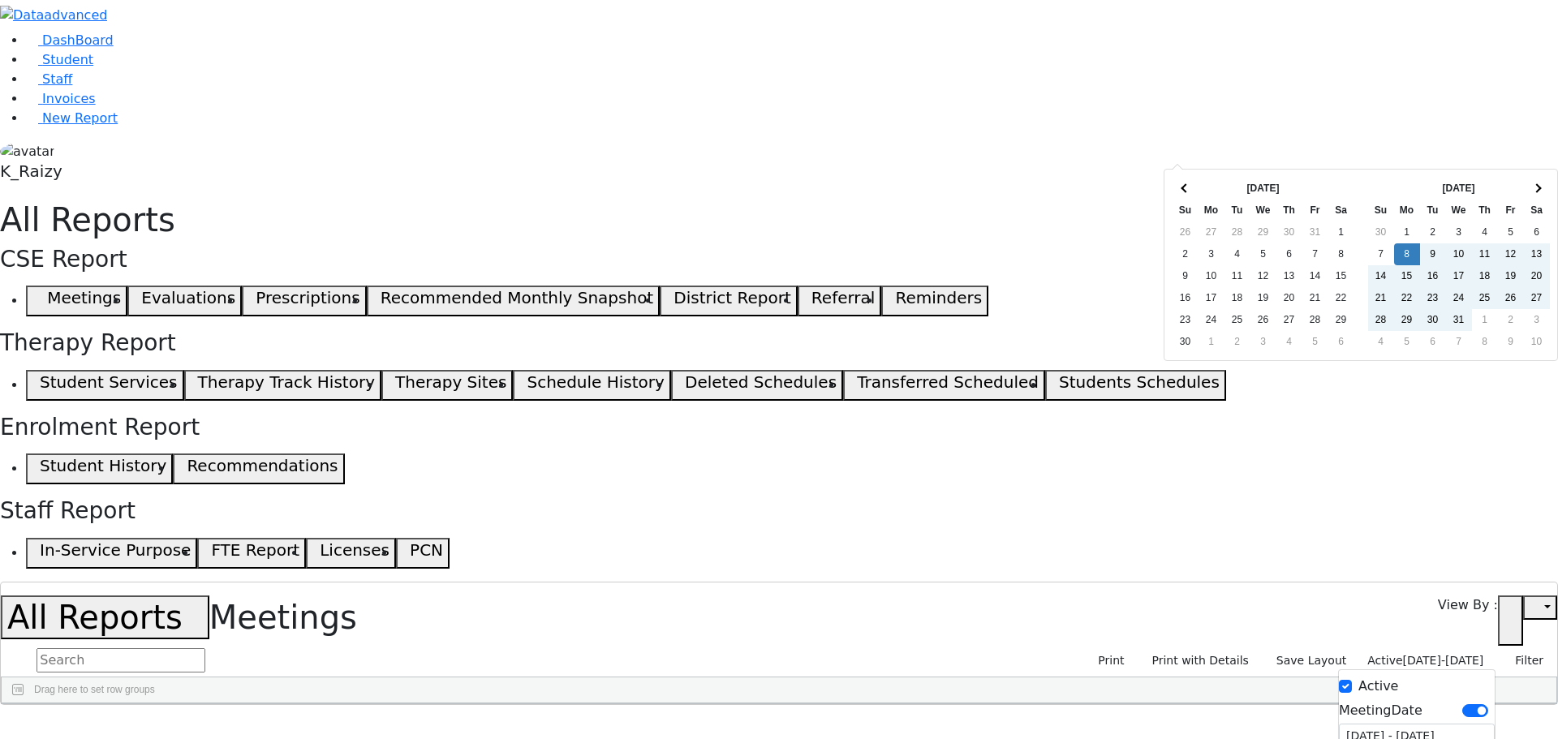
click at [1181, 180] on th at bounding box center [1186, 189] width 26 height 22
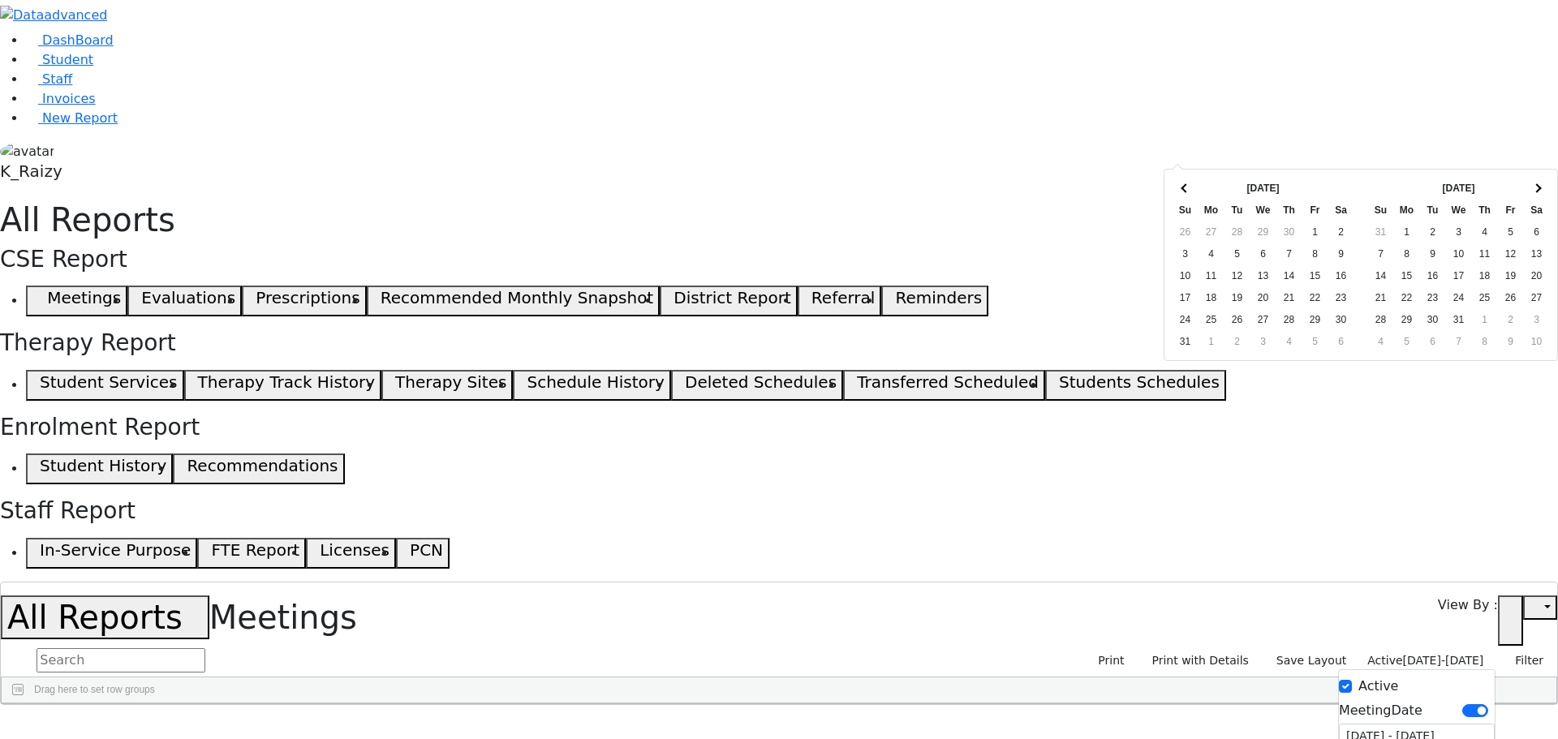
click at [1181, 180] on th at bounding box center [1186, 189] width 26 height 22
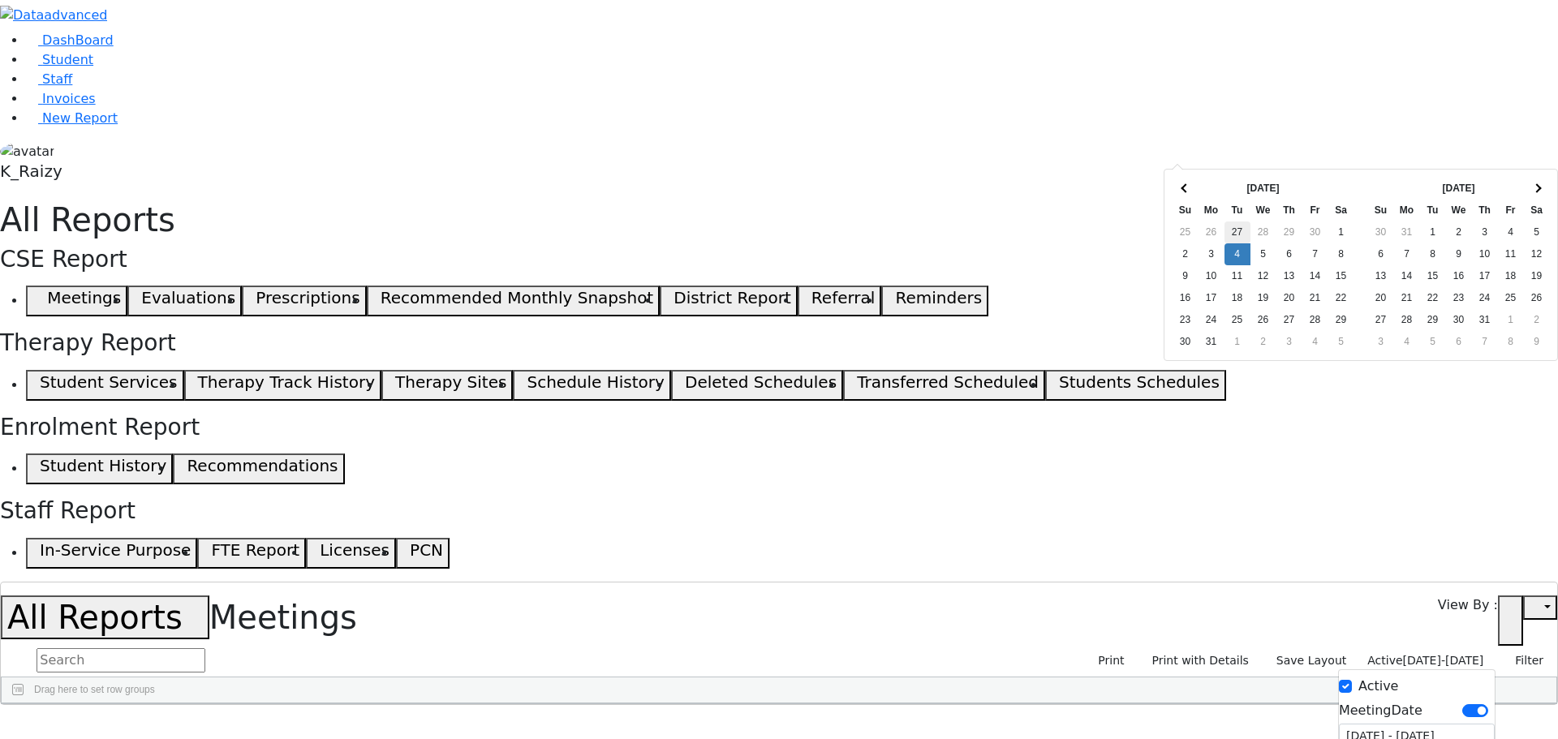
drag, startPoint x: 1233, startPoint y: 244, endPoint x: 1235, endPoint y: 230, distance: 14.7
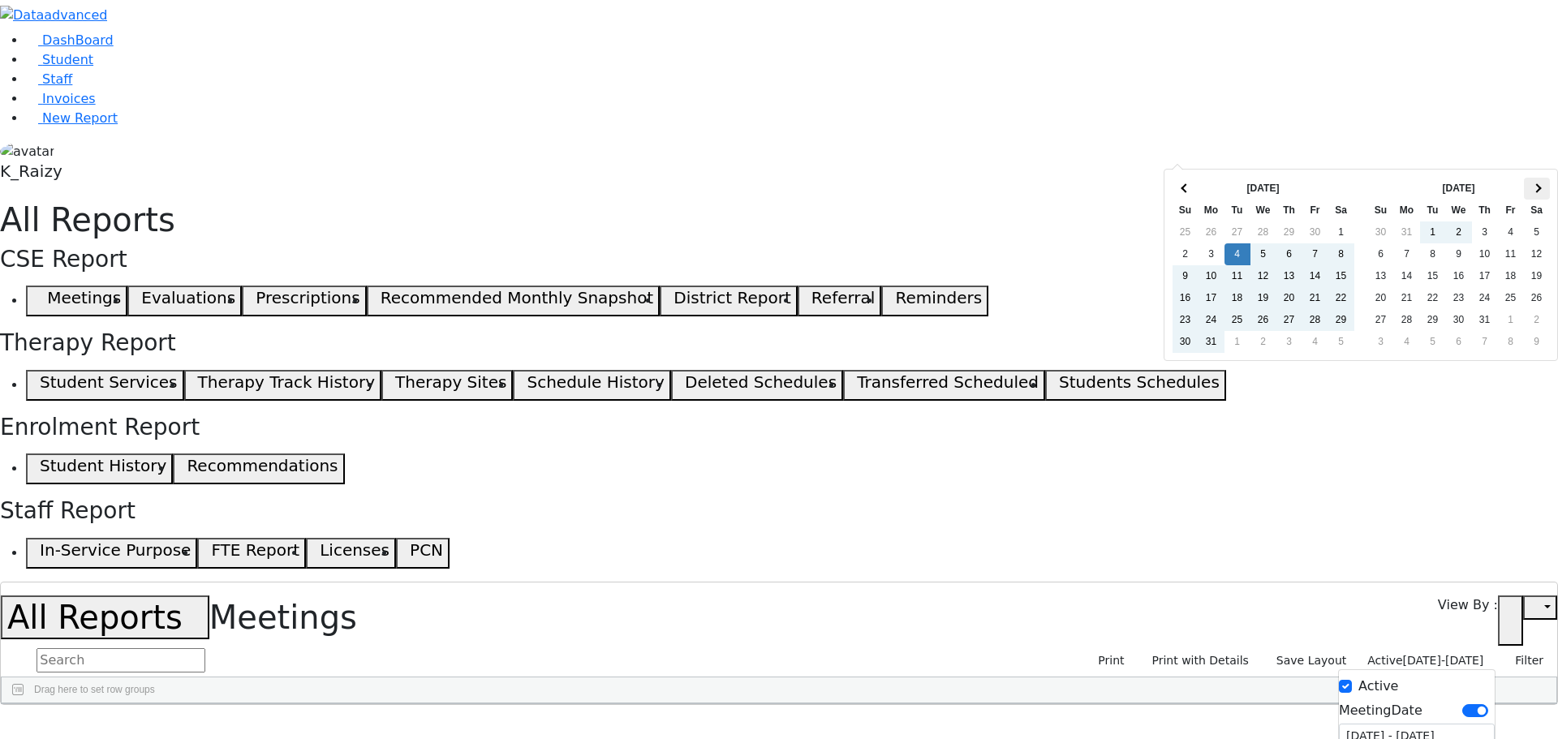
click at [1545, 186] on th at bounding box center [1537, 189] width 26 height 22
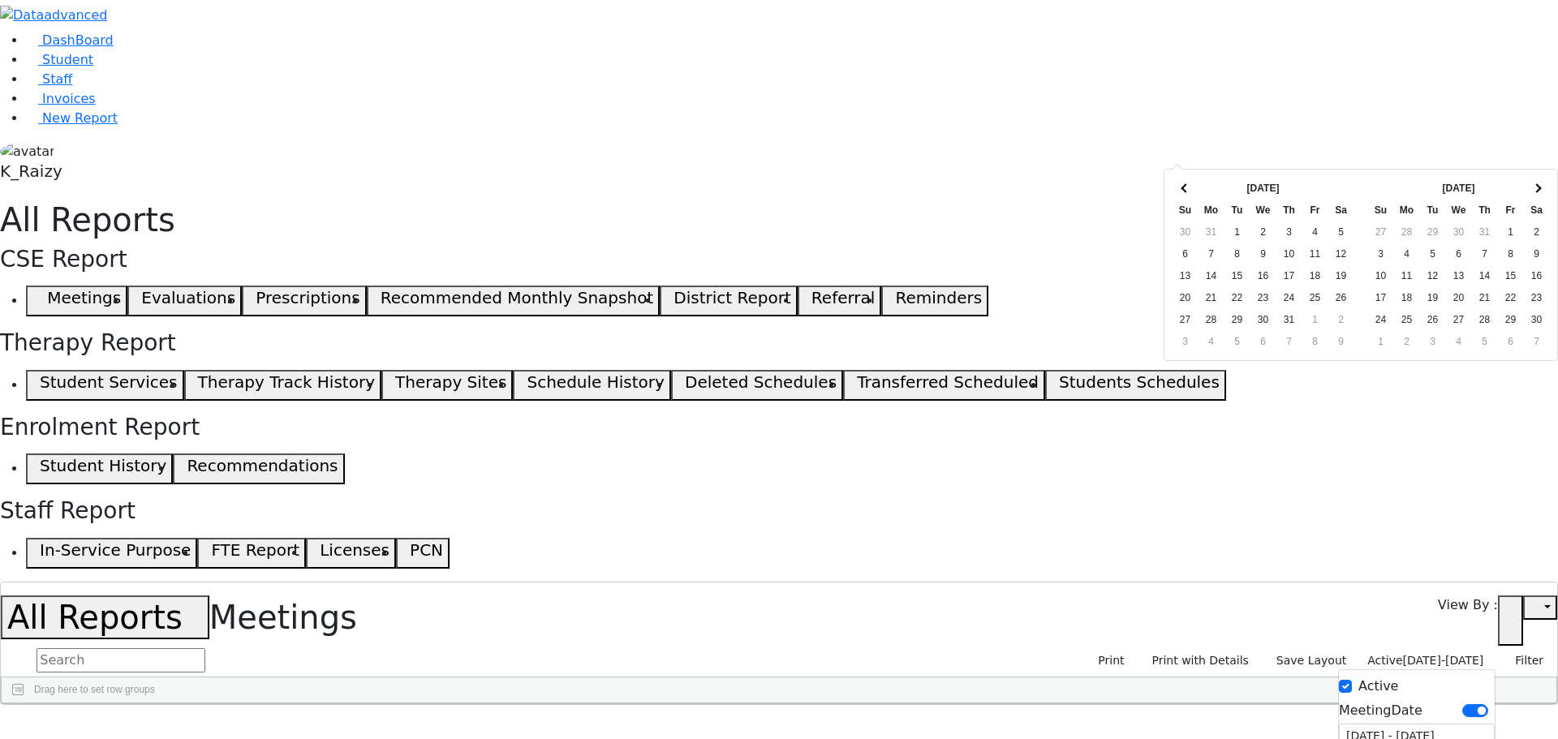
click at [1545, 185] on th at bounding box center [1537, 189] width 26 height 22
click at [1545, 183] on th at bounding box center [1537, 189] width 26 height 22
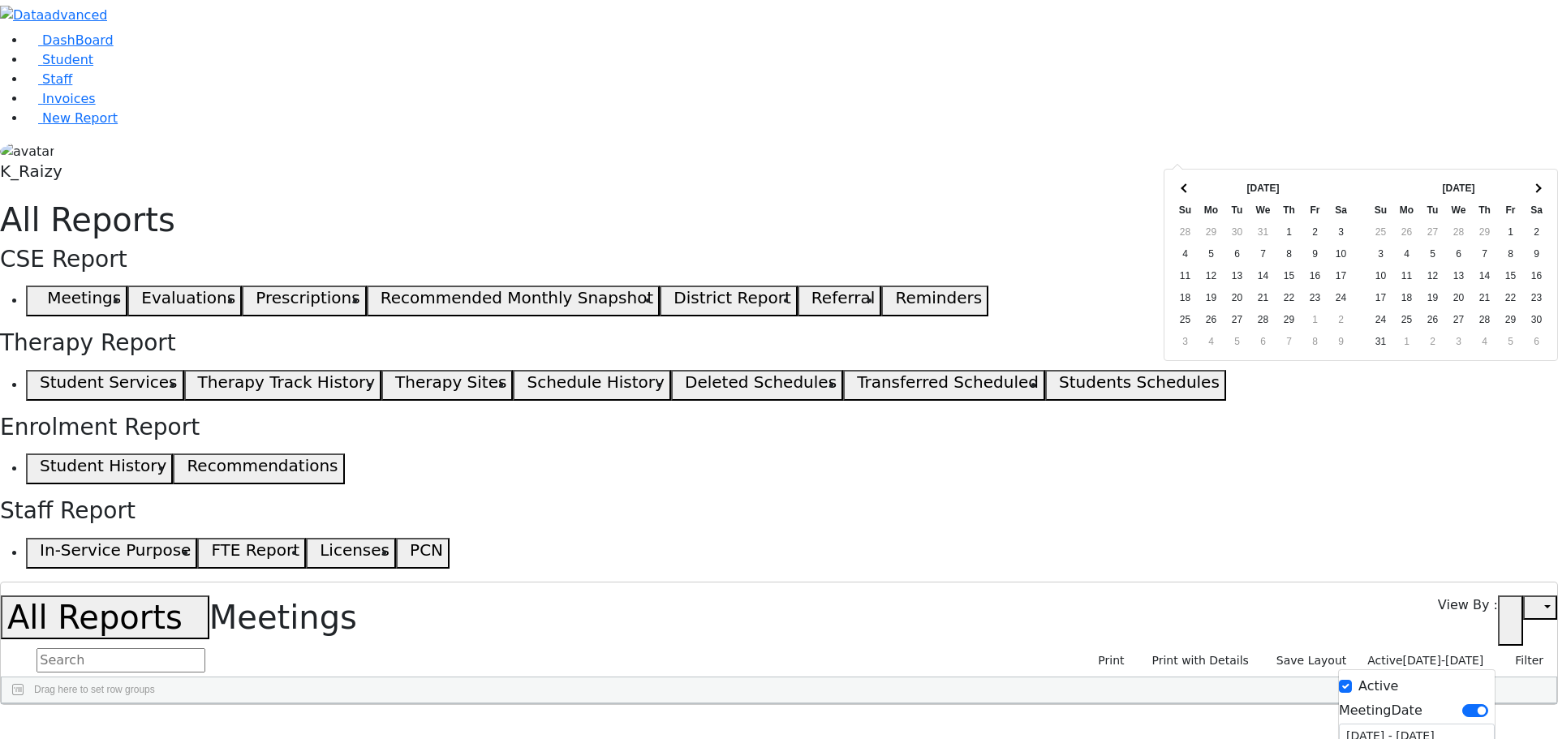
click at [1545, 183] on th at bounding box center [1537, 189] width 26 height 22
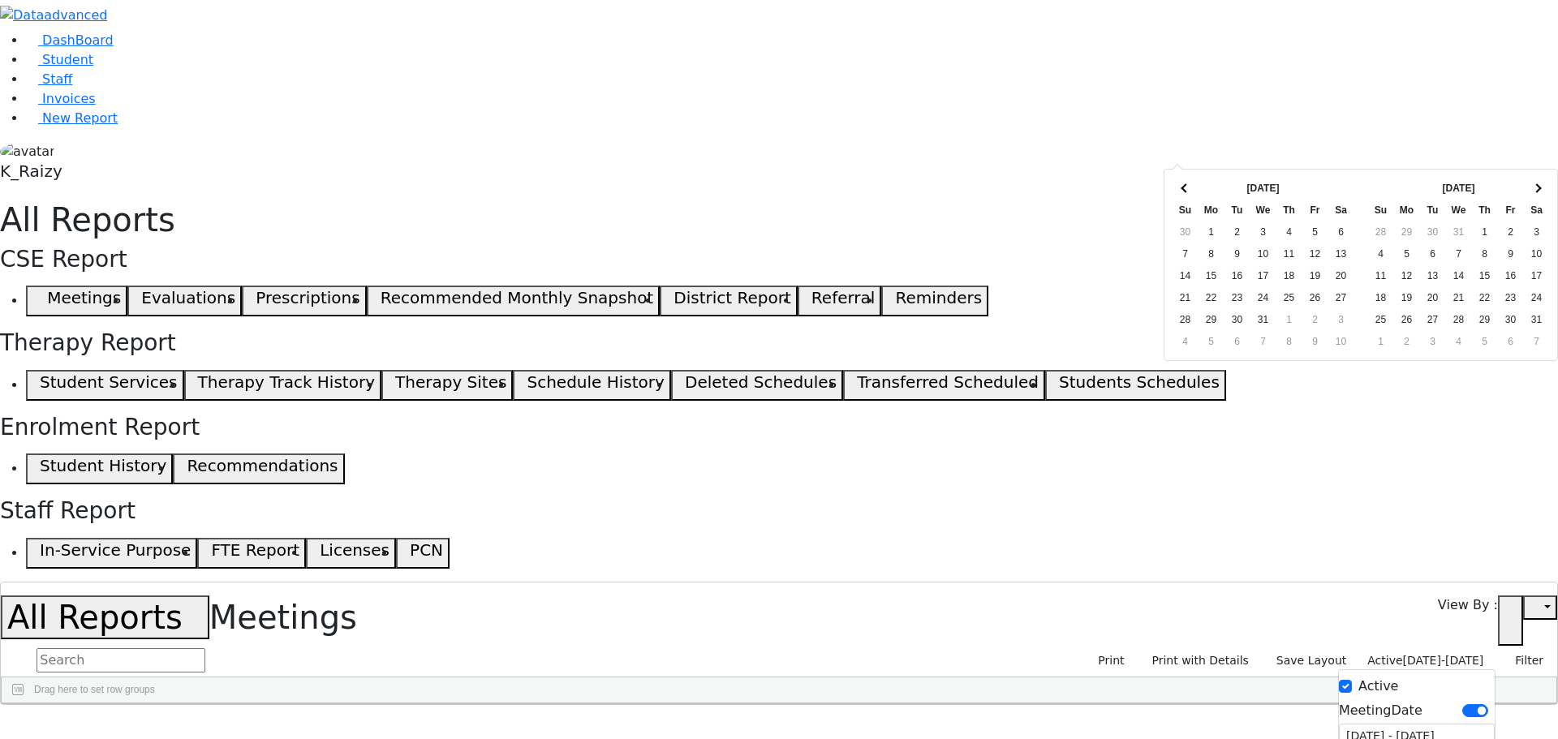
click at [1545, 183] on th at bounding box center [1537, 189] width 26 height 22
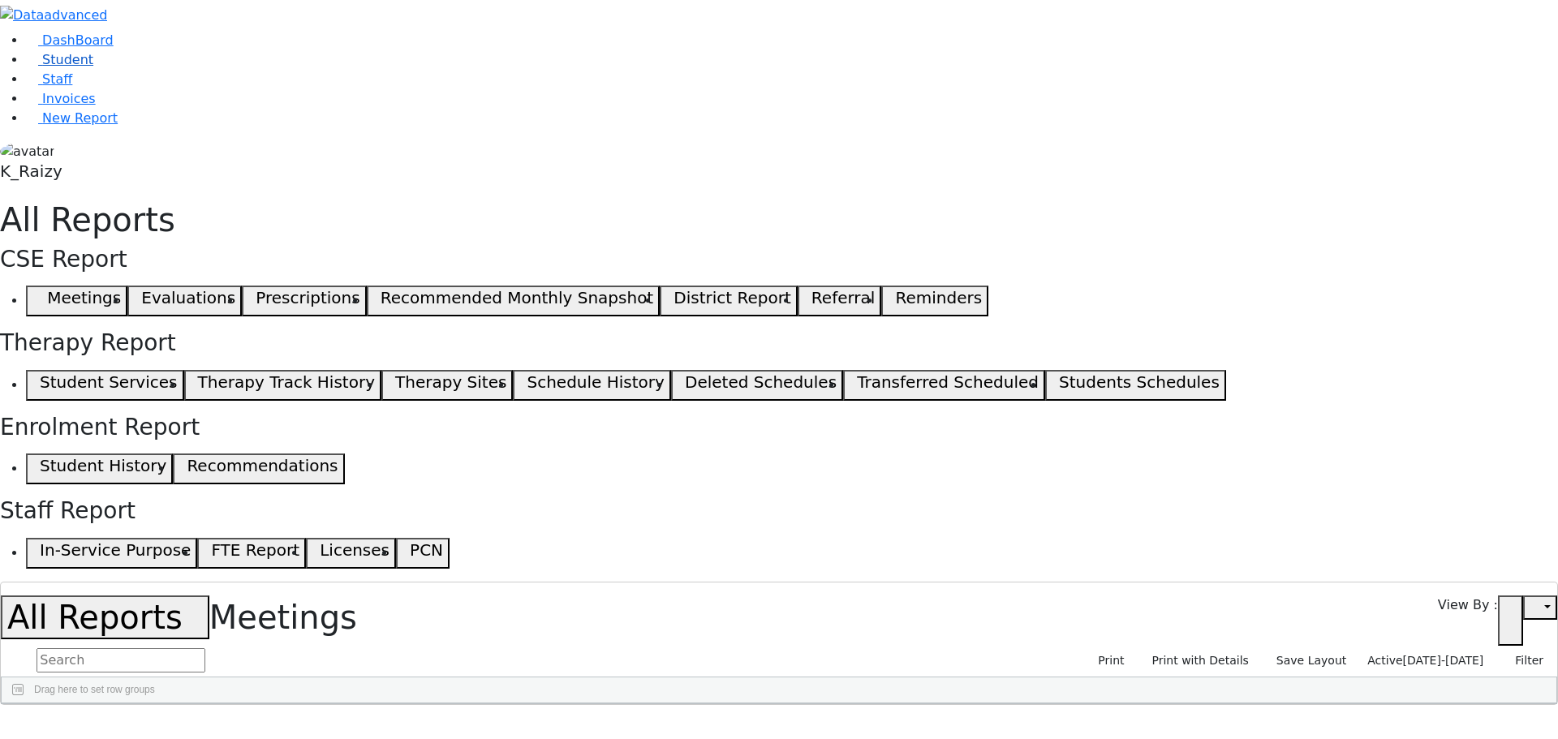
click at [82, 67] on link "Student" at bounding box center [59, 59] width 67 height 15
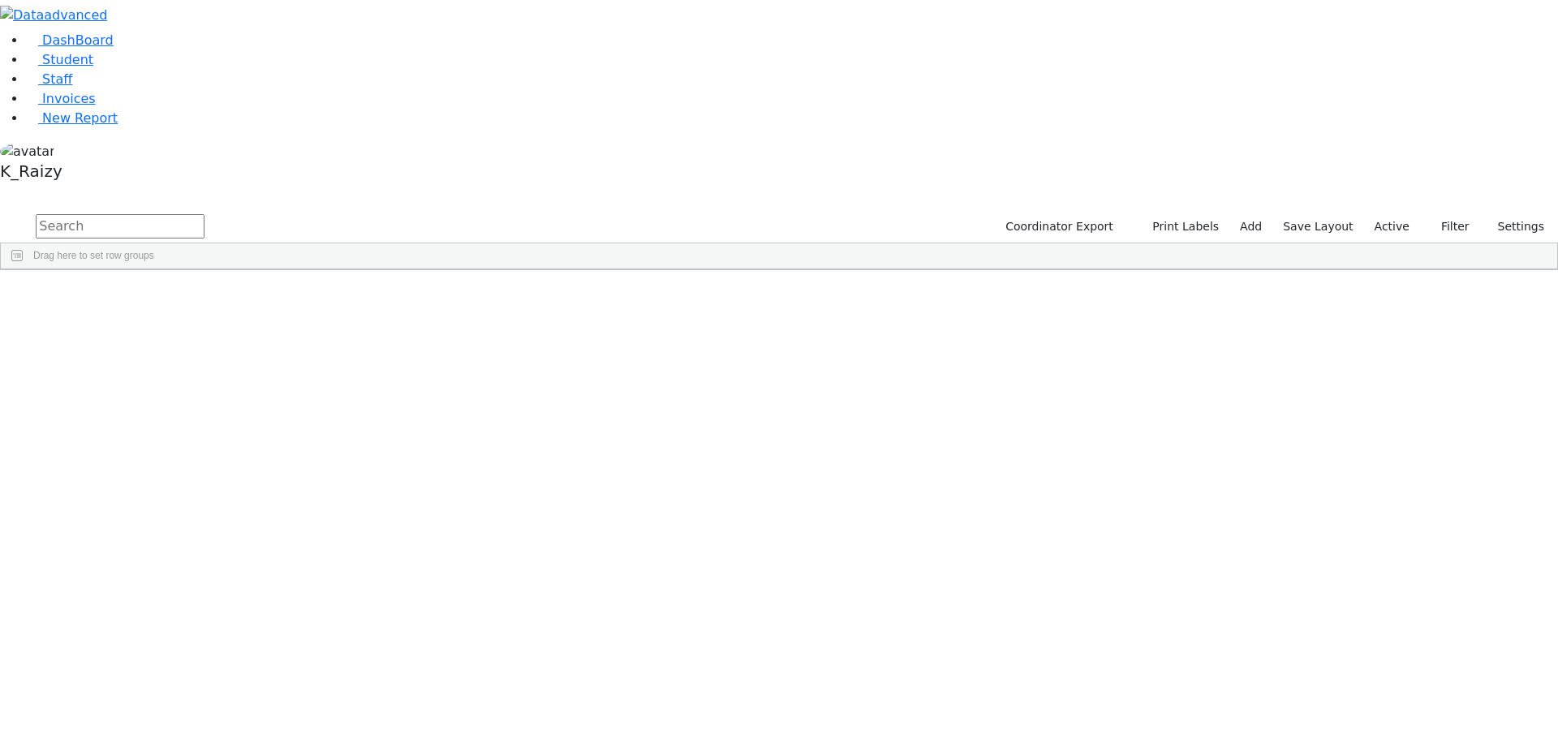
click at [205, 214] on input "text" at bounding box center [120, 226] width 169 height 24
click at [1406, 214] on label "Active" at bounding box center [1393, 226] width 50 height 25
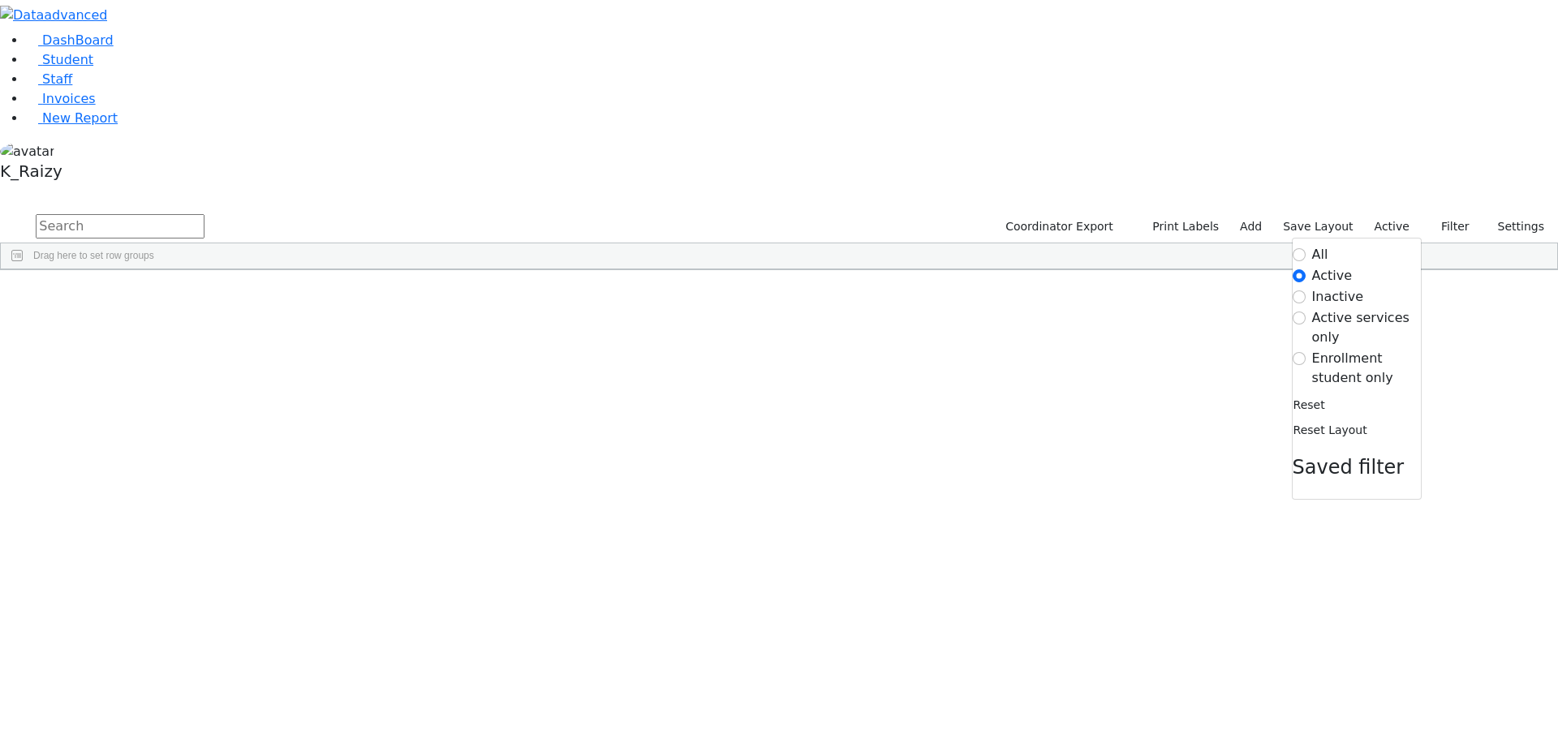
click at [1312, 349] on label "Enrollment student only" at bounding box center [1366, 368] width 109 height 39
click at [1306, 352] on input "Enrollment student only" at bounding box center [1299, 358] width 13 height 13
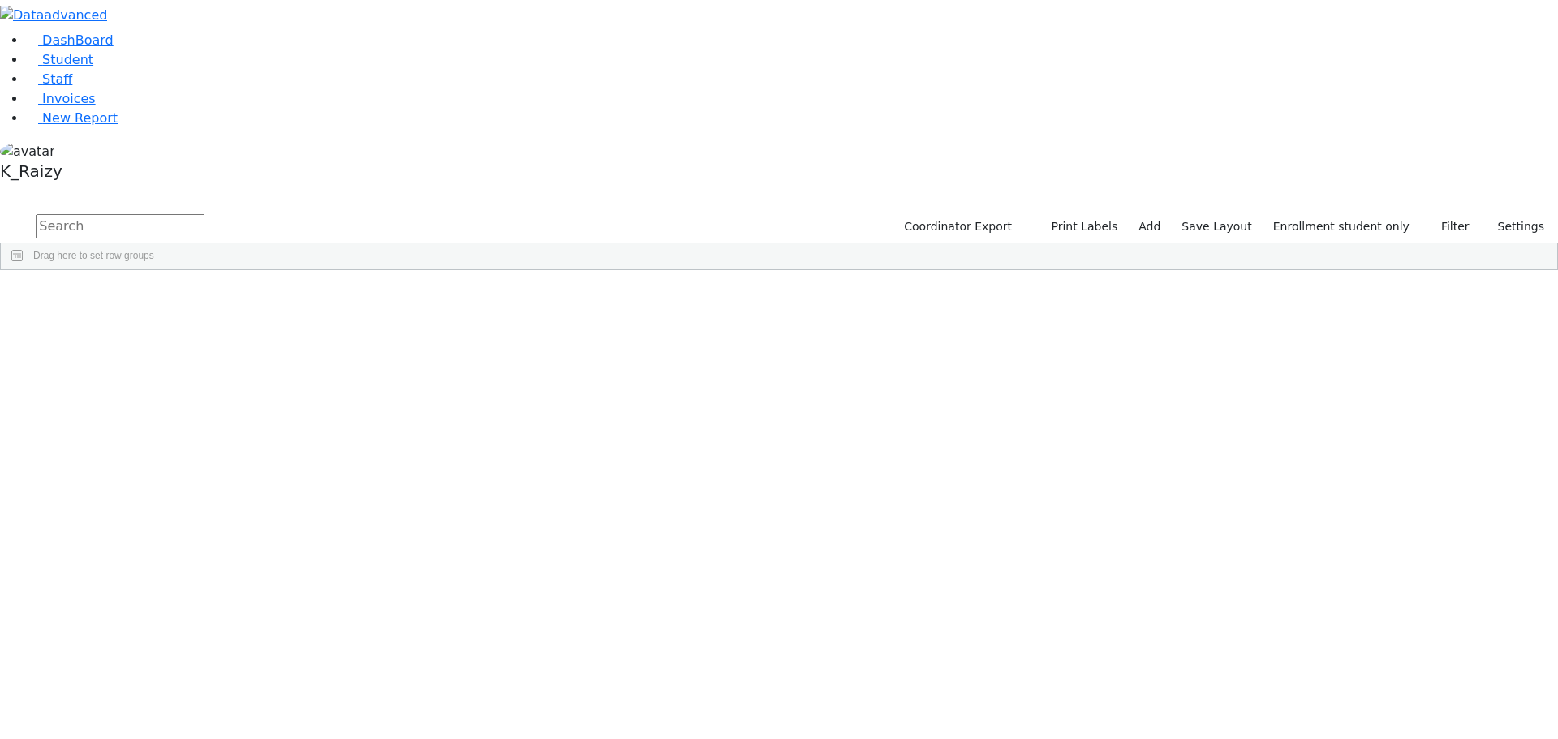
click at [205, 214] on input "text" at bounding box center [120, 226] width 169 height 24
type input "lax"
click at [283, 296] on div "[PERSON_NAME]" at bounding box center [235, 307] width 96 height 23
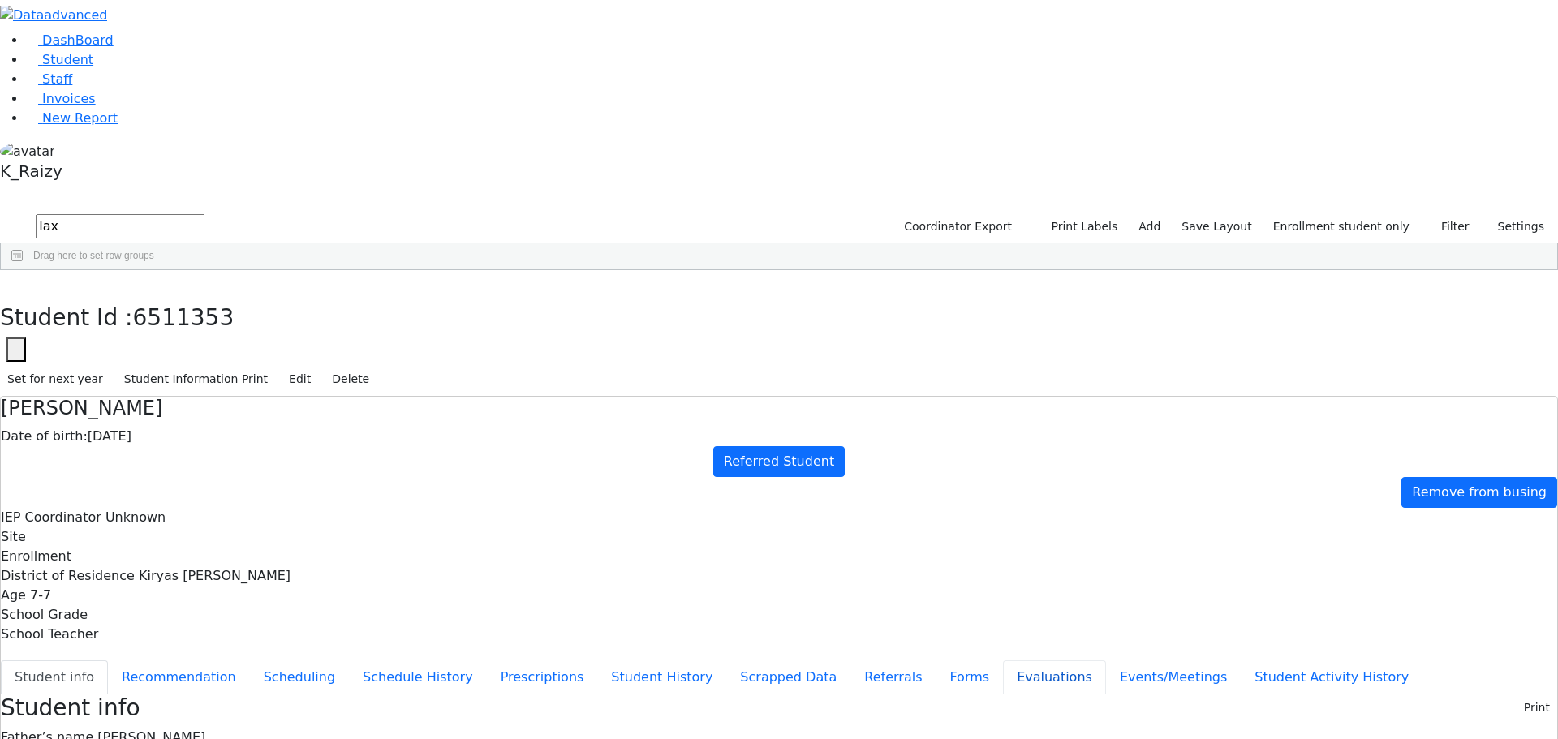
click at [1003, 661] on button "Evaluations" at bounding box center [1054, 678] width 103 height 34
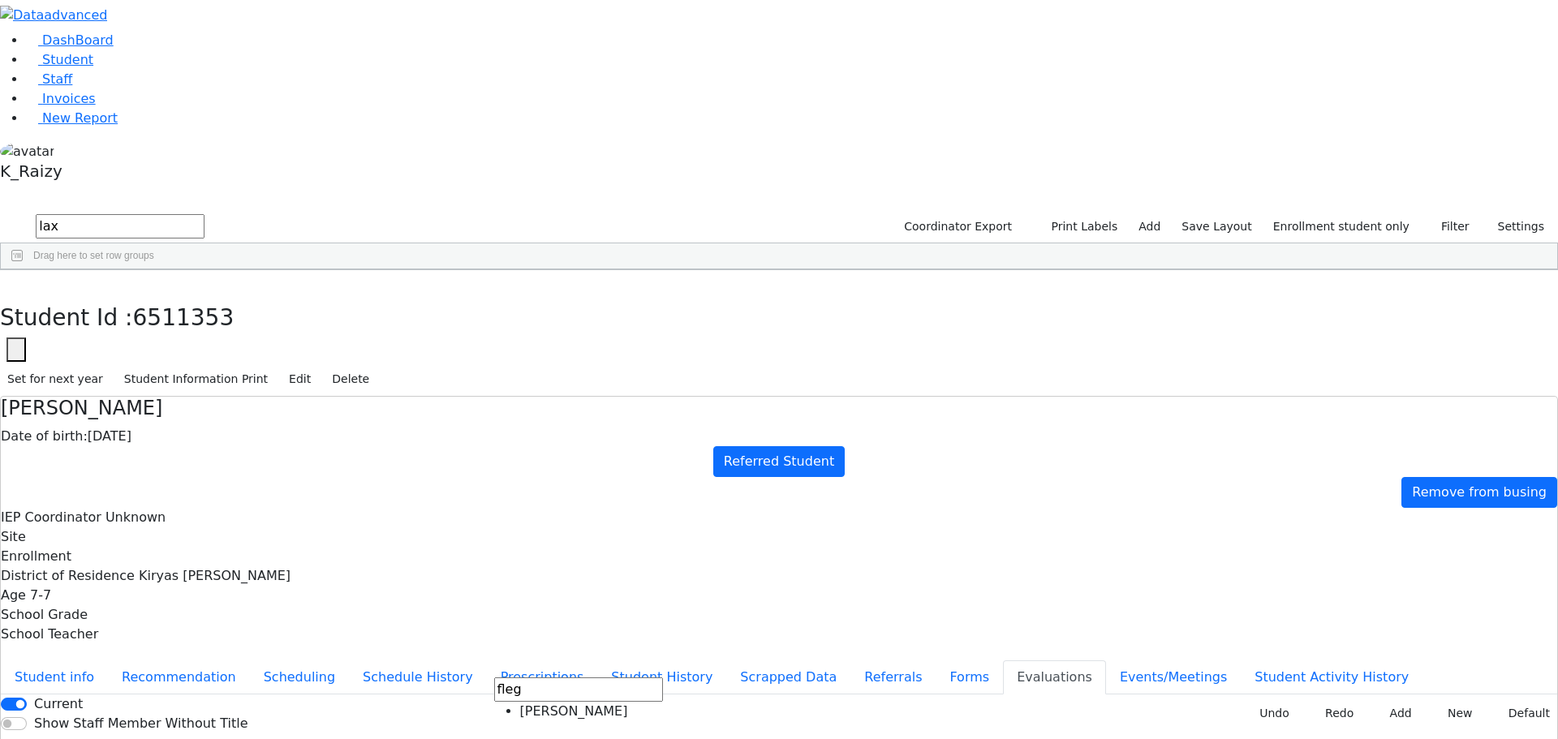
type input "fleg"
type input "[DATE]"
